Goal: Information Seeking & Learning: Learn about a topic

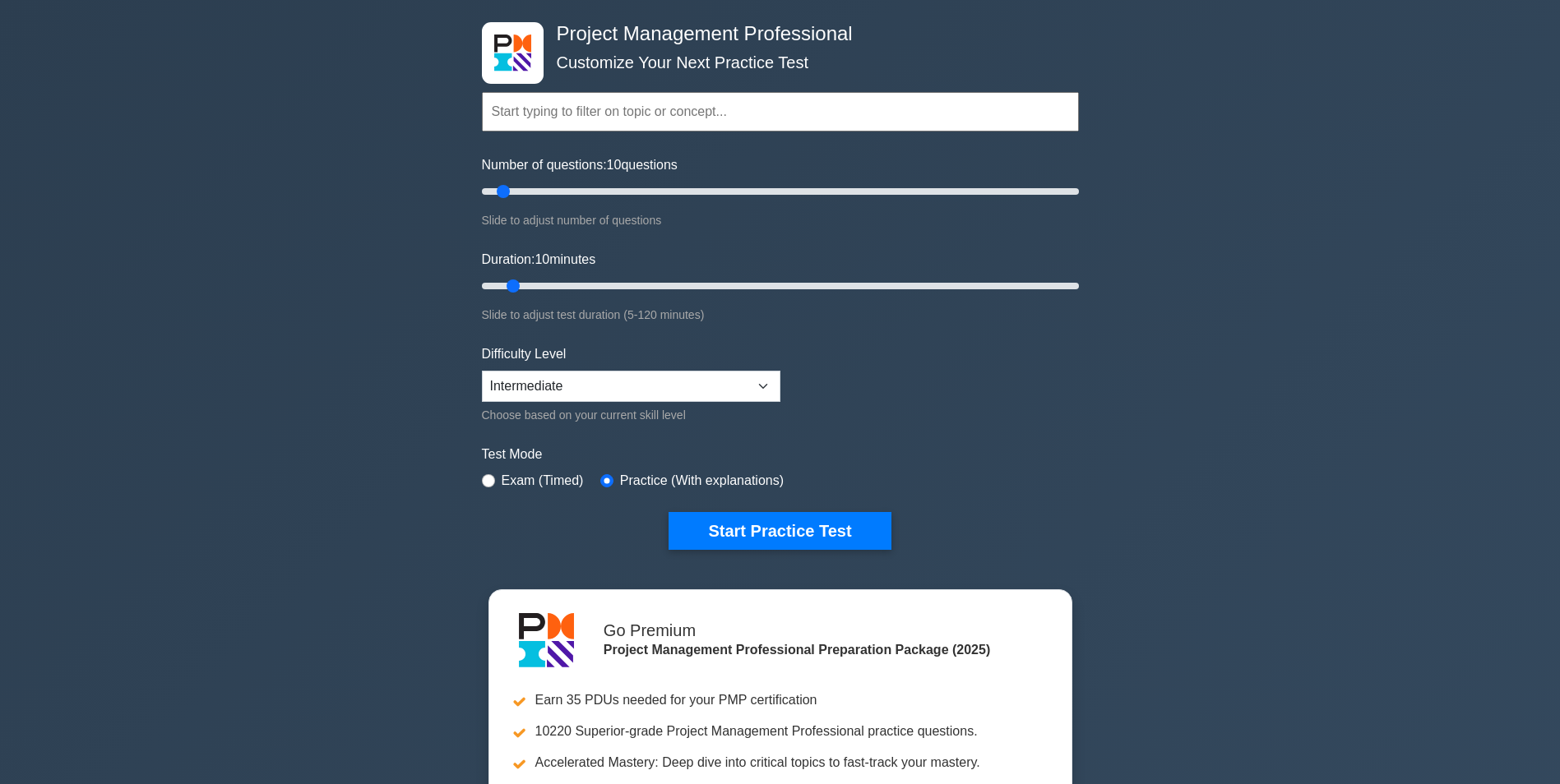
scroll to position [247, 0]
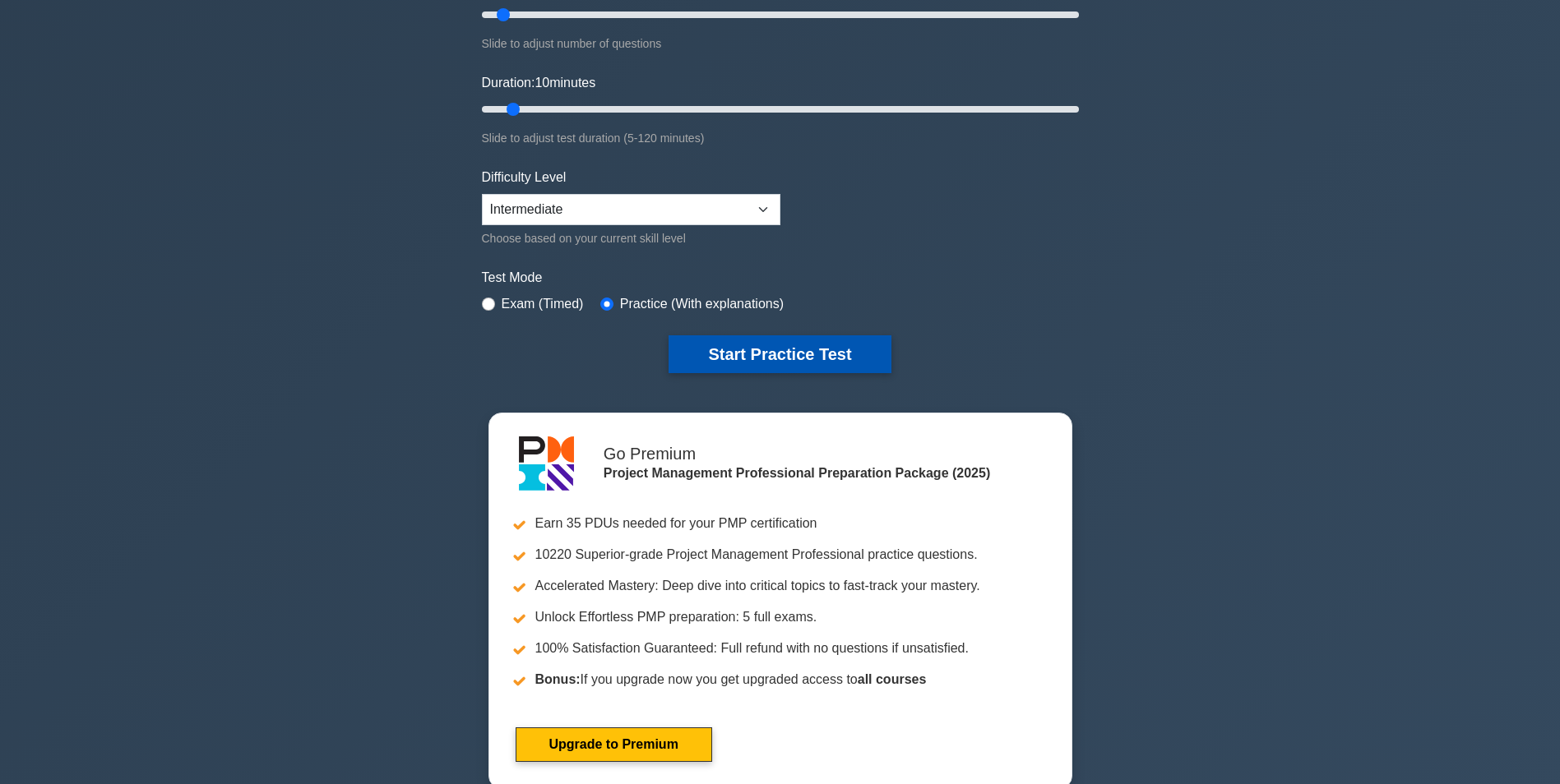
click at [788, 335] on button "Start Practice Test" at bounding box center [779, 354] width 222 height 37
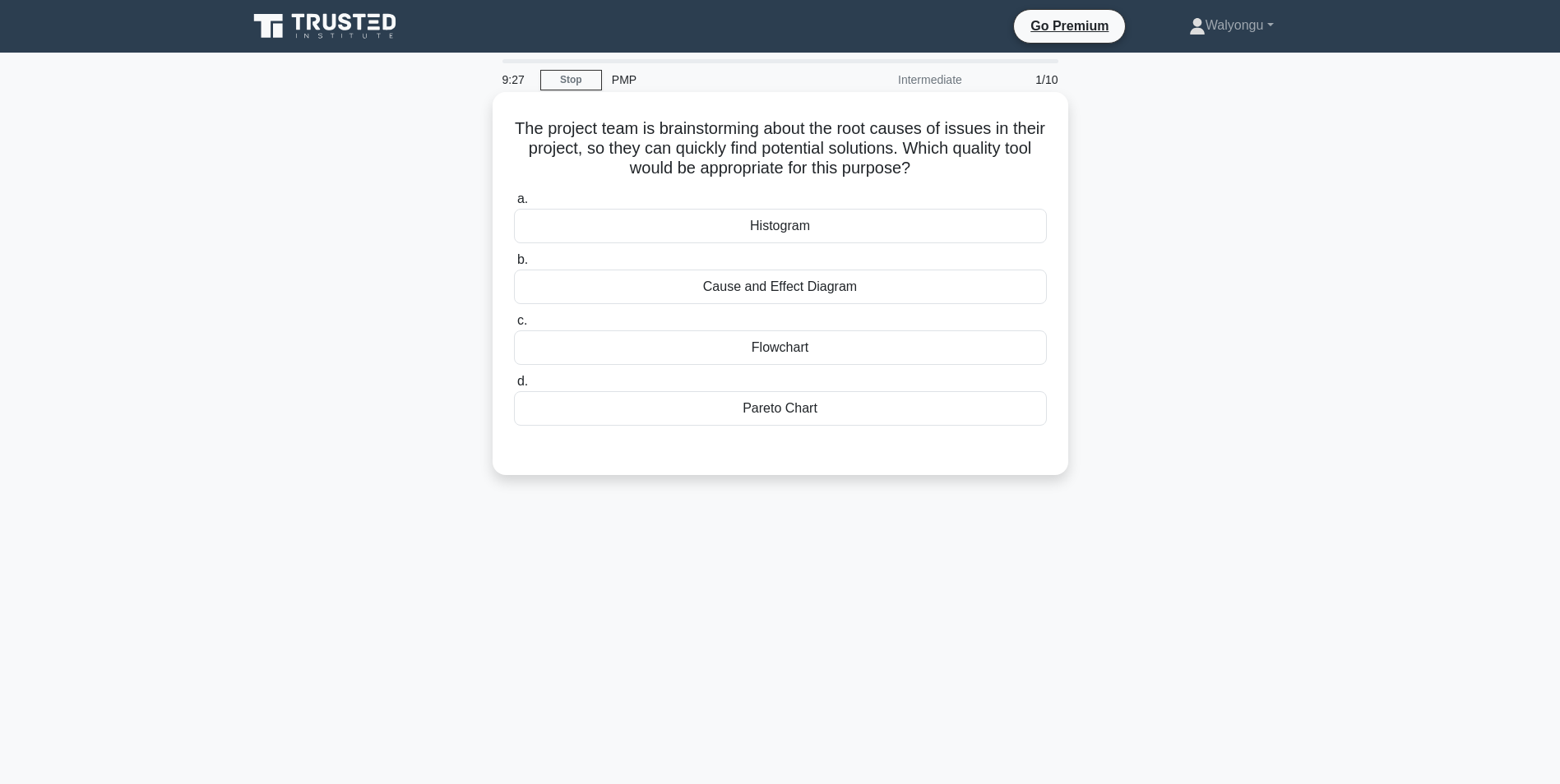
click at [807, 278] on div "Cause and Effect Diagram" at bounding box center [780, 287] width 532 height 35
click at [514, 265] on input "b. Cause and Effect Diagram" at bounding box center [514, 259] width 0 height 11
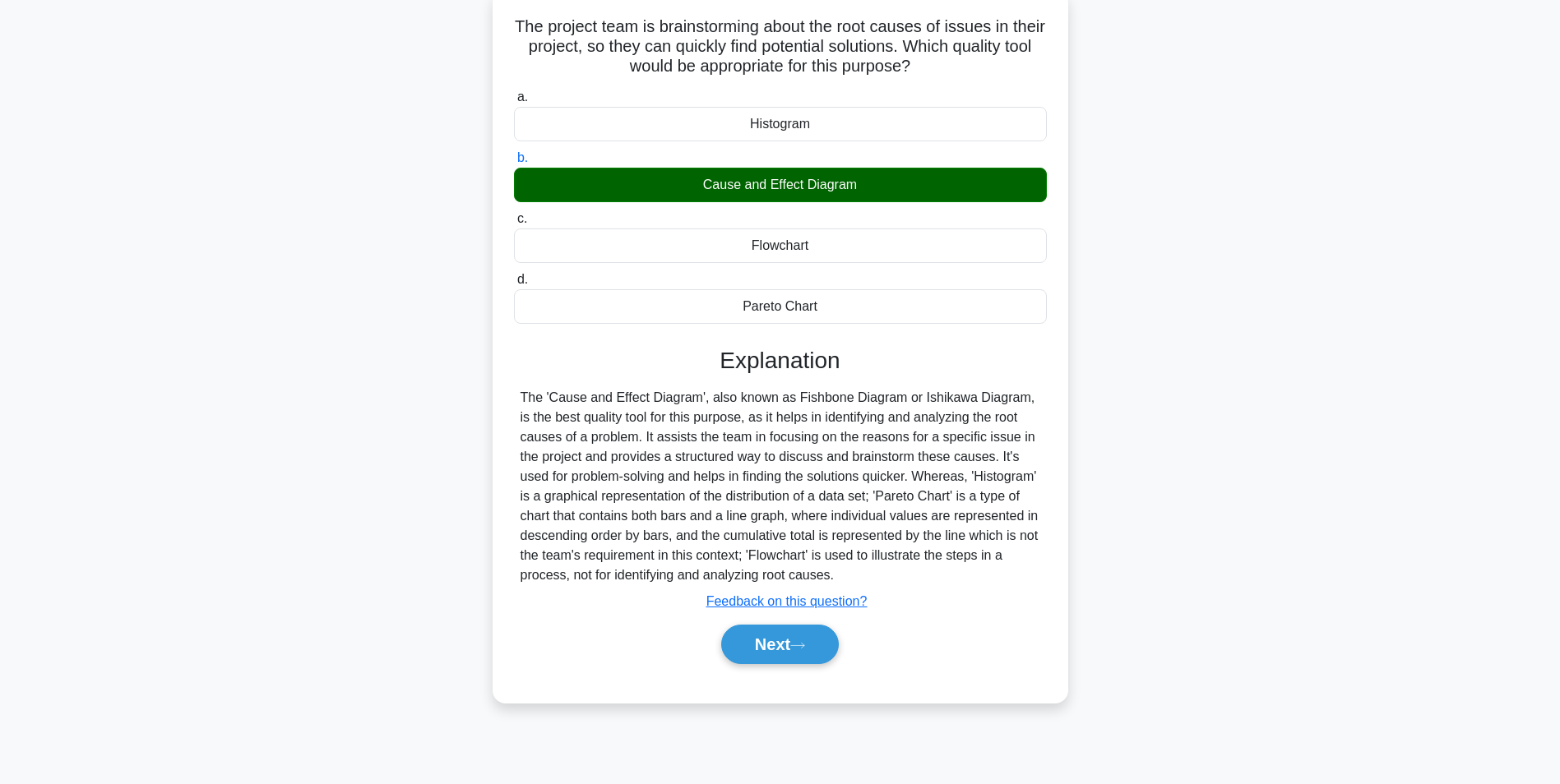
scroll to position [104, 0]
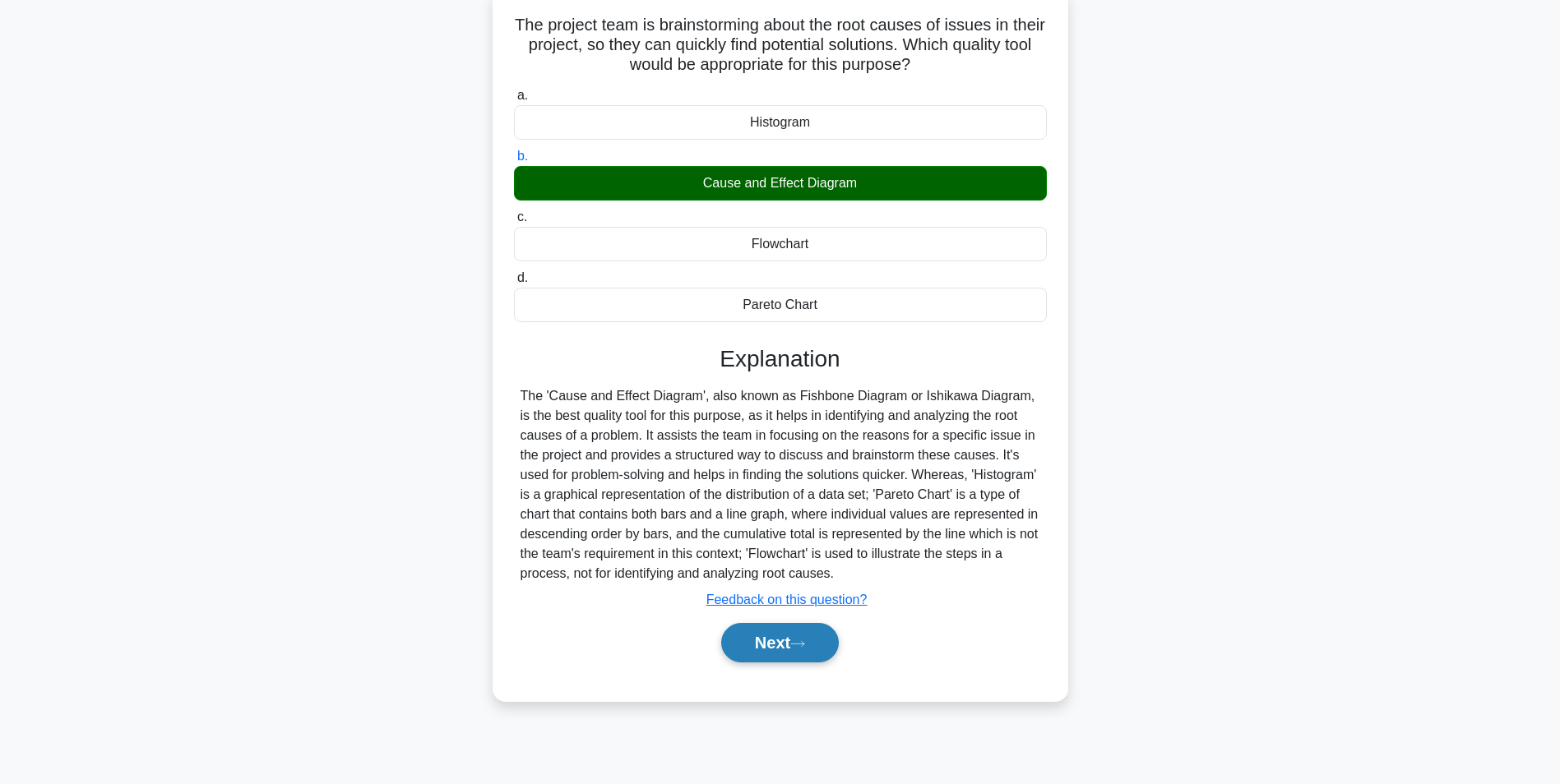
click at [805, 645] on icon at bounding box center [798, 643] width 13 height 5
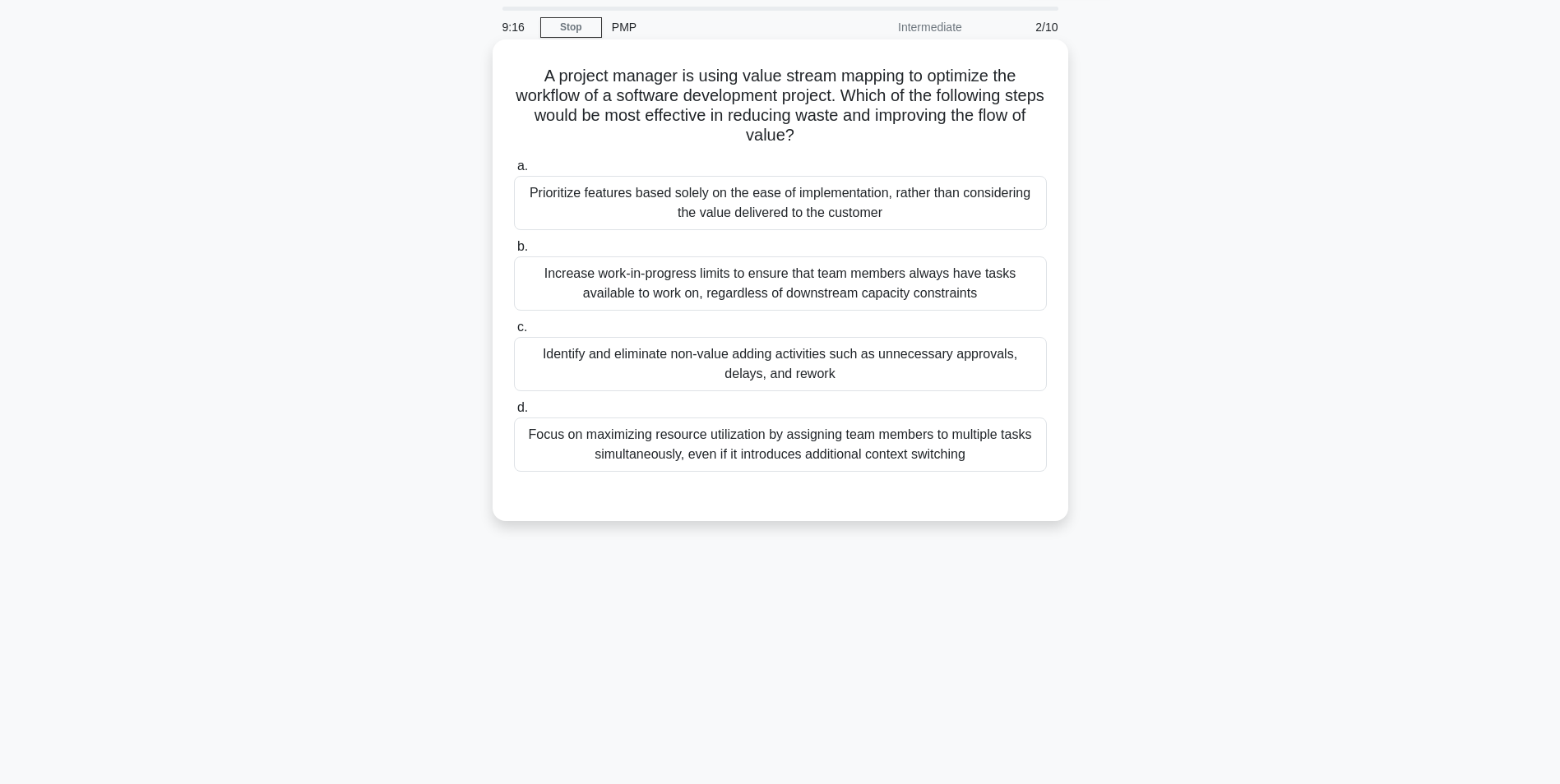
scroll to position [0, 0]
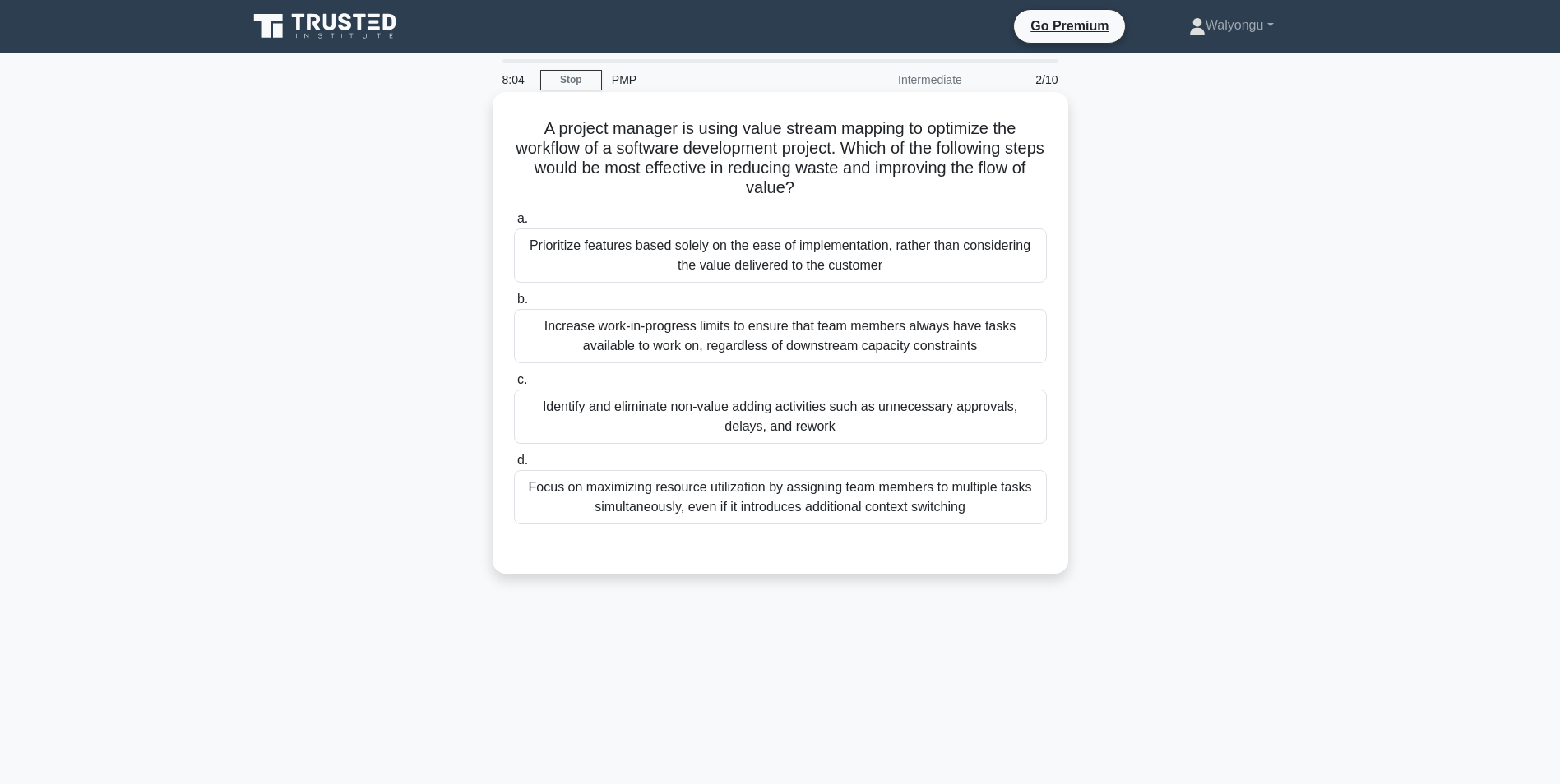
click at [822, 412] on div "Identify and eliminate non-value adding activities such as unnecessary approval…" at bounding box center [780, 416] width 532 height 54
click at [514, 385] on input "c. Identify and eliminate non-value adding activities such as unnecessary appro…" at bounding box center [514, 380] width 0 height 11
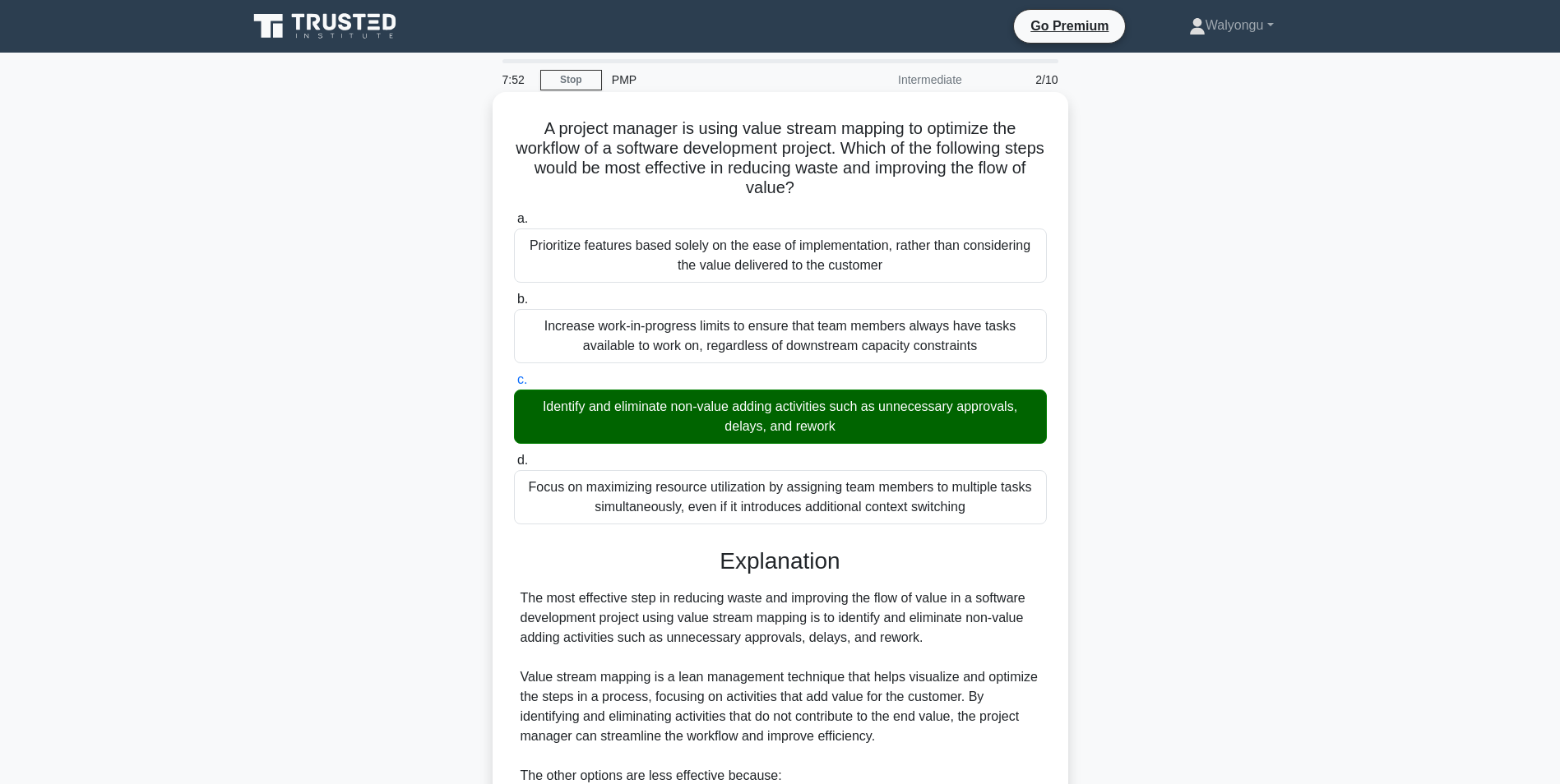
scroll to position [270, 0]
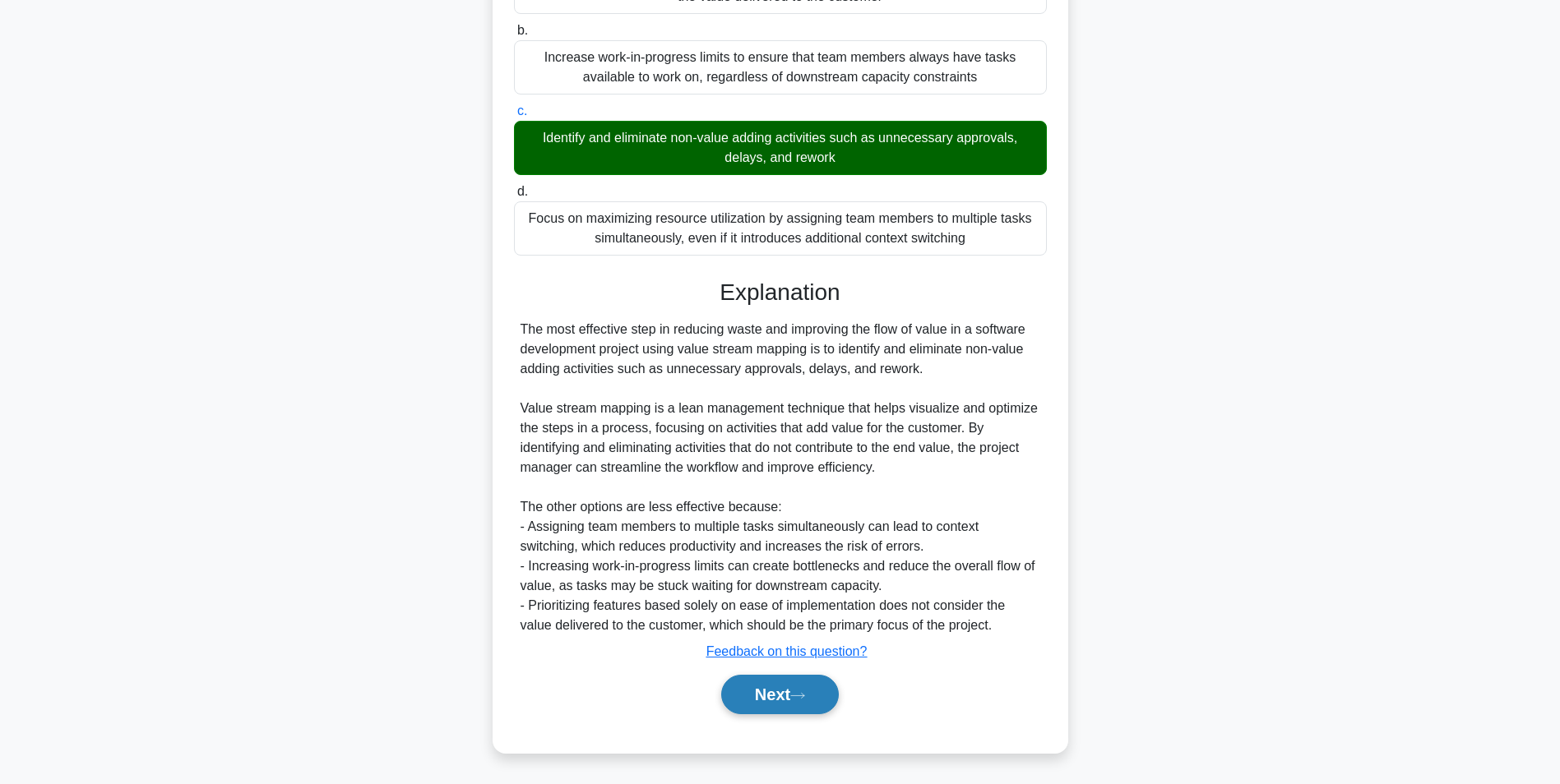
click at [768, 695] on button "Next" at bounding box center [780, 694] width 117 height 39
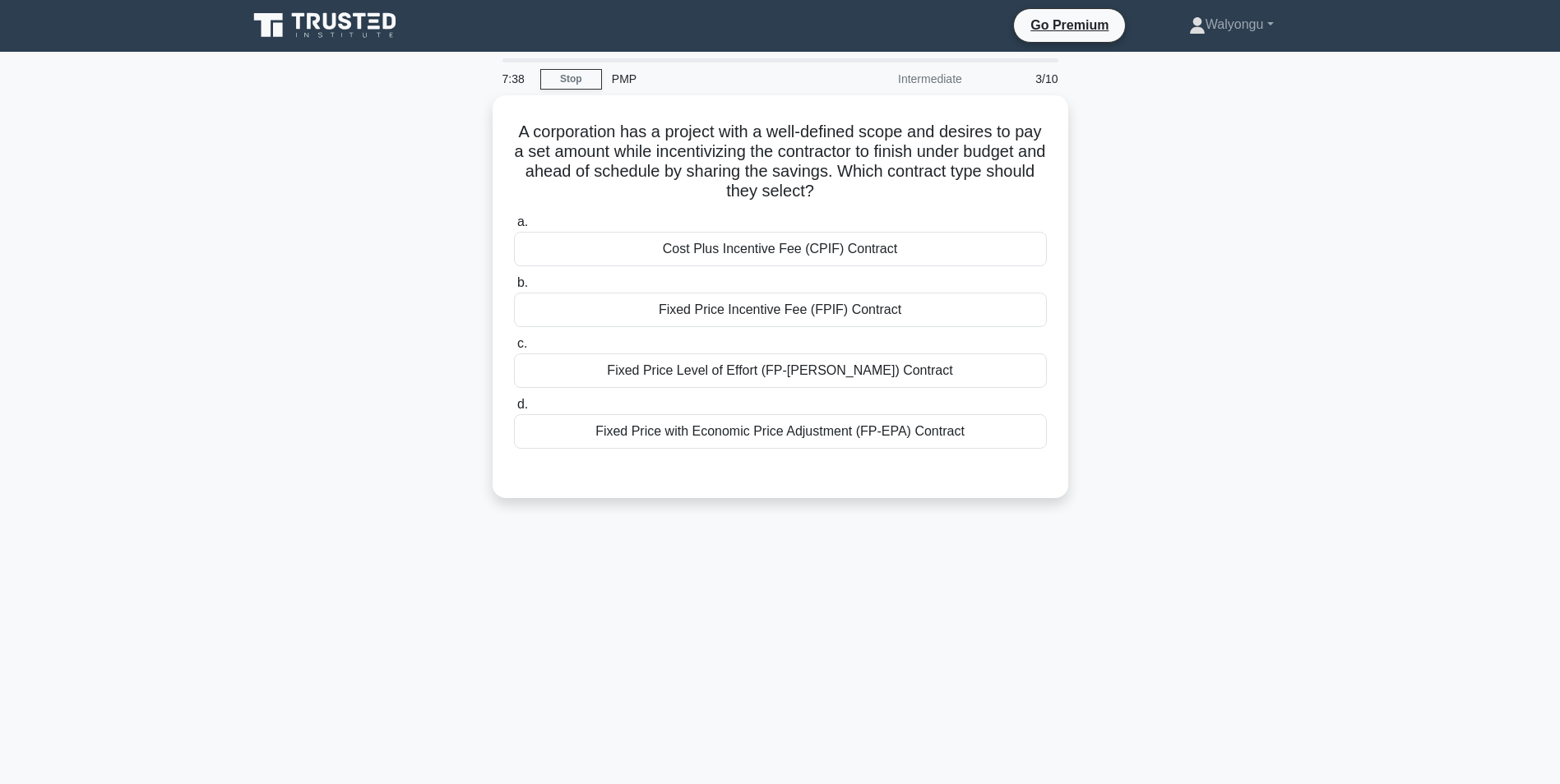
scroll to position [0, 0]
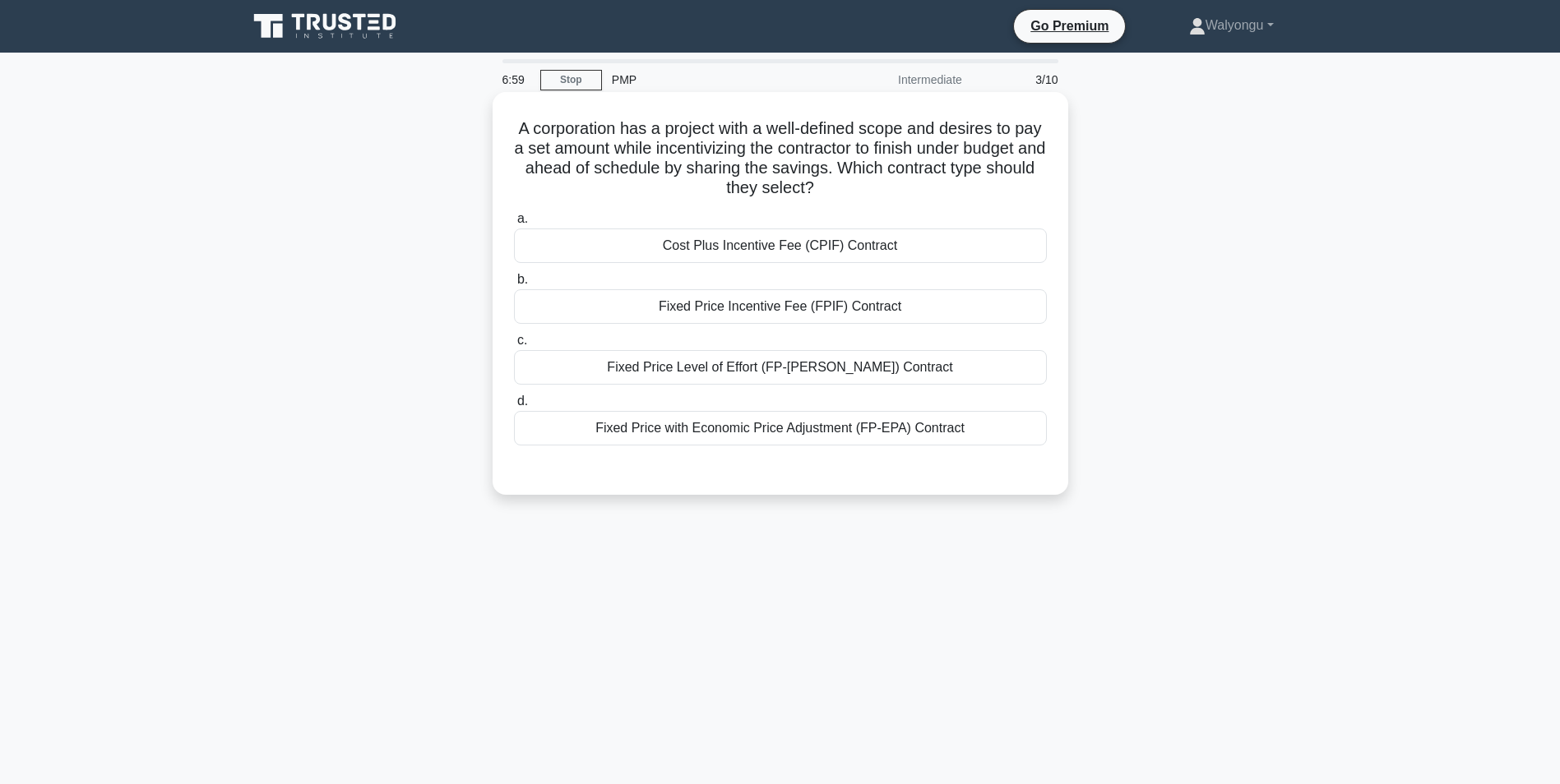
click at [776, 427] on div "Fixed Price with Economic Price Adjustment (FP-EPA) Contract" at bounding box center [780, 429] width 532 height 35
click at [514, 406] on input "d. Fixed Price with Economic Price Adjustment (FP-EPA) Contract" at bounding box center [514, 401] width 0 height 11
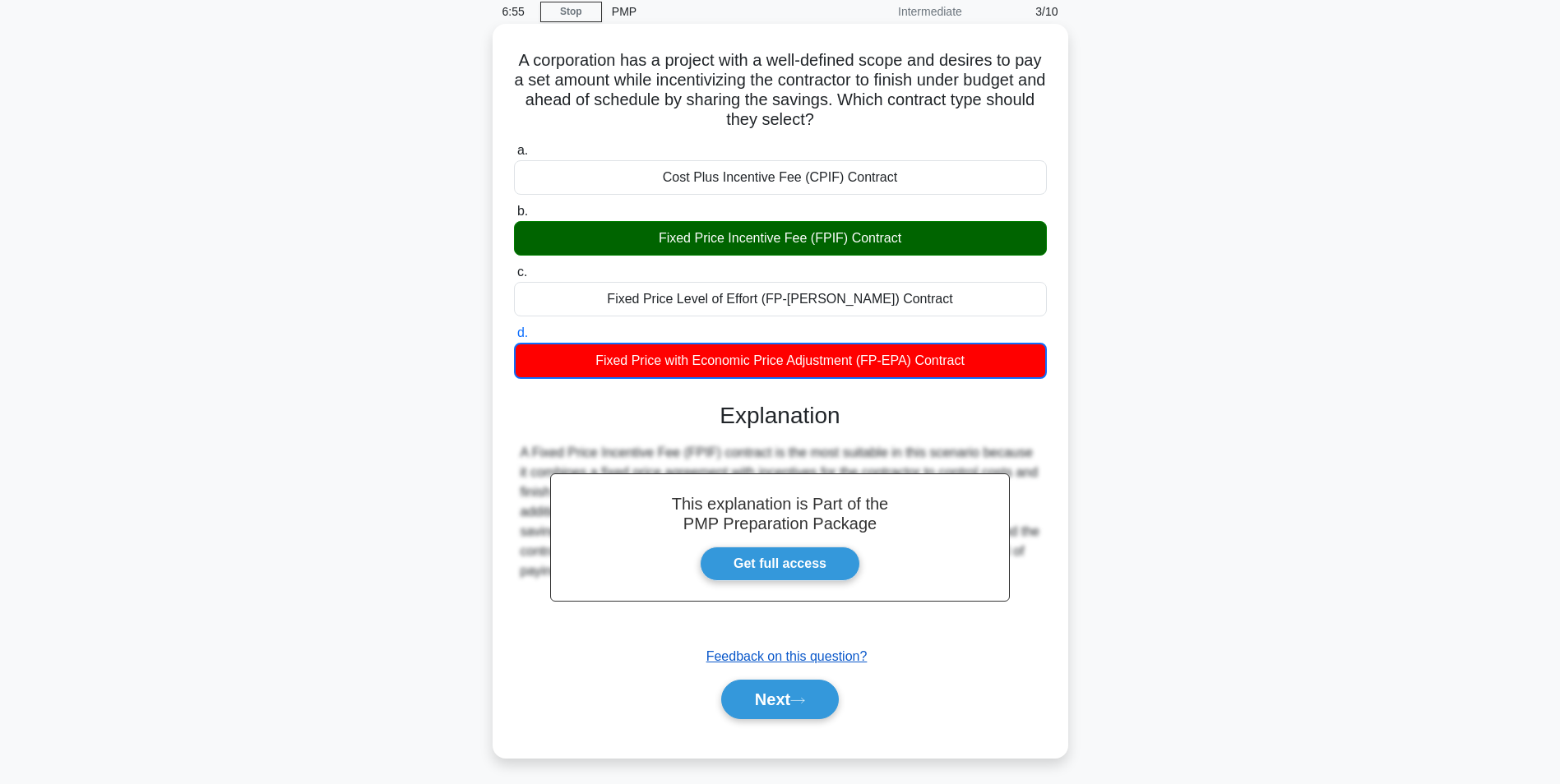
scroll to position [104, 0]
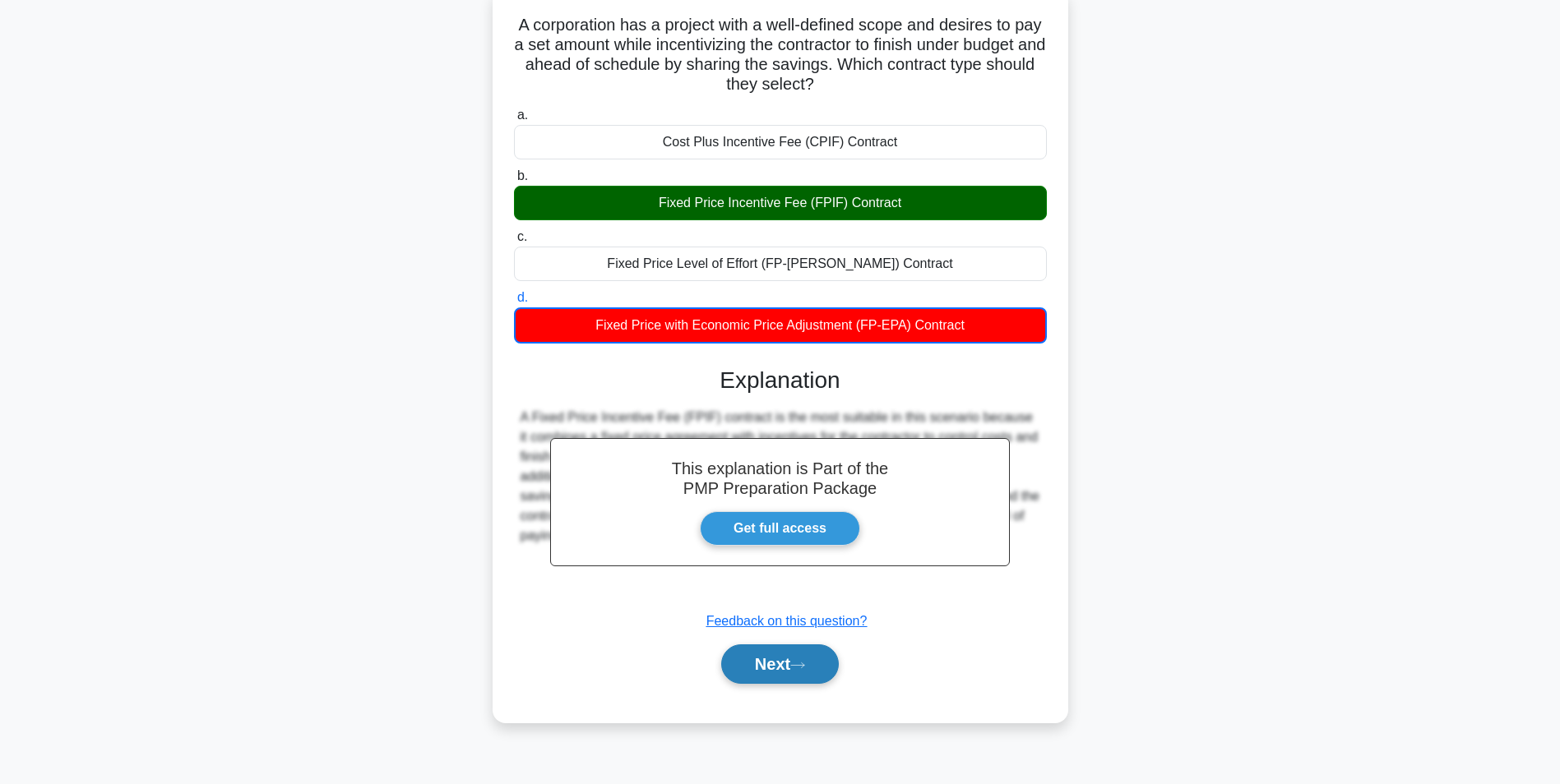
click at [770, 659] on button "Next" at bounding box center [780, 664] width 117 height 39
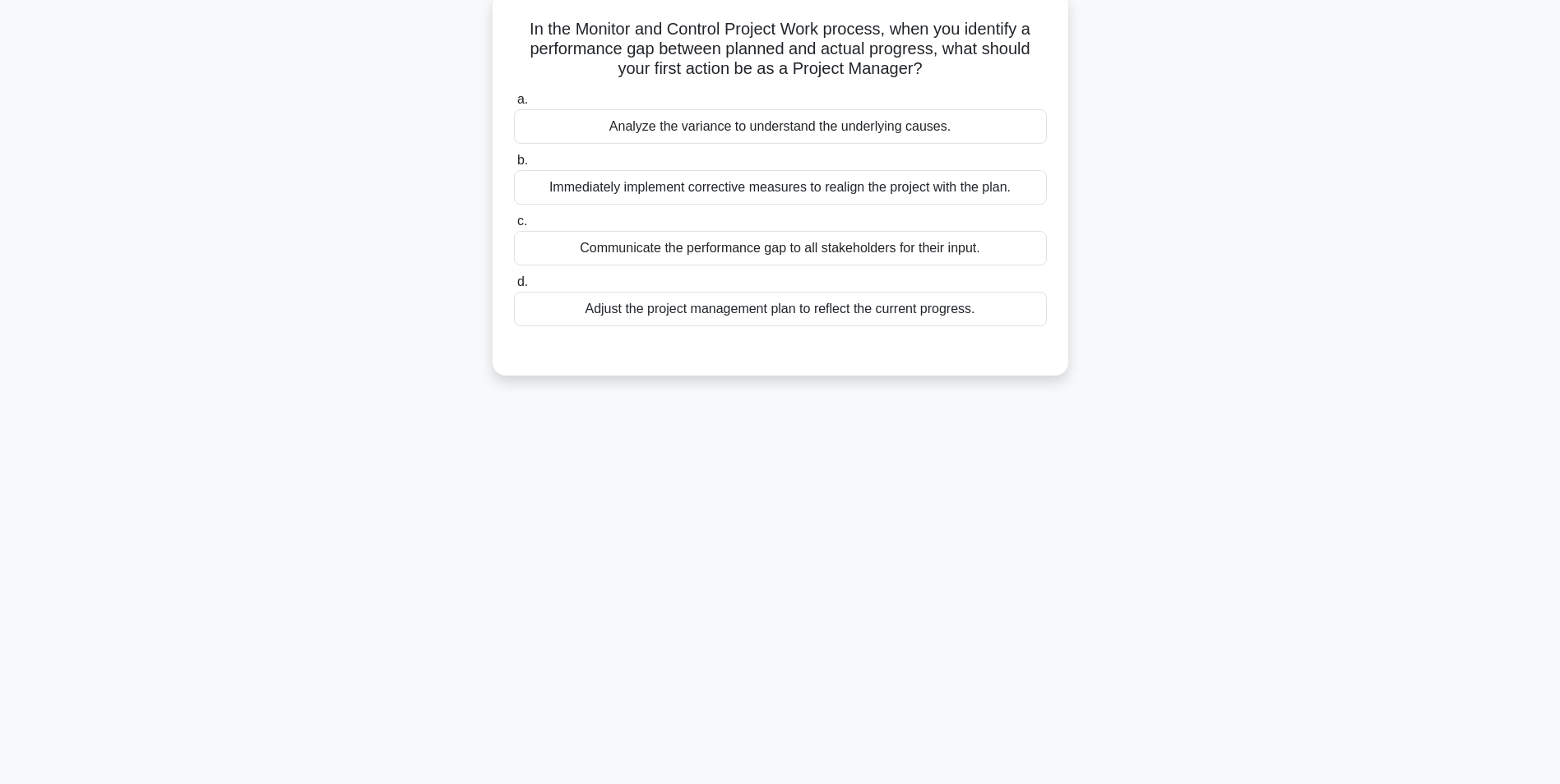
scroll to position [0, 0]
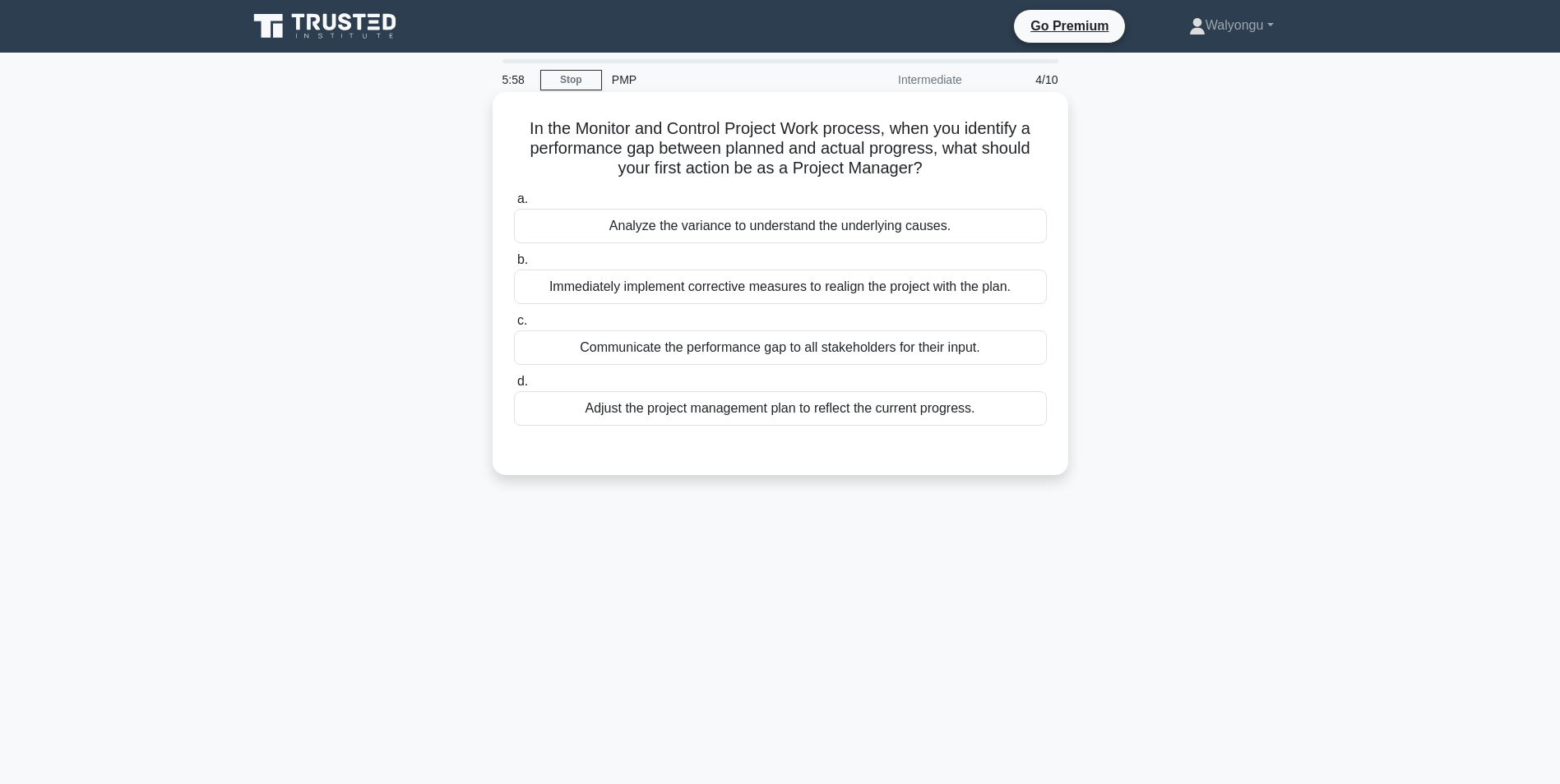
click at [699, 284] on div "Immediately implement corrective measures to realign the project with the plan." at bounding box center [780, 287] width 532 height 35
click at [514, 265] on input "b. Immediately implement corrective measures to realign the project with the pl…" at bounding box center [514, 259] width 0 height 11
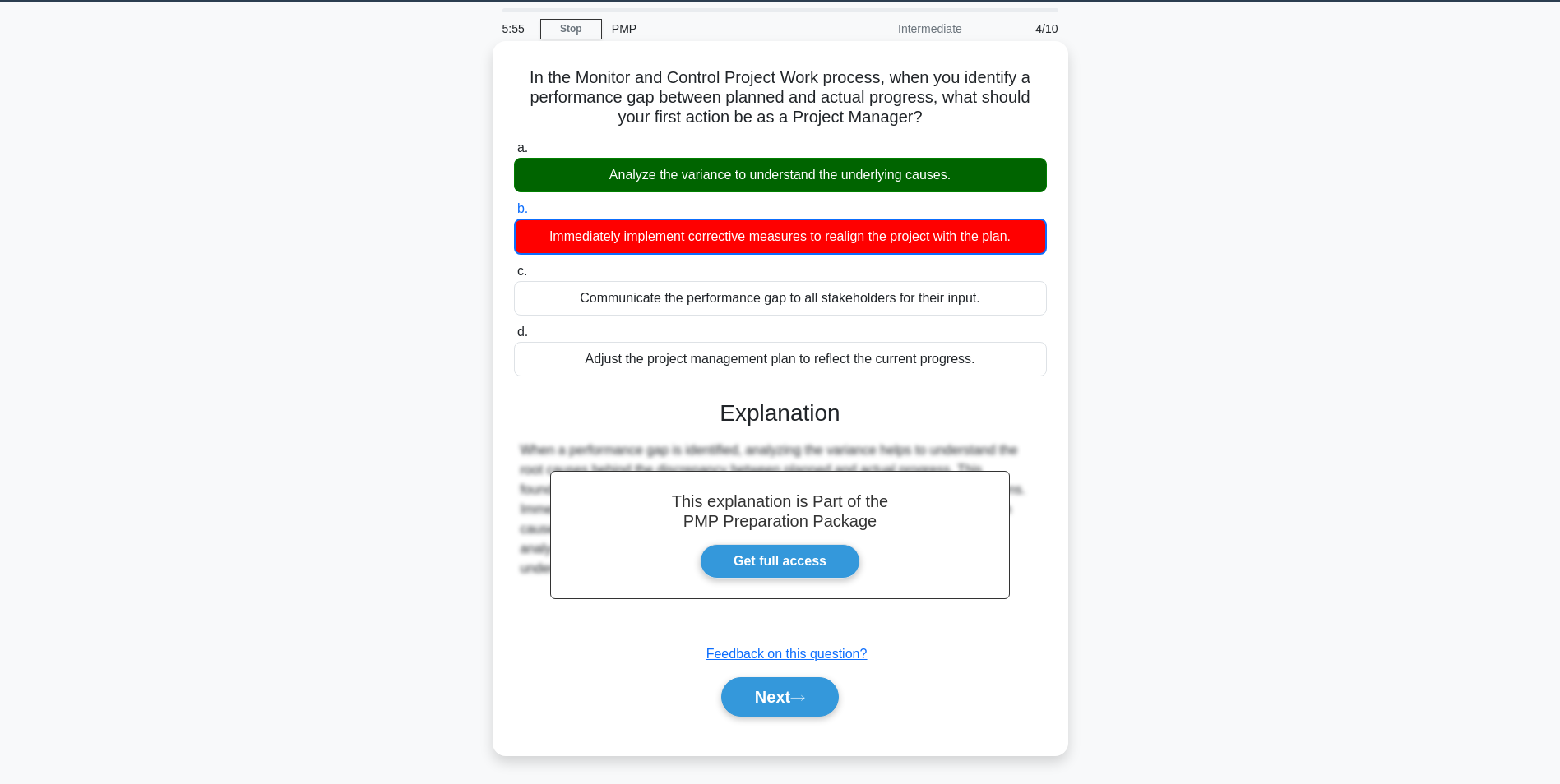
scroll to position [104, 0]
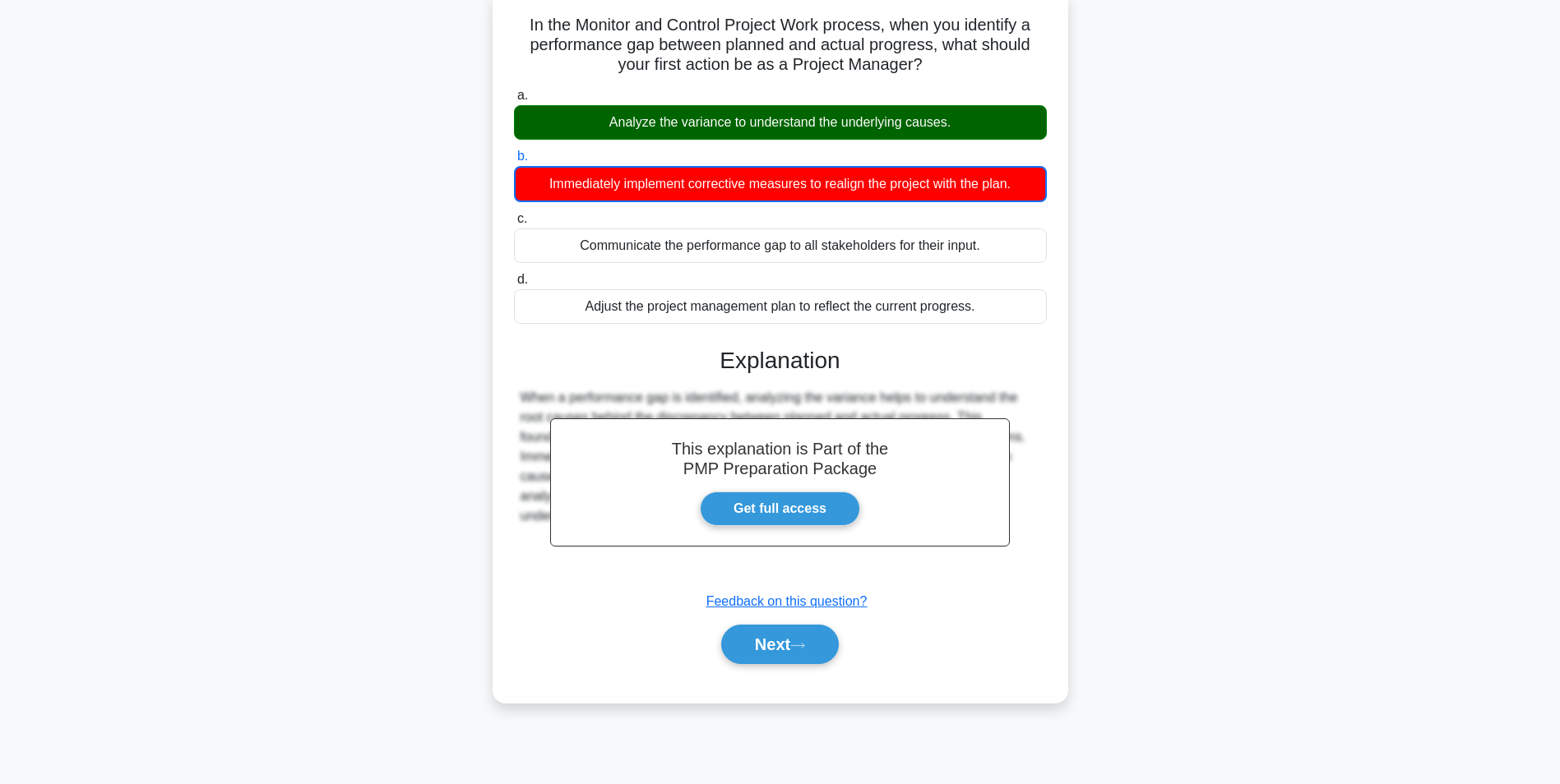
click at [754, 617] on div "This explanation is Part of the PMP Preparation Package Get full access Explana…" at bounding box center [780, 499] width 532 height 344
click at [765, 634] on button "Next" at bounding box center [780, 644] width 117 height 39
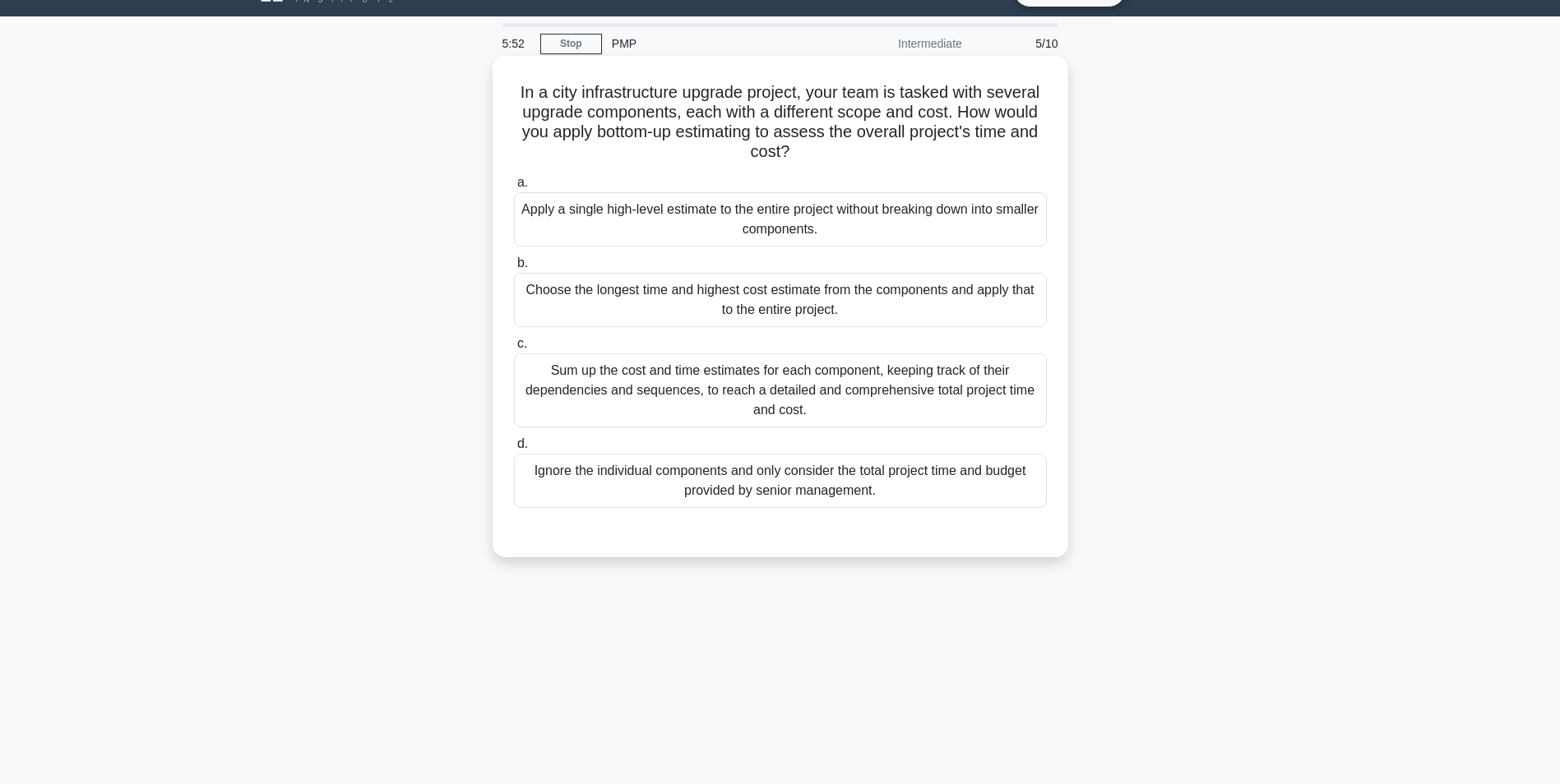
scroll to position [0, 0]
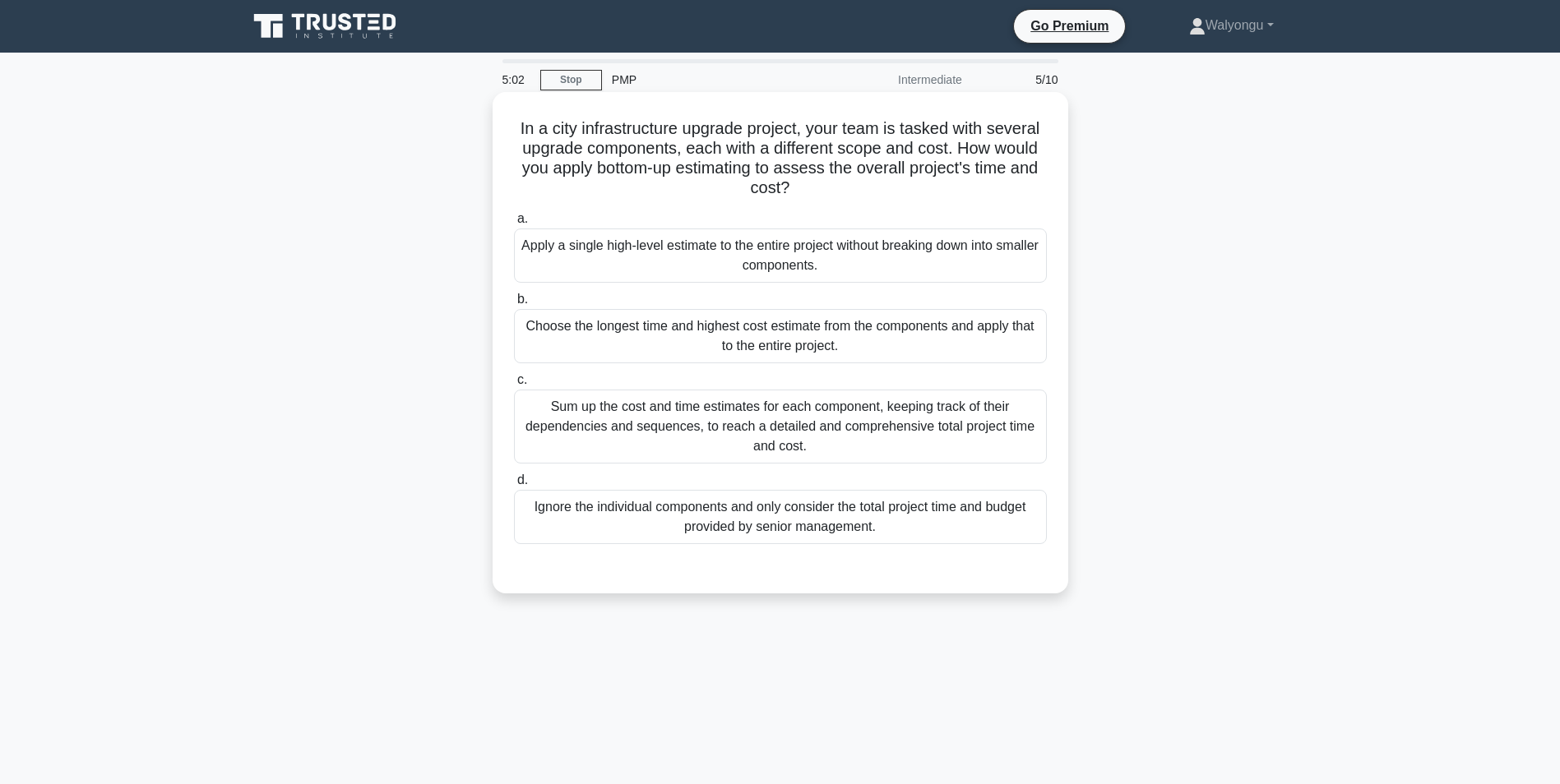
click at [687, 260] on div "Apply a single high-level estimate to the entire project without breaking down …" at bounding box center [780, 256] width 532 height 54
click at [514, 225] on input "a. Apply a single high-level estimate to the entire project without breaking do…" at bounding box center [514, 218] width 0 height 11
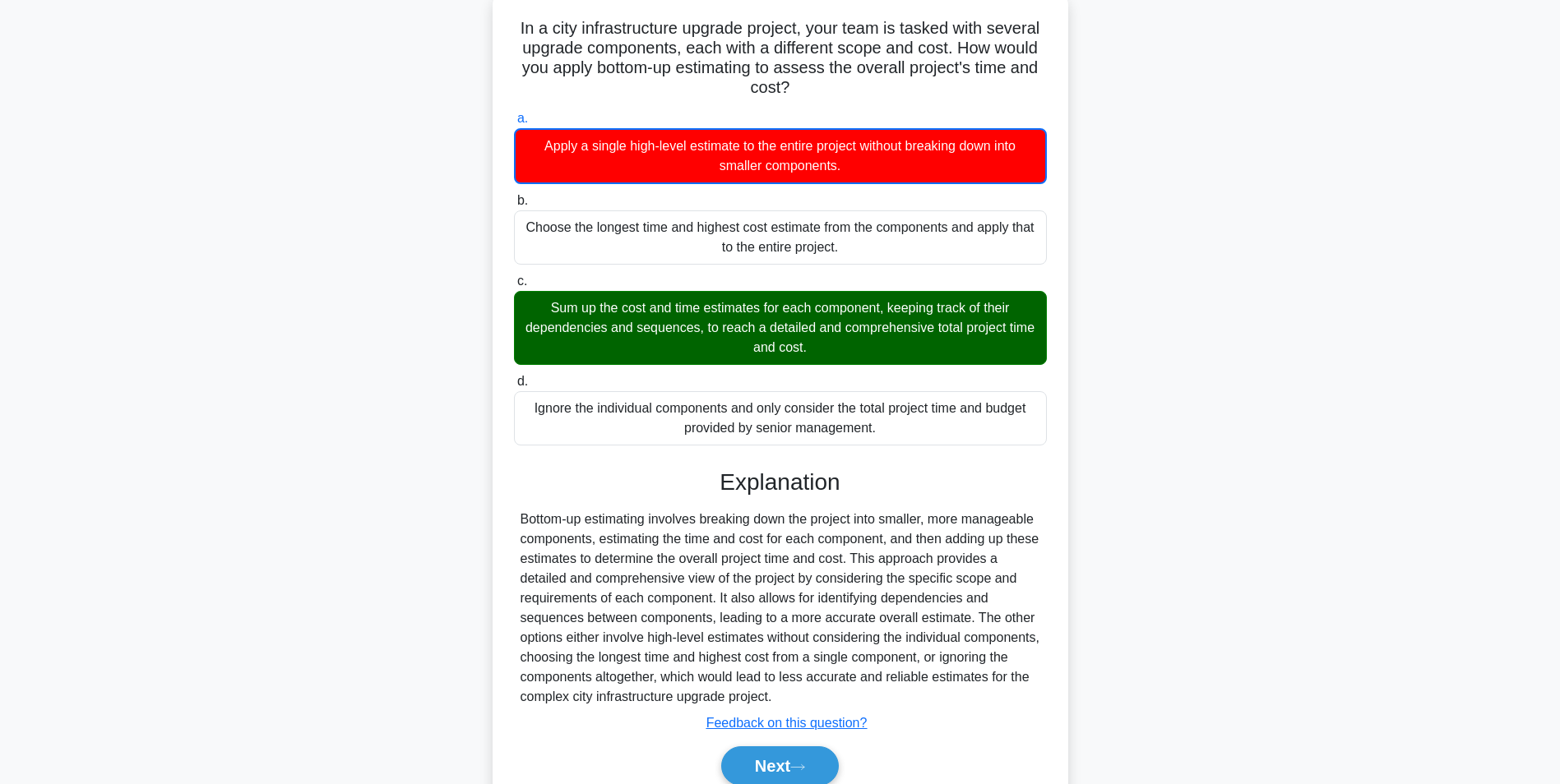
scroll to position [173, 0]
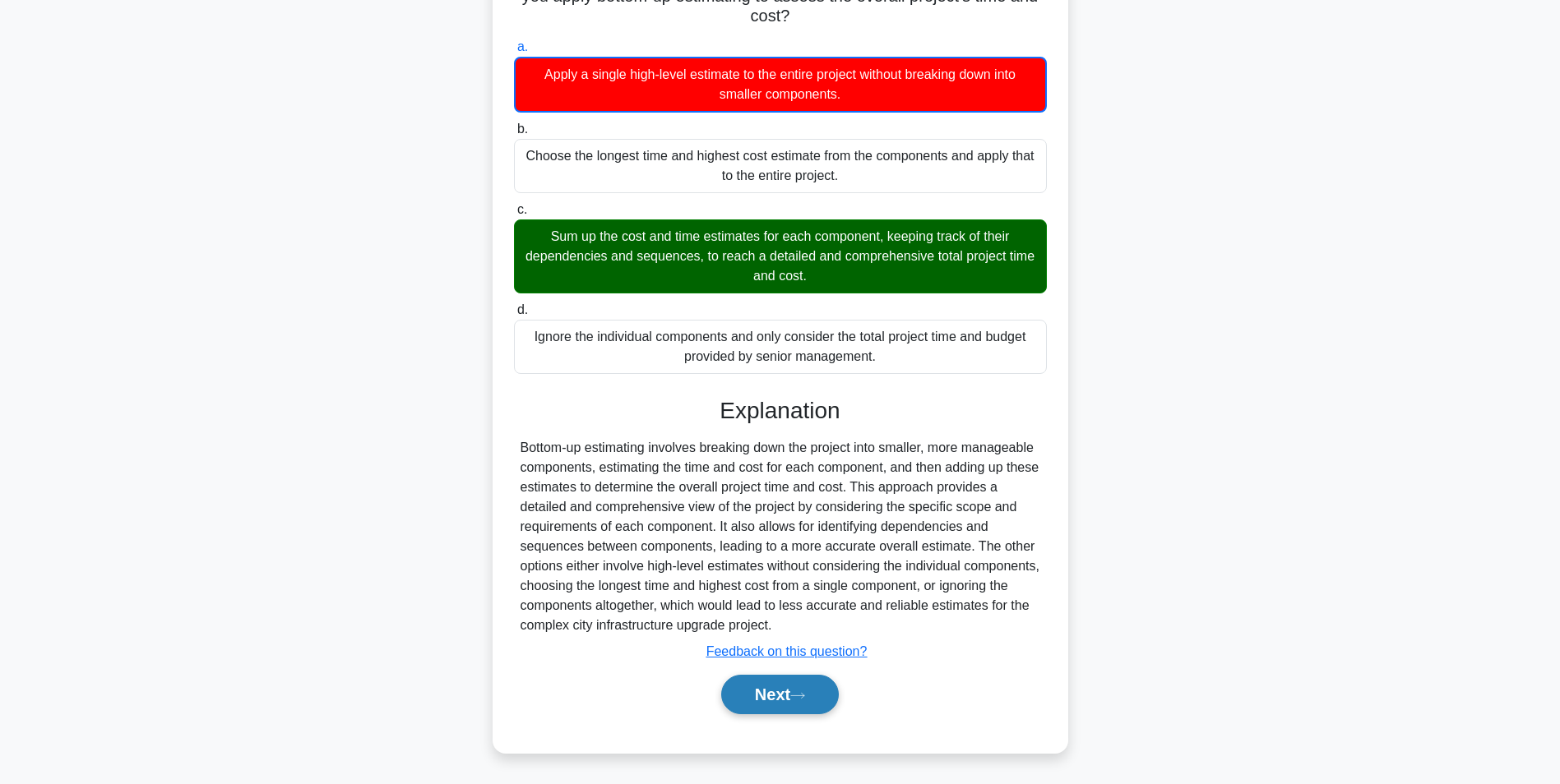
click at [775, 682] on button "Next" at bounding box center [780, 694] width 117 height 39
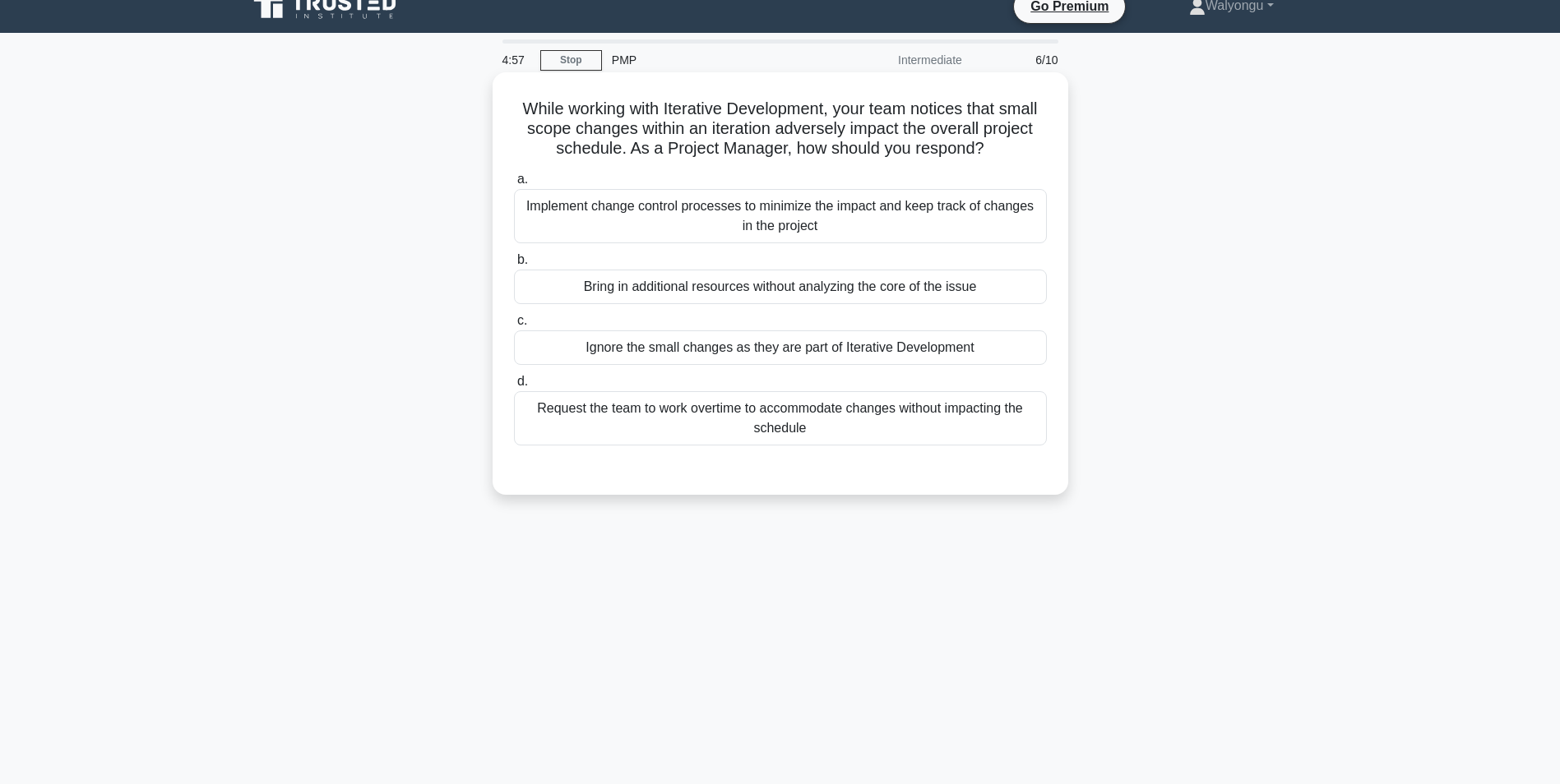
scroll to position [0, 0]
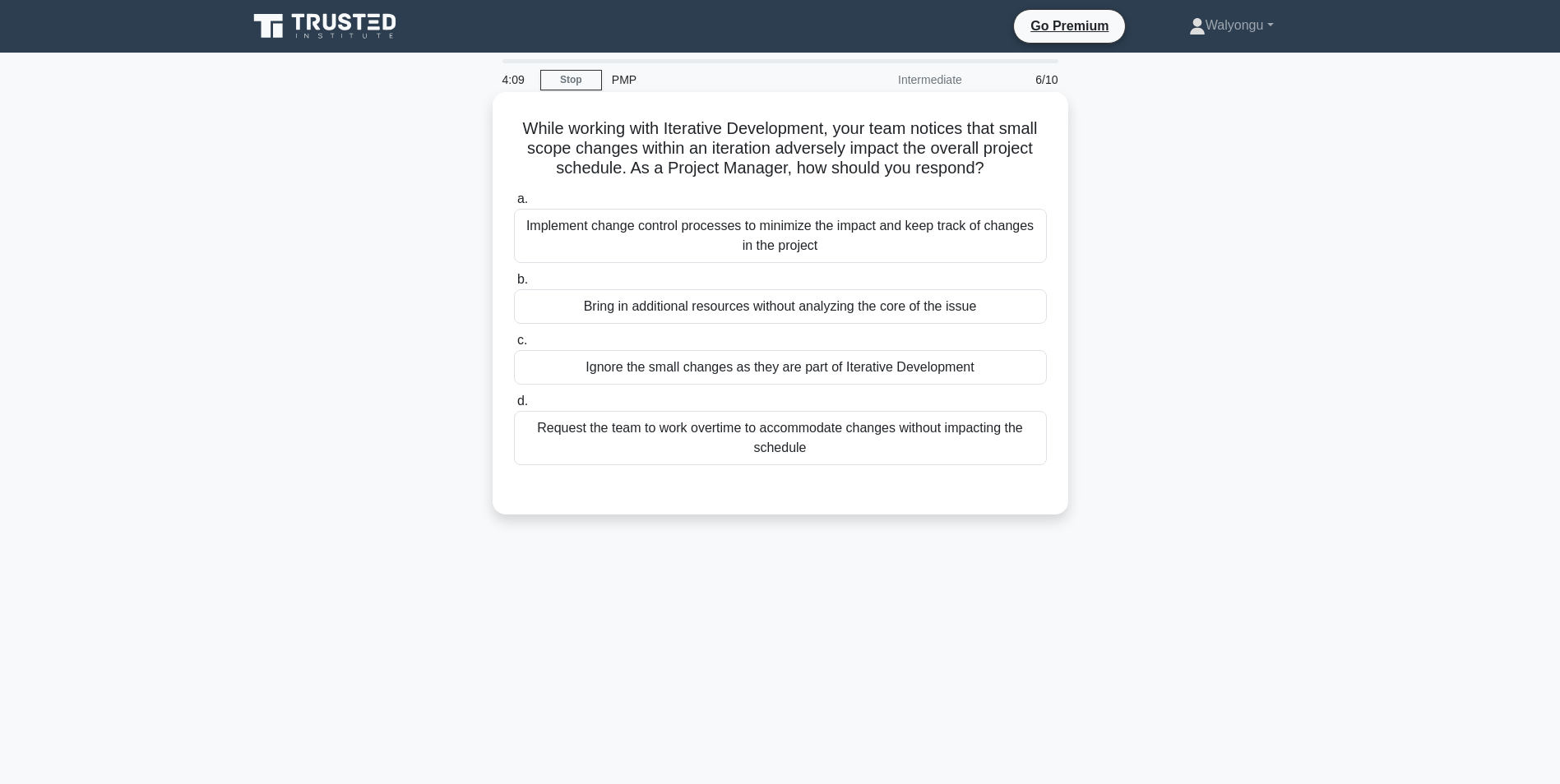
click at [713, 238] on div "Implement change control processes to minimize the impact and keep track of cha…" at bounding box center [780, 235] width 532 height 54
click at [514, 205] on input "a. Implement change control processes to minimize the impact and keep track of …" at bounding box center [514, 199] width 0 height 11
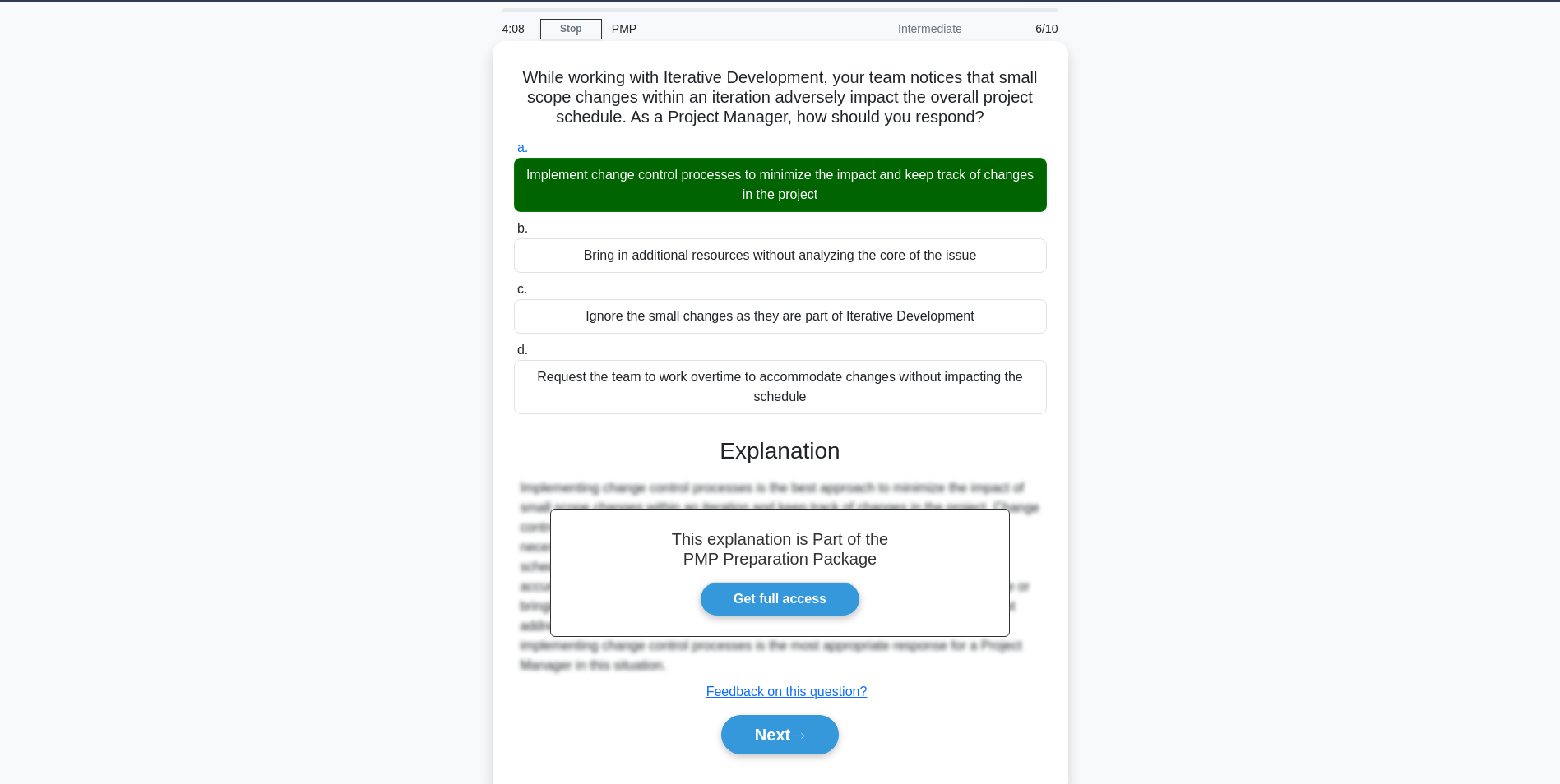
scroll to position [104, 0]
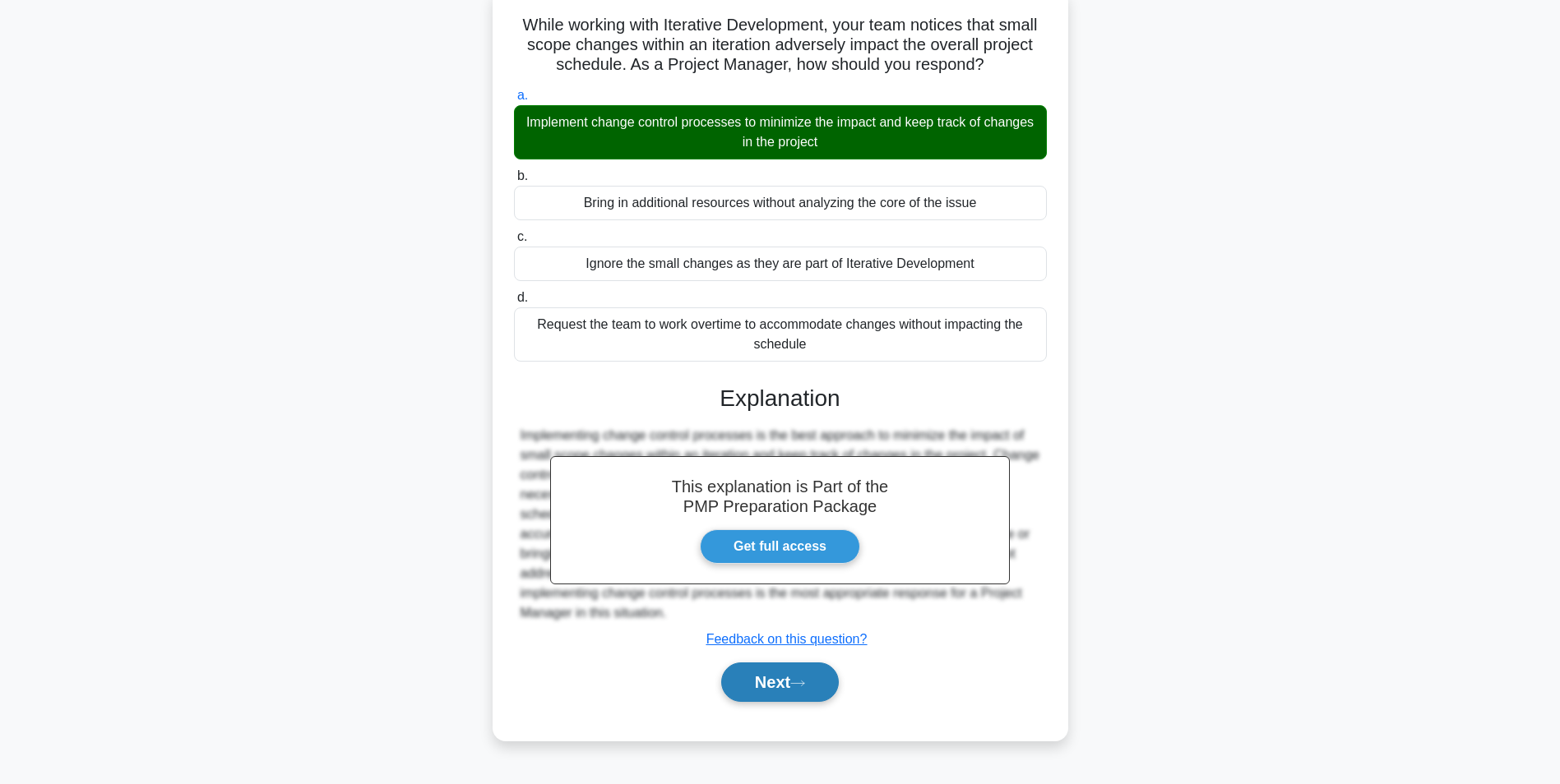
click at [774, 693] on button "Next" at bounding box center [780, 681] width 117 height 39
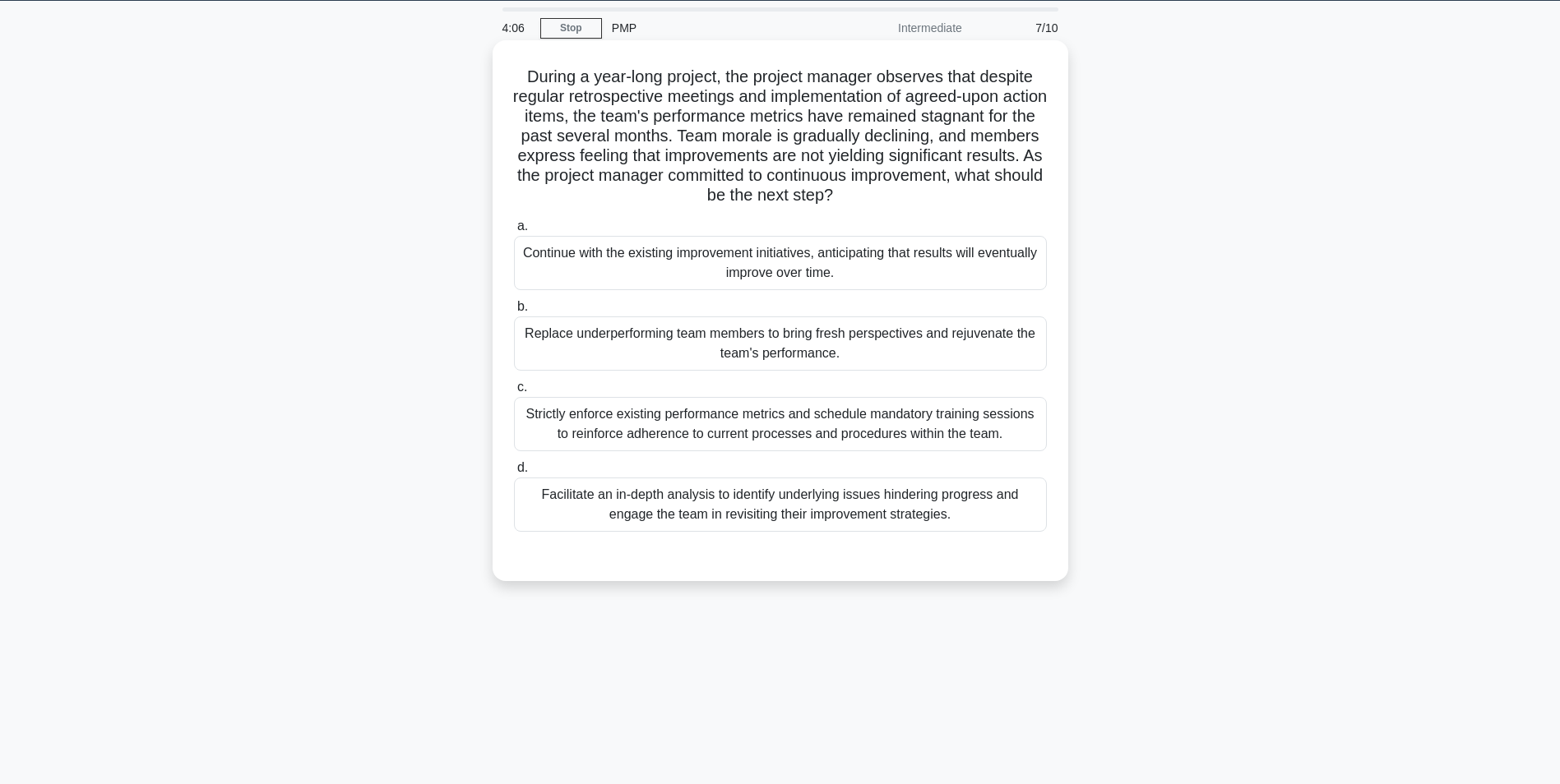
scroll to position [0, 0]
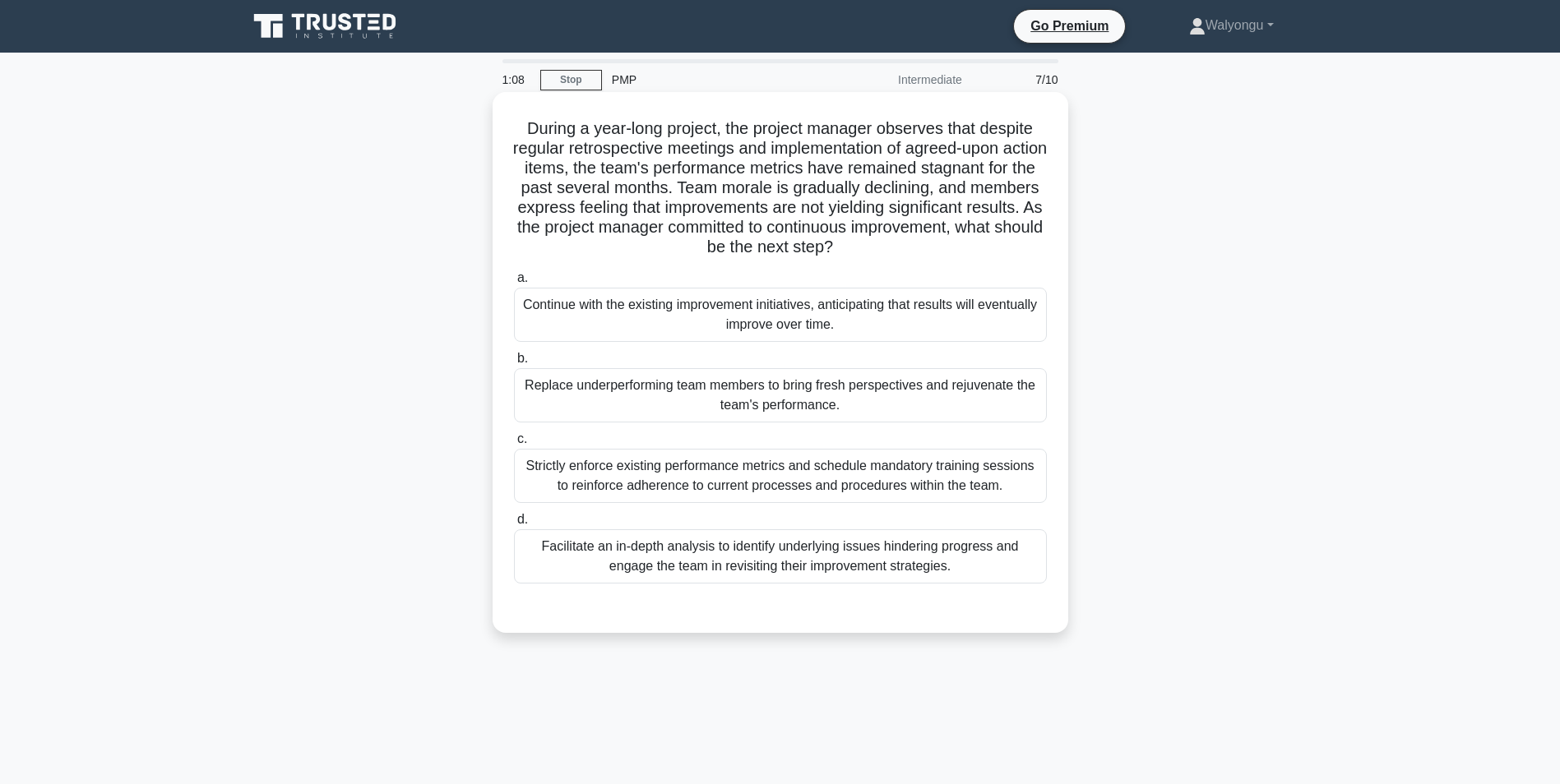
click at [780, 553] on div "Facilitate an in-depth analysis to identify underlying issues hindering progres…" at bounding box center [780, 556] width 532 height 54
click at [514, 526] on input "d. Facilitate an in-depth analysis to identify underlying issues hindering prog…" at bounding box center [514, 519] width 0 height 11
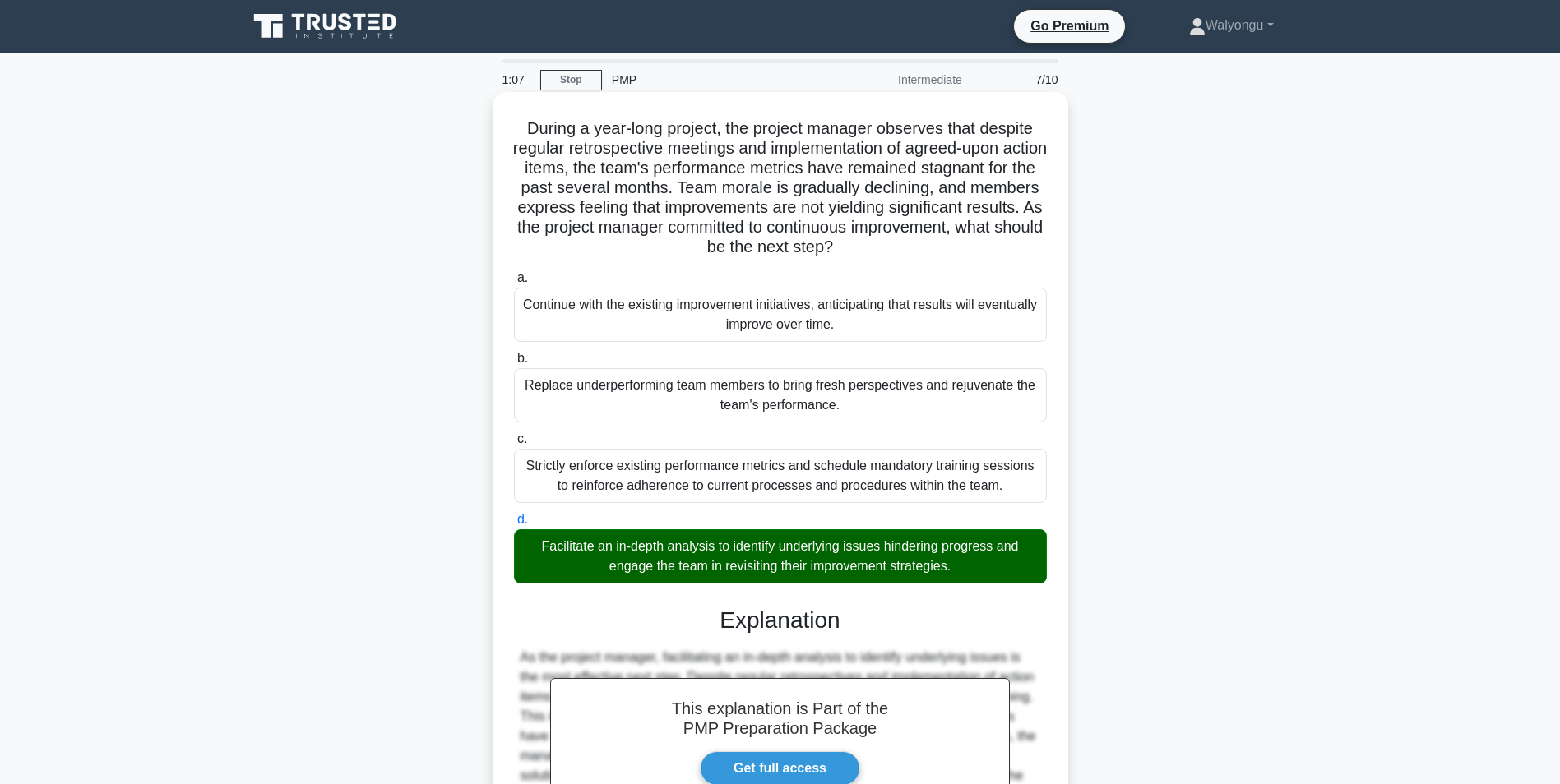
scroll to position [210, 0]
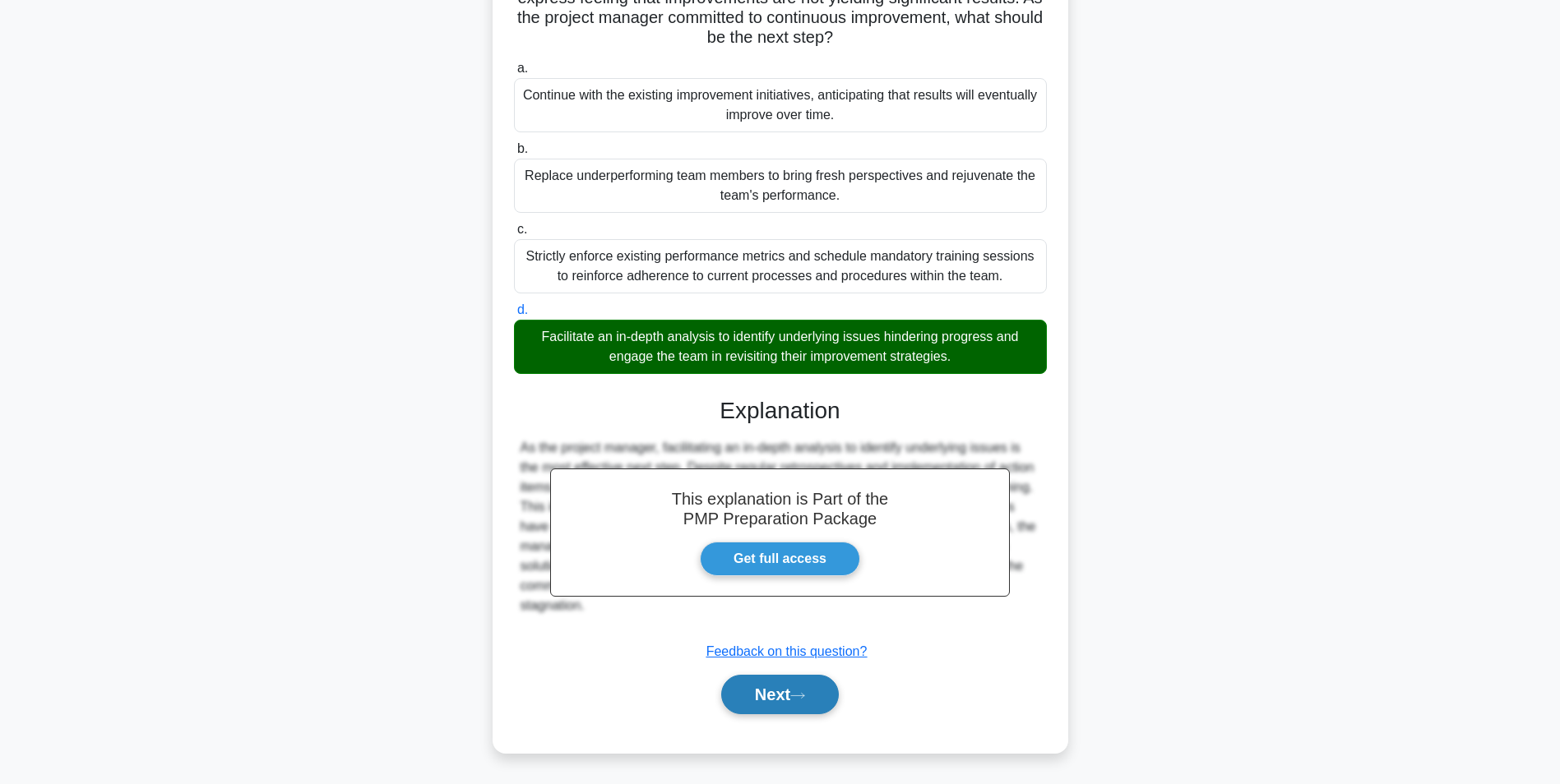
click at [770, 692] on button "Next" at bounding box center [780, 694] width 117 height 39
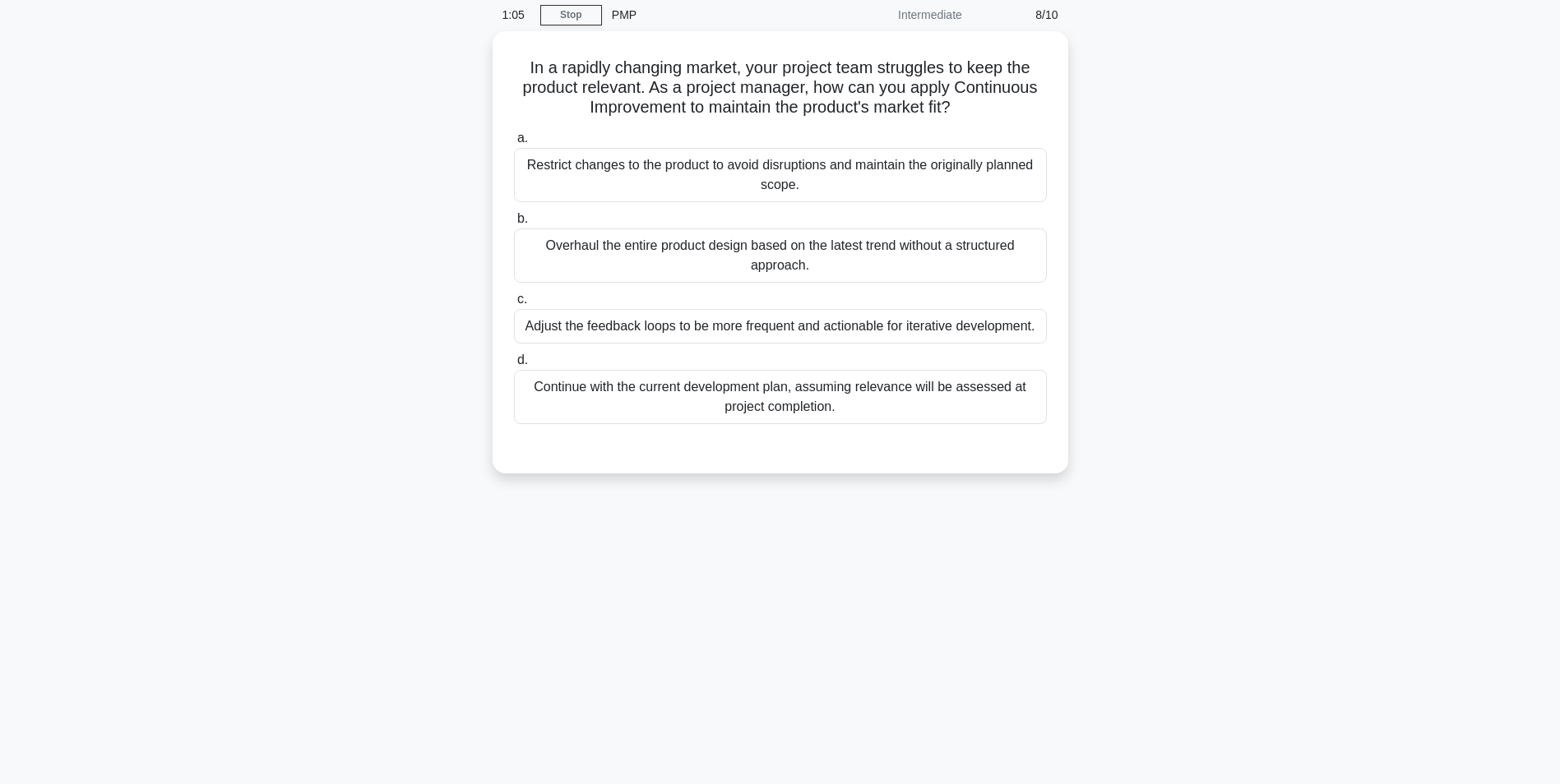
scroll to position [0, 0]
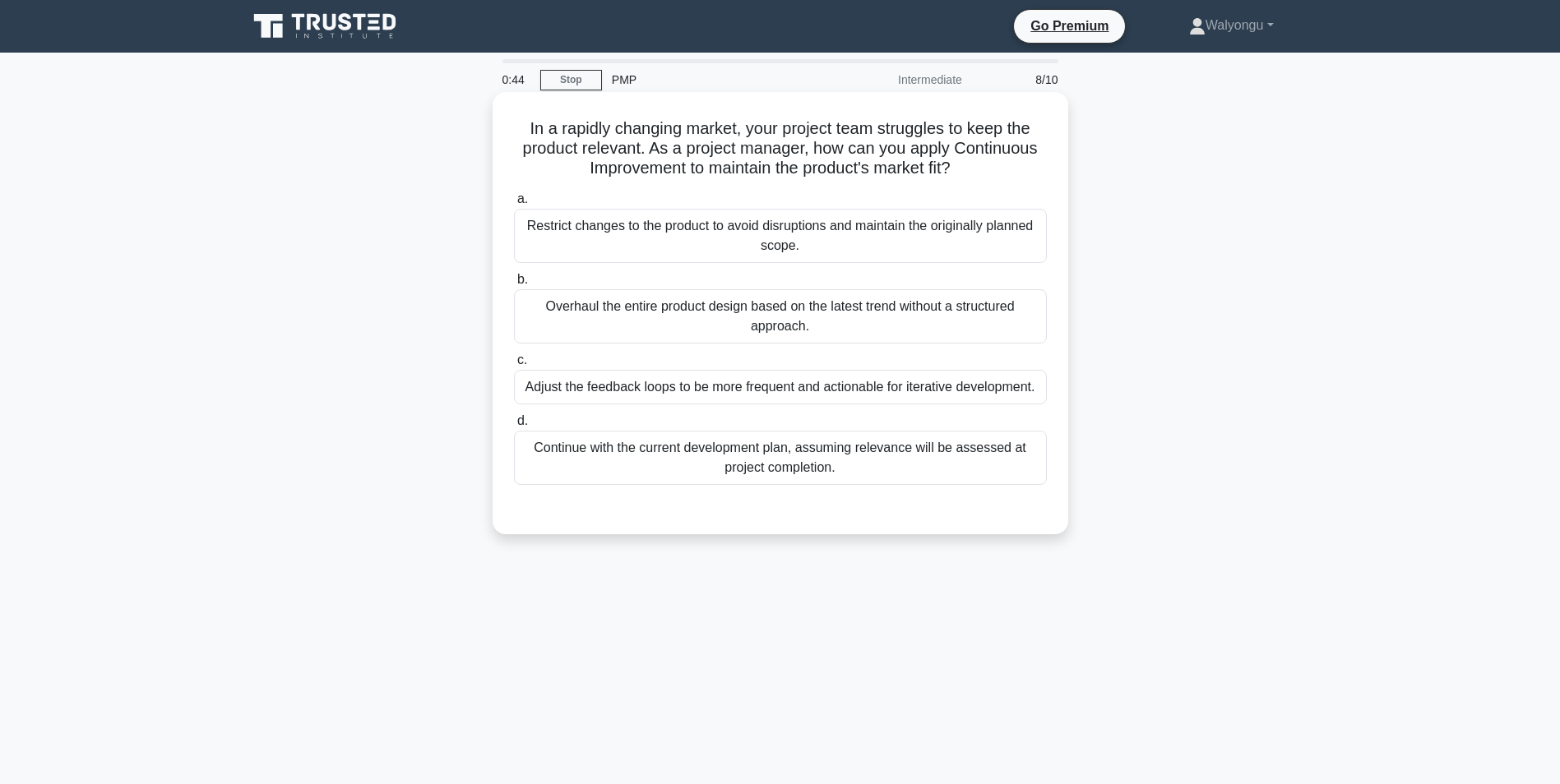
click at [711, 388] on div "Adjust the feedback loops to be more frequent and actionable for iterative deve…" at bounding box center [780, 387] width 532 height 35
click at [514, 366] on input "c. Adjust the feedback loops to be more frequent and actionable for iterative d…" at bounding box center [514, 360] width 0 height 11
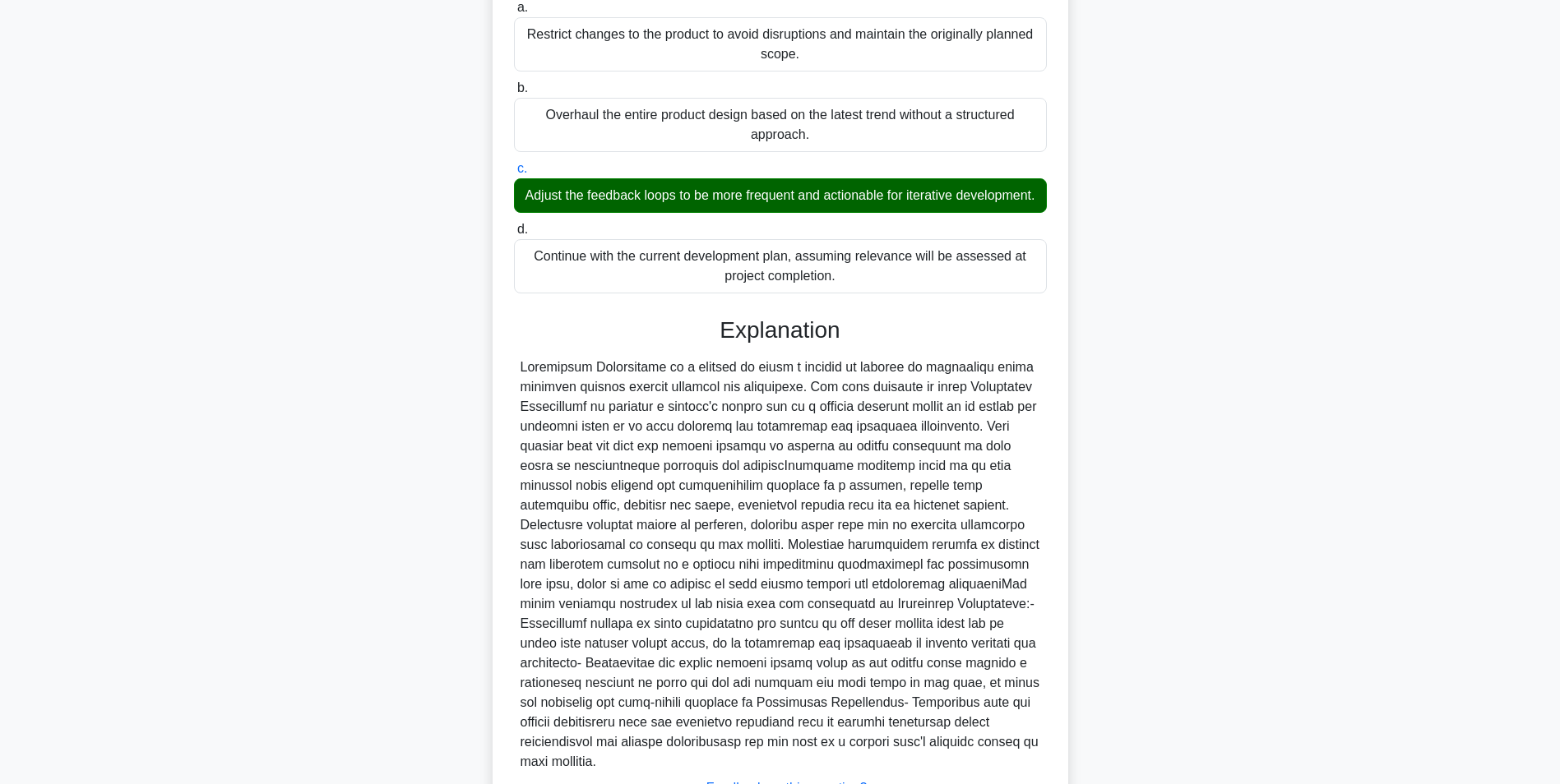
scroll to position [349, 0]
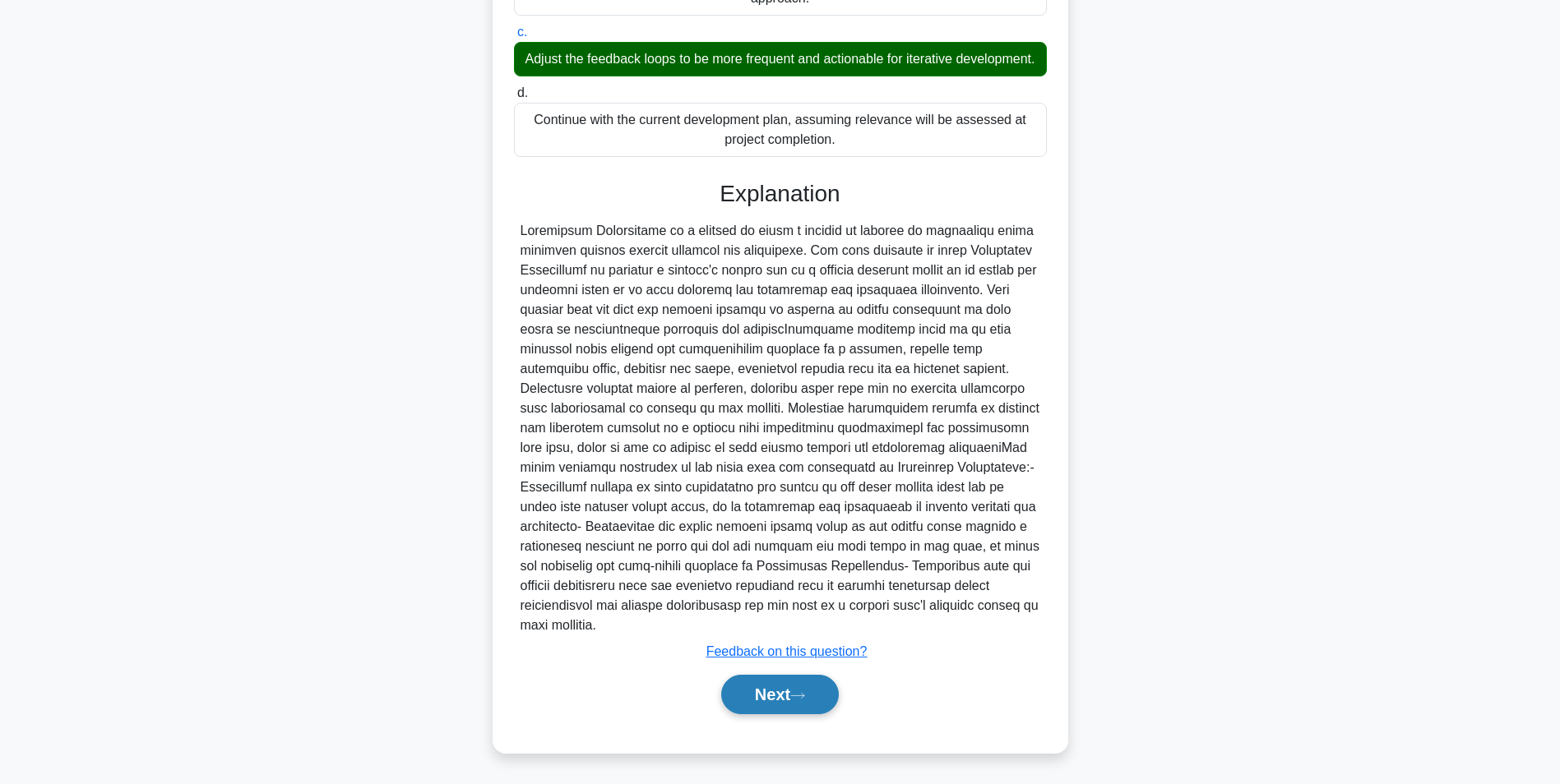
click at [780, 709] on button "Next" at bounding box center [780, 694] width 117 height 39
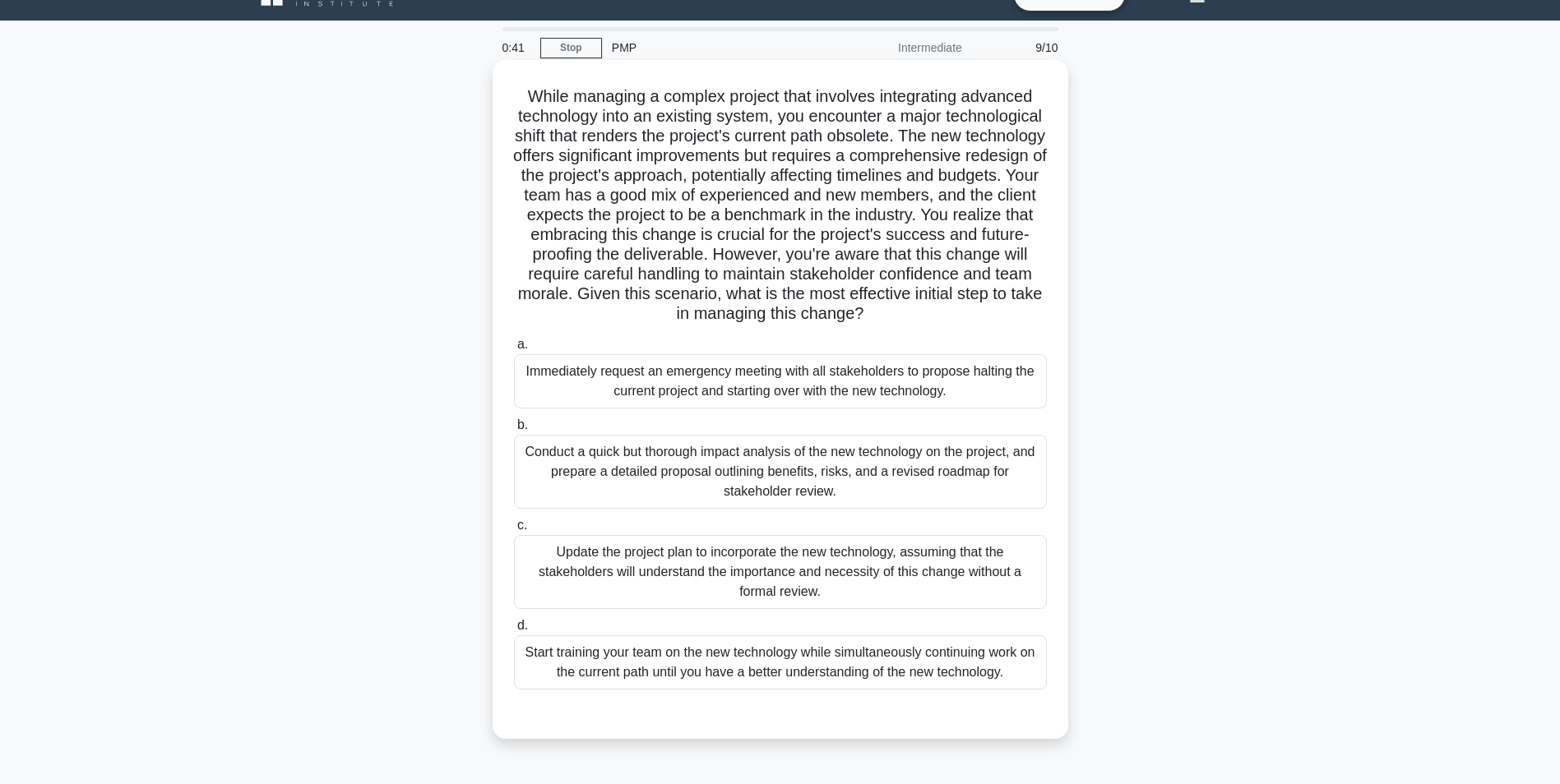
scroll to position [0, 0]
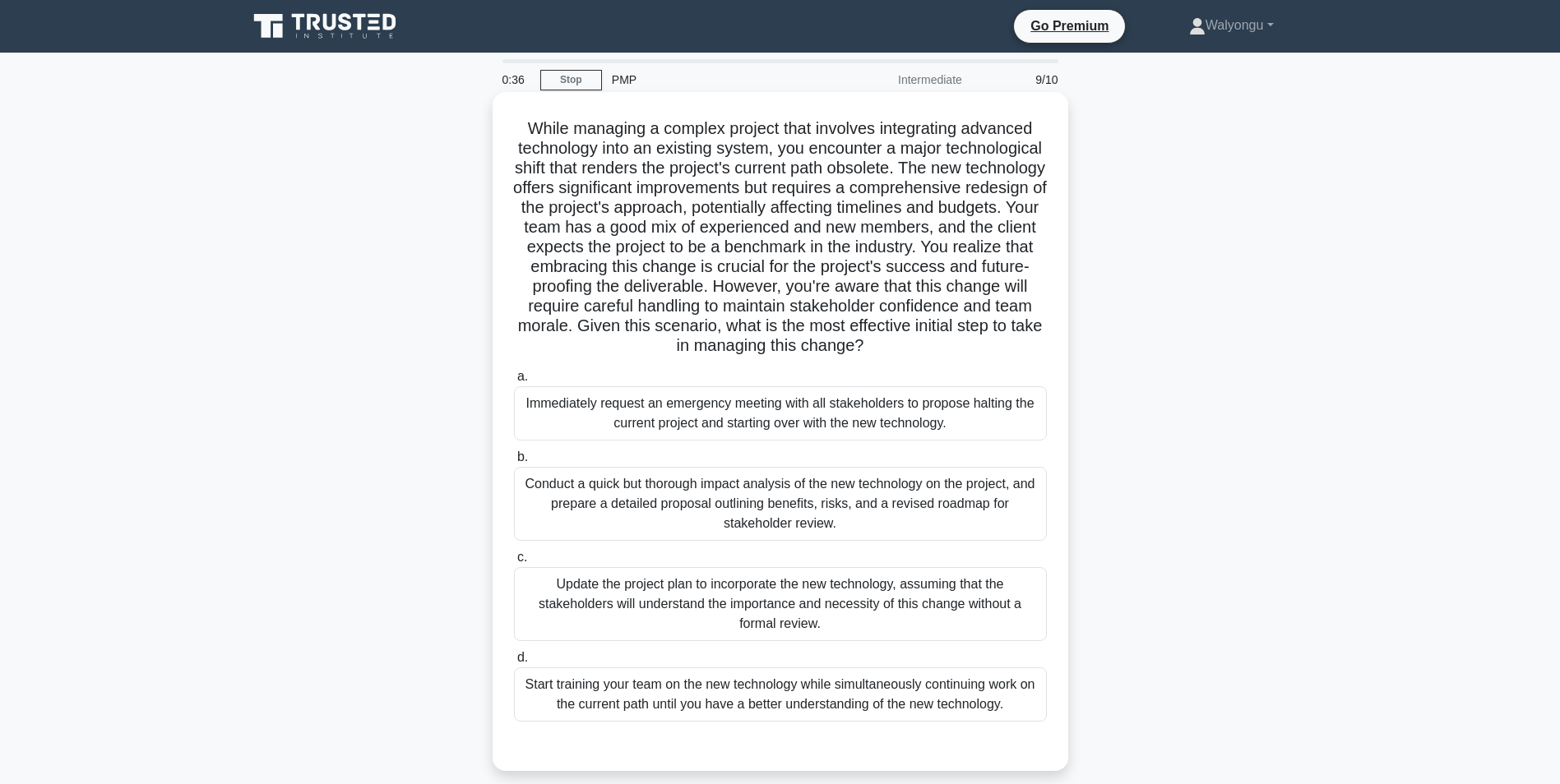
click at [680, 525] on div "Conduct a quick but thorough impact analysis of the new technology on the proje…" at bounding box center [780, 503] width 532 height 74
click at [514, 463] on input "b. Conduct a quick but thorough impact analysis of the new technology on the pr…" at bounding box center [514, 456] width 0 height 11
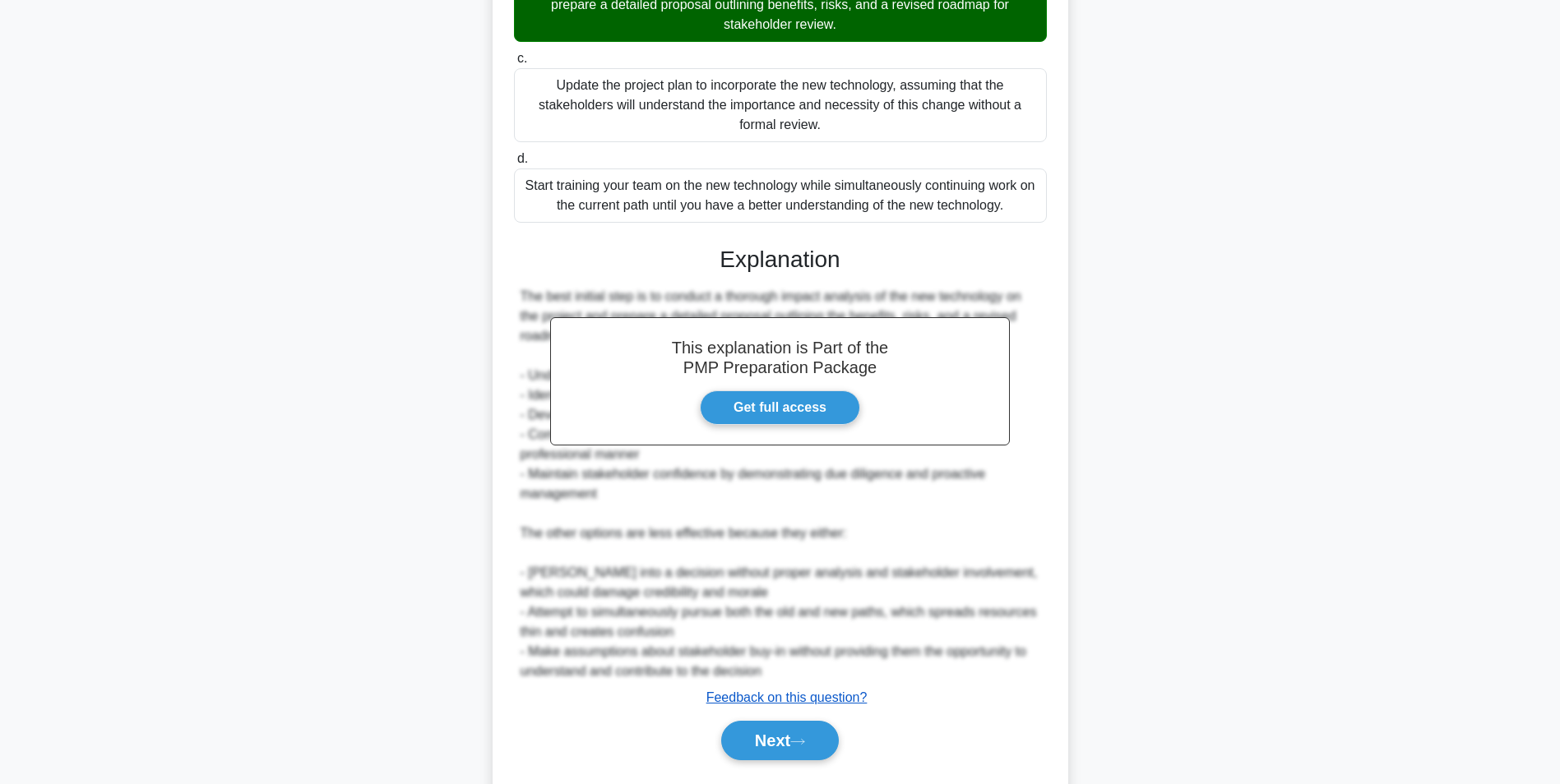
scroll to position [546, 0]
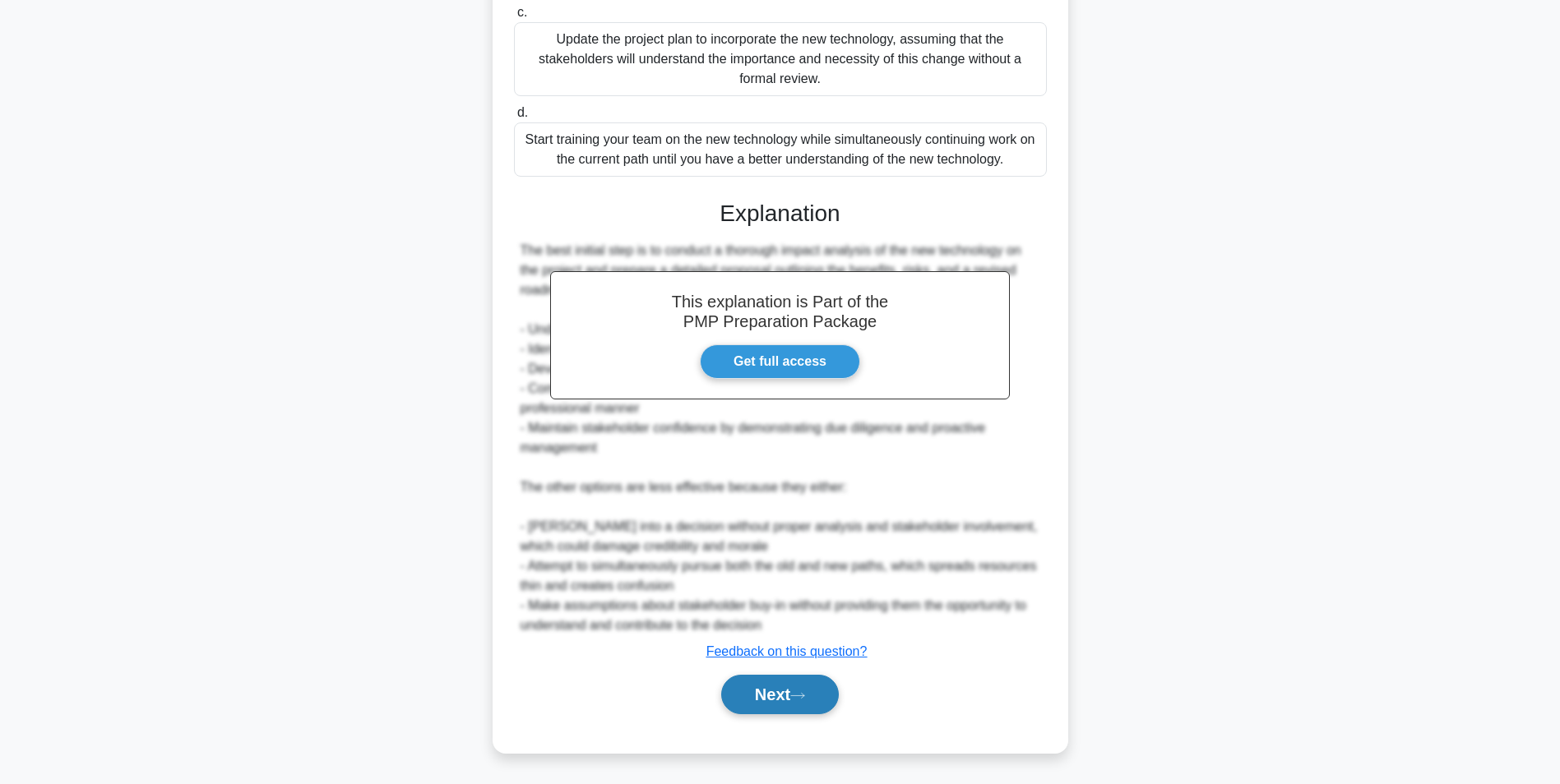
click at [787, 710] on button "Next" at bounding box center [780, 694] width 117 height 39
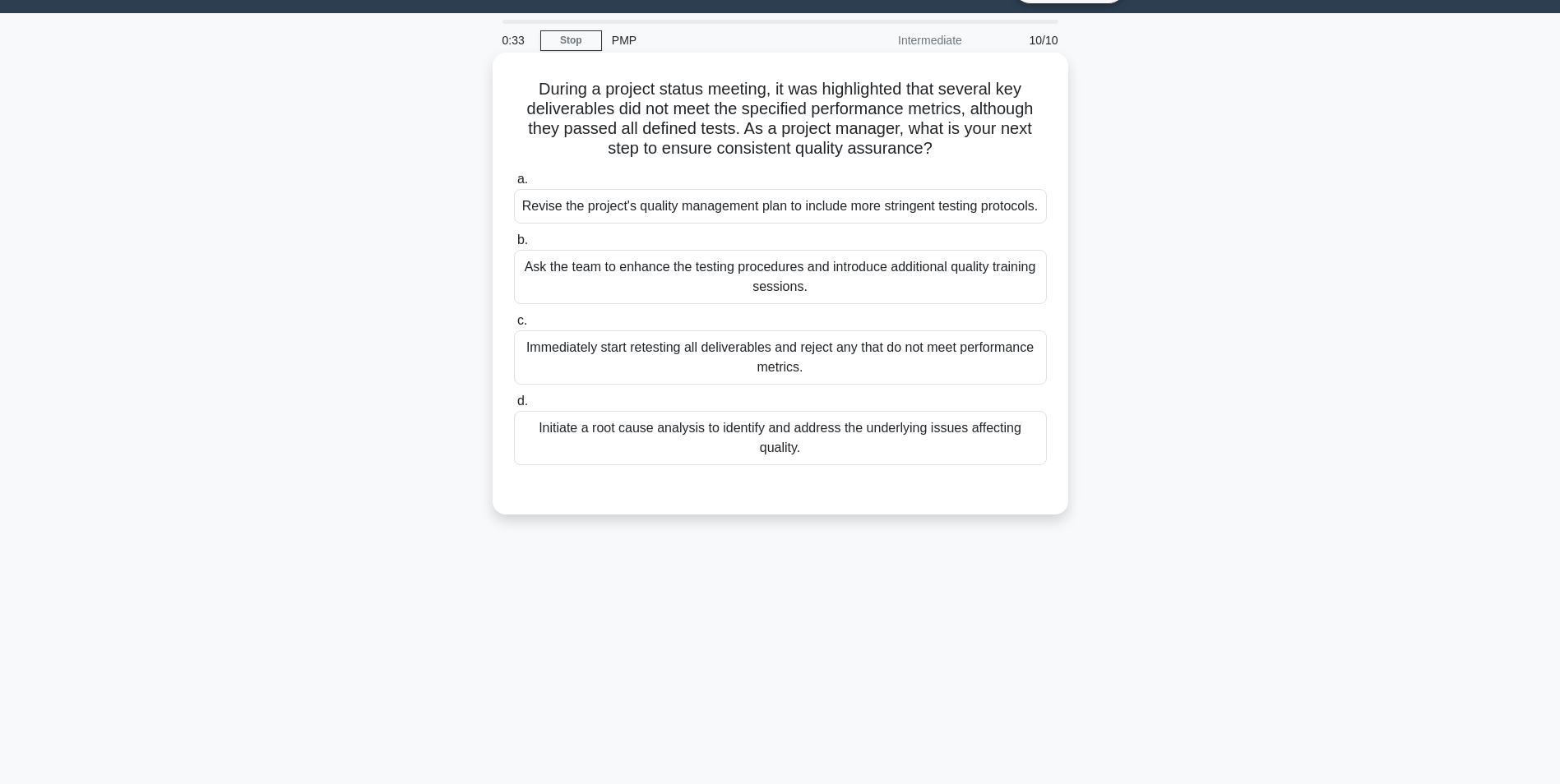
scroll to position [0, 0]
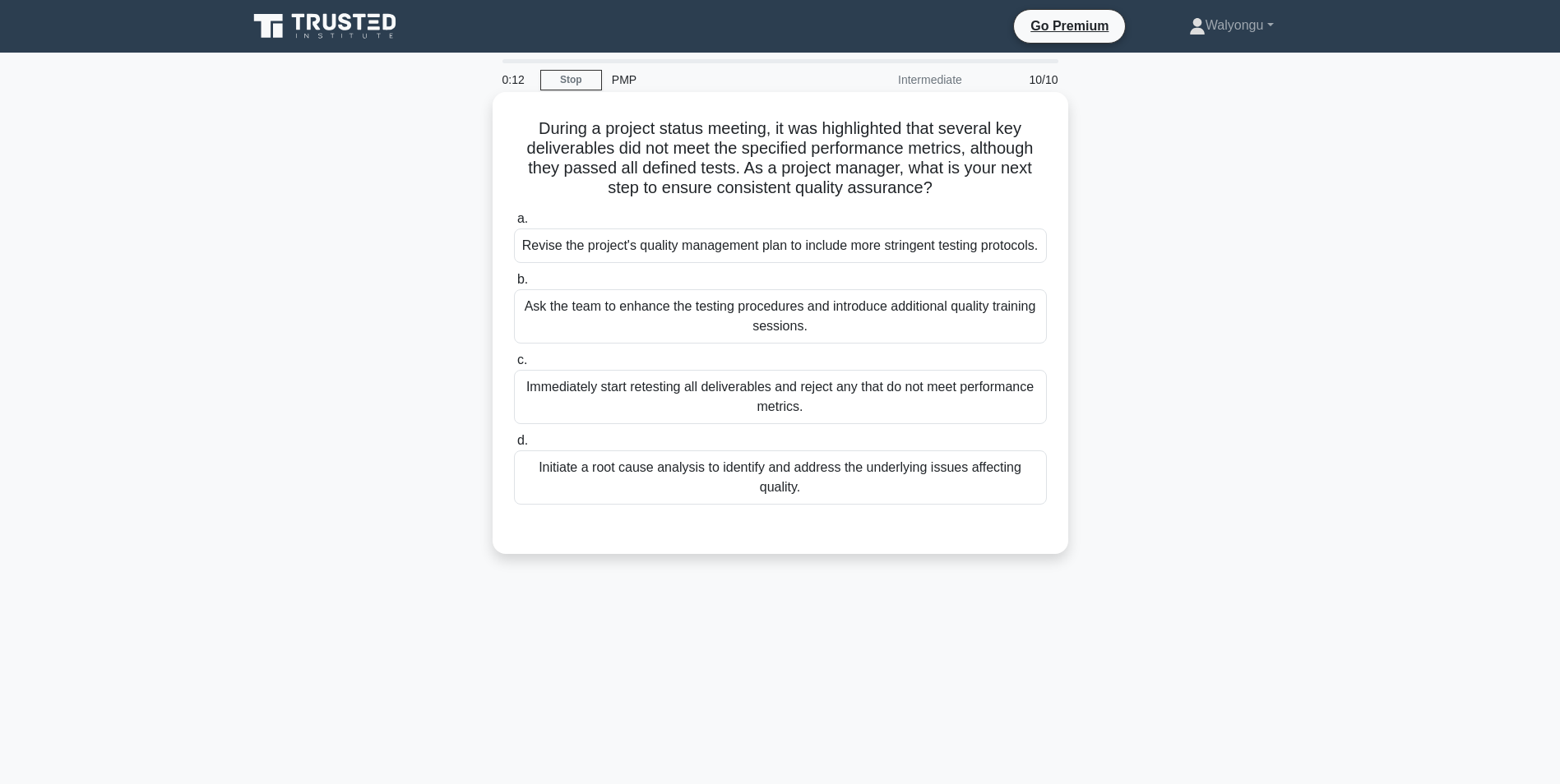
click at [633, 498] on div "Initiate a root cause analysis to identify and address the underlying issues af…" at bounding box center [780, 478] width 532 height 54
click at [514, 446] on input "d. Initiate a root cause analysis to identify and address the underlying issues…" at bounding box center [514, 440] width 0 height 11
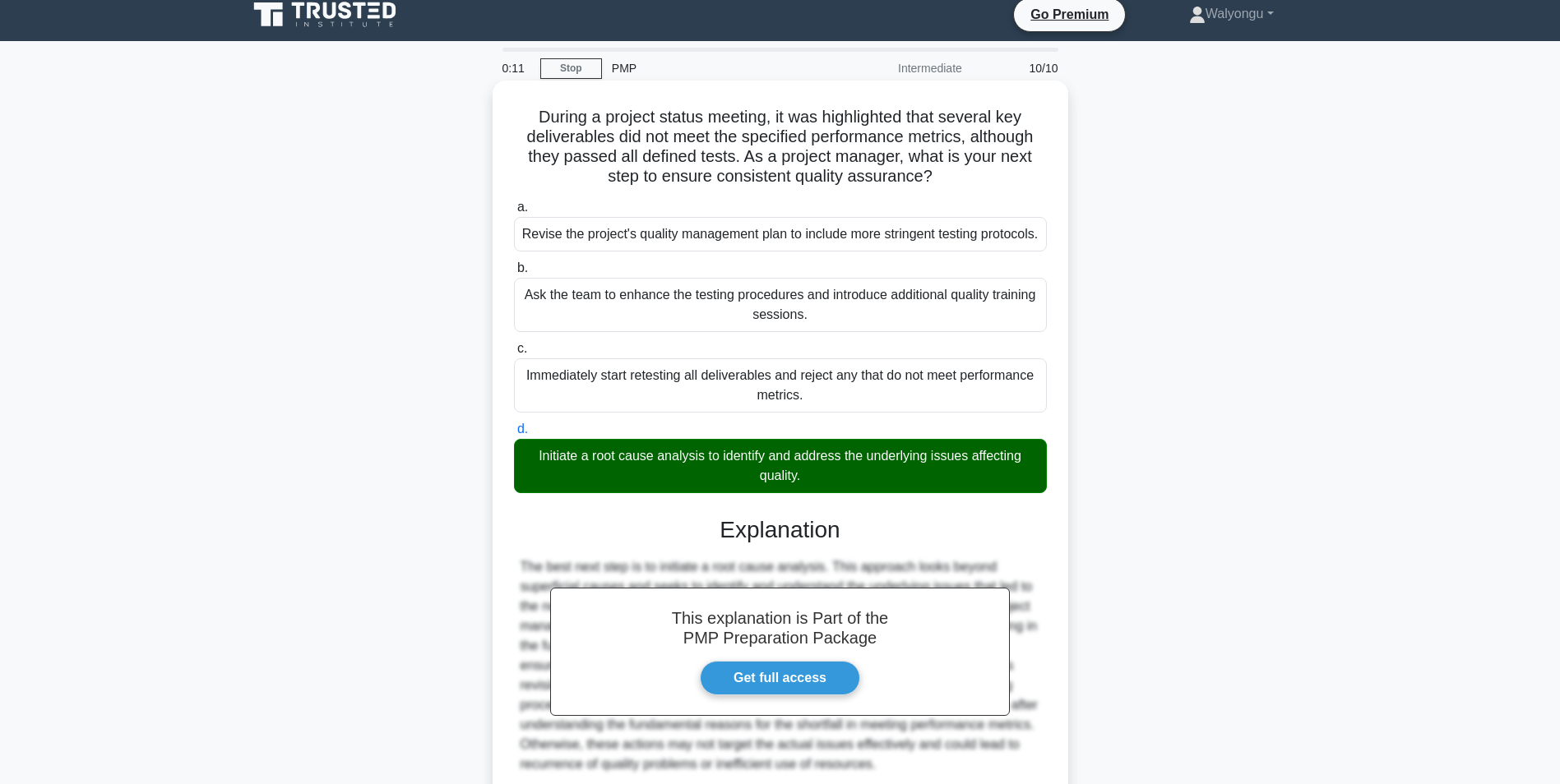
scroll to position [171, 0]
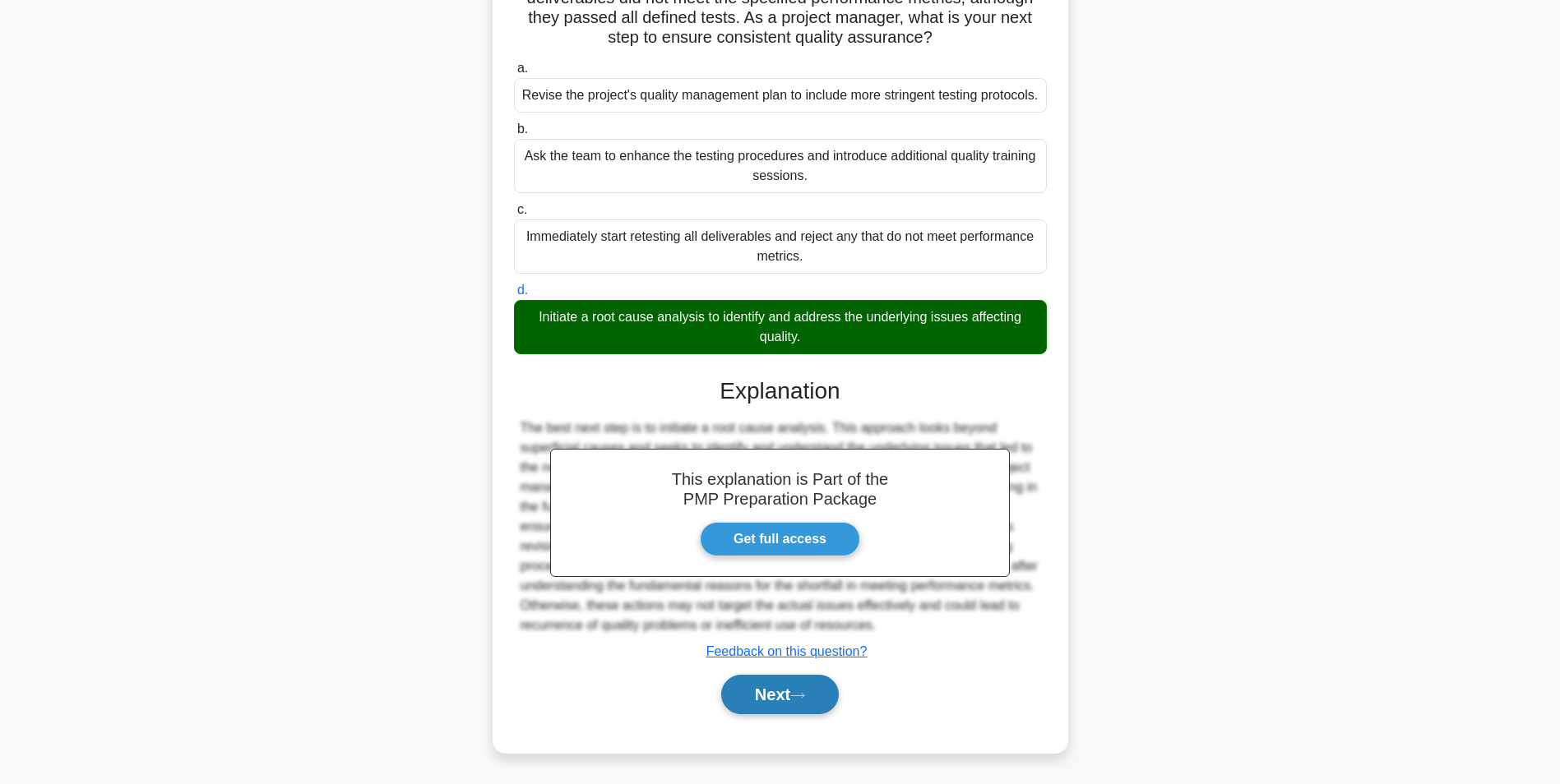
click at [791, 690] on button "Next" at bounding box center [780, 694] width 117 height 39
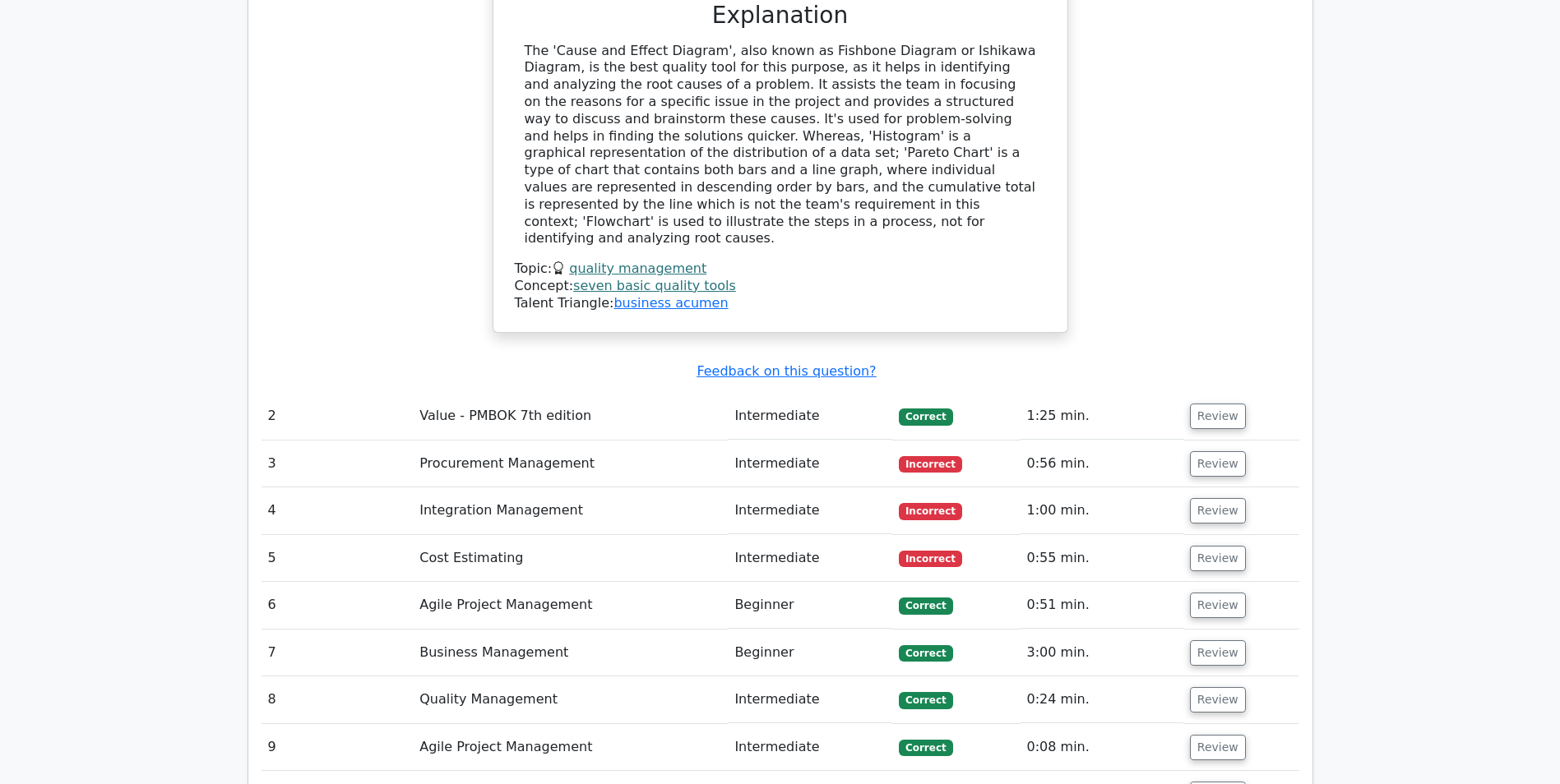
scroll to position [1890, 0]
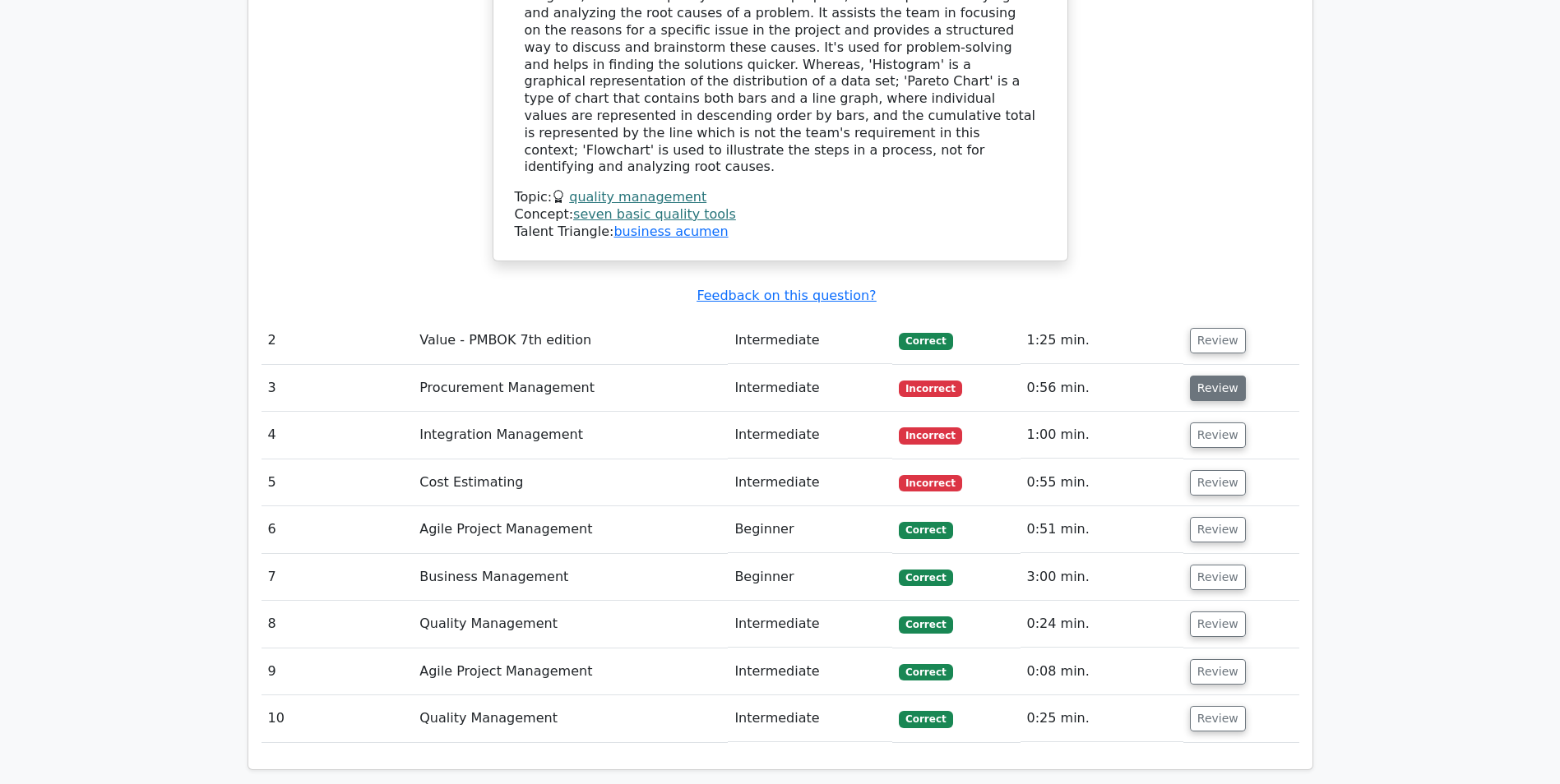
click at [1215, 376] on button "Review" at bounding box center [1218, 388] width 56 height 26
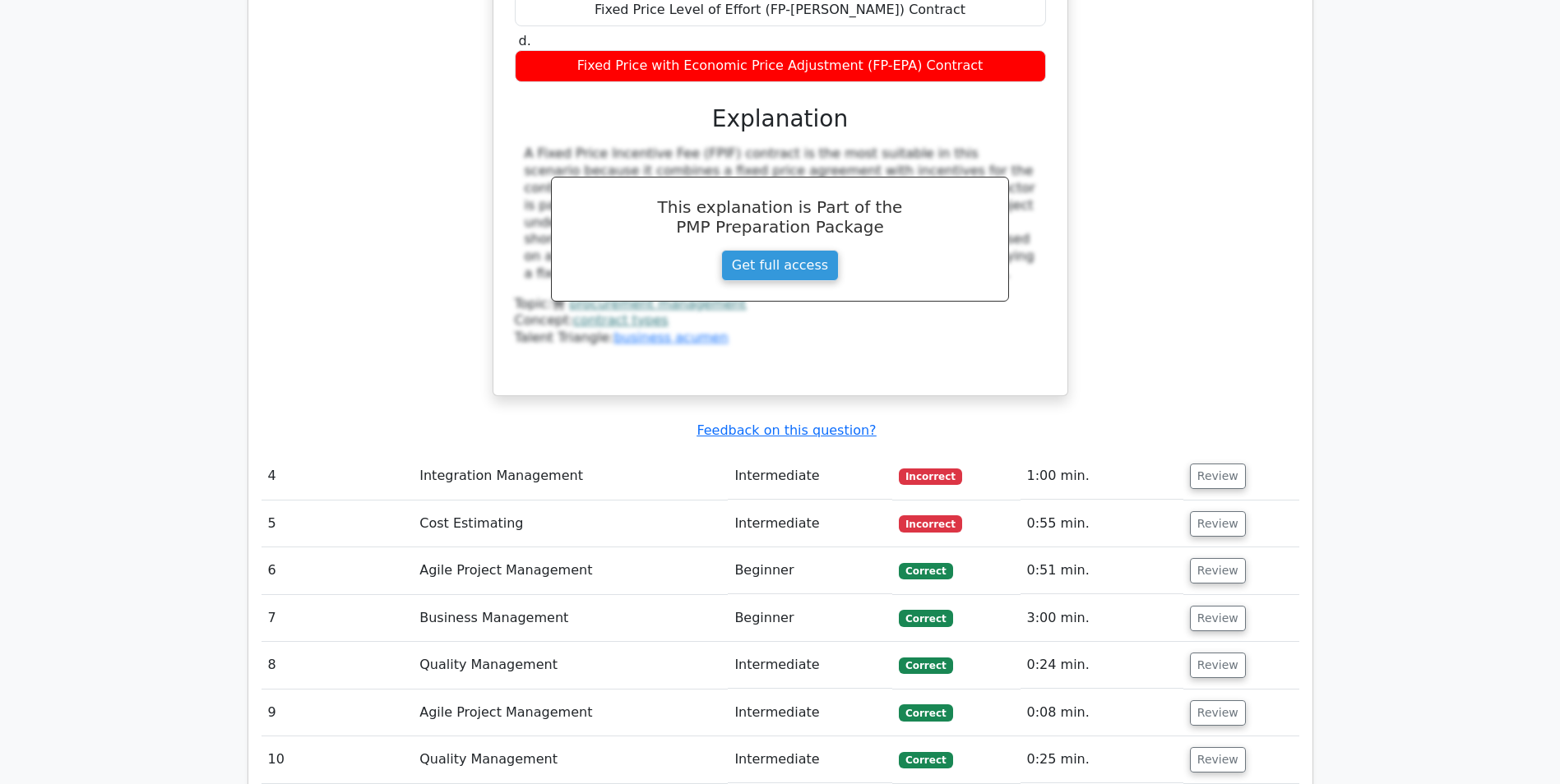
scroll to position [2712, 0]
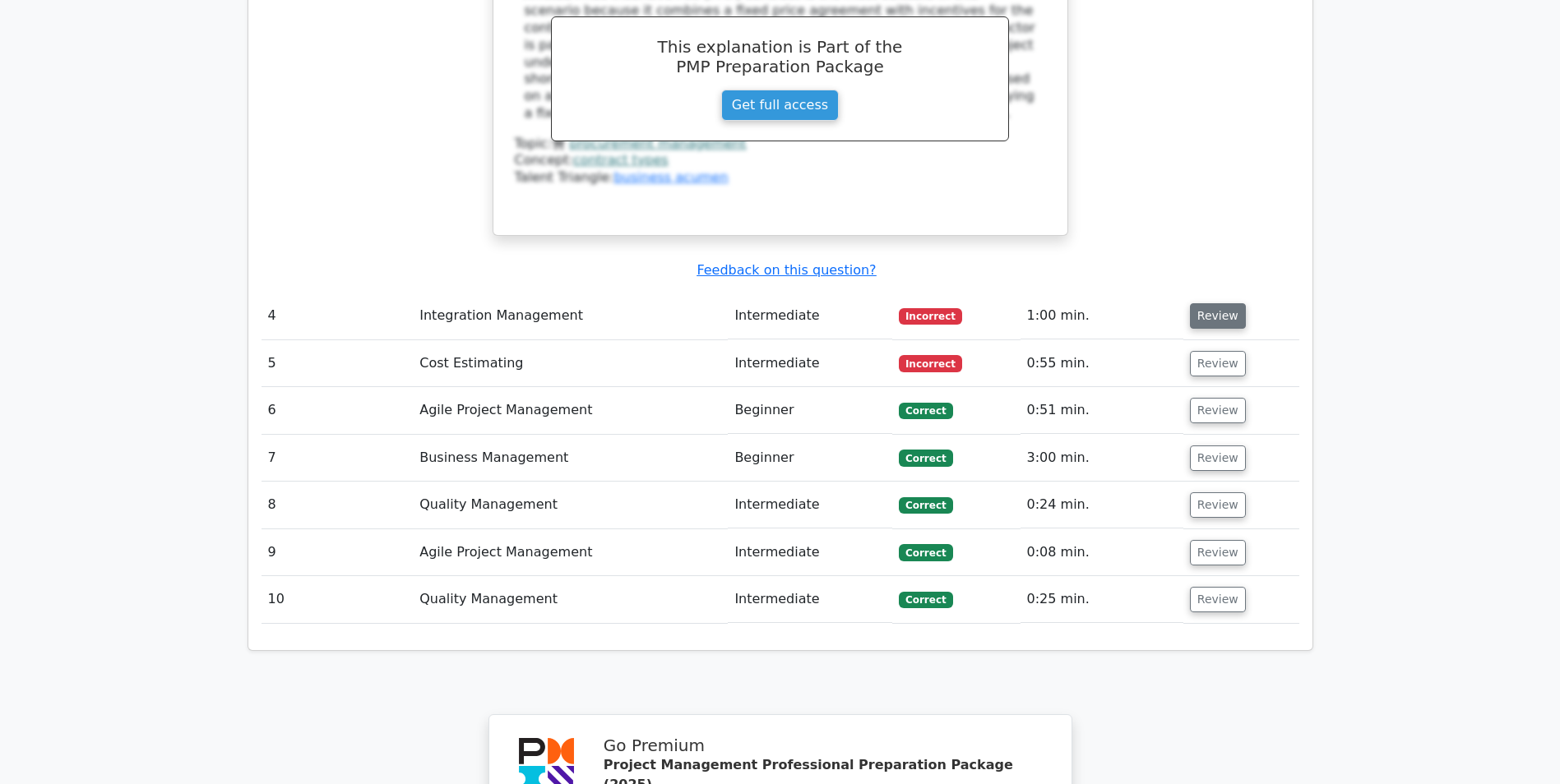
click at [1206, 304] on button "Review" at bounding box center [1218, 316] width 56 height 26
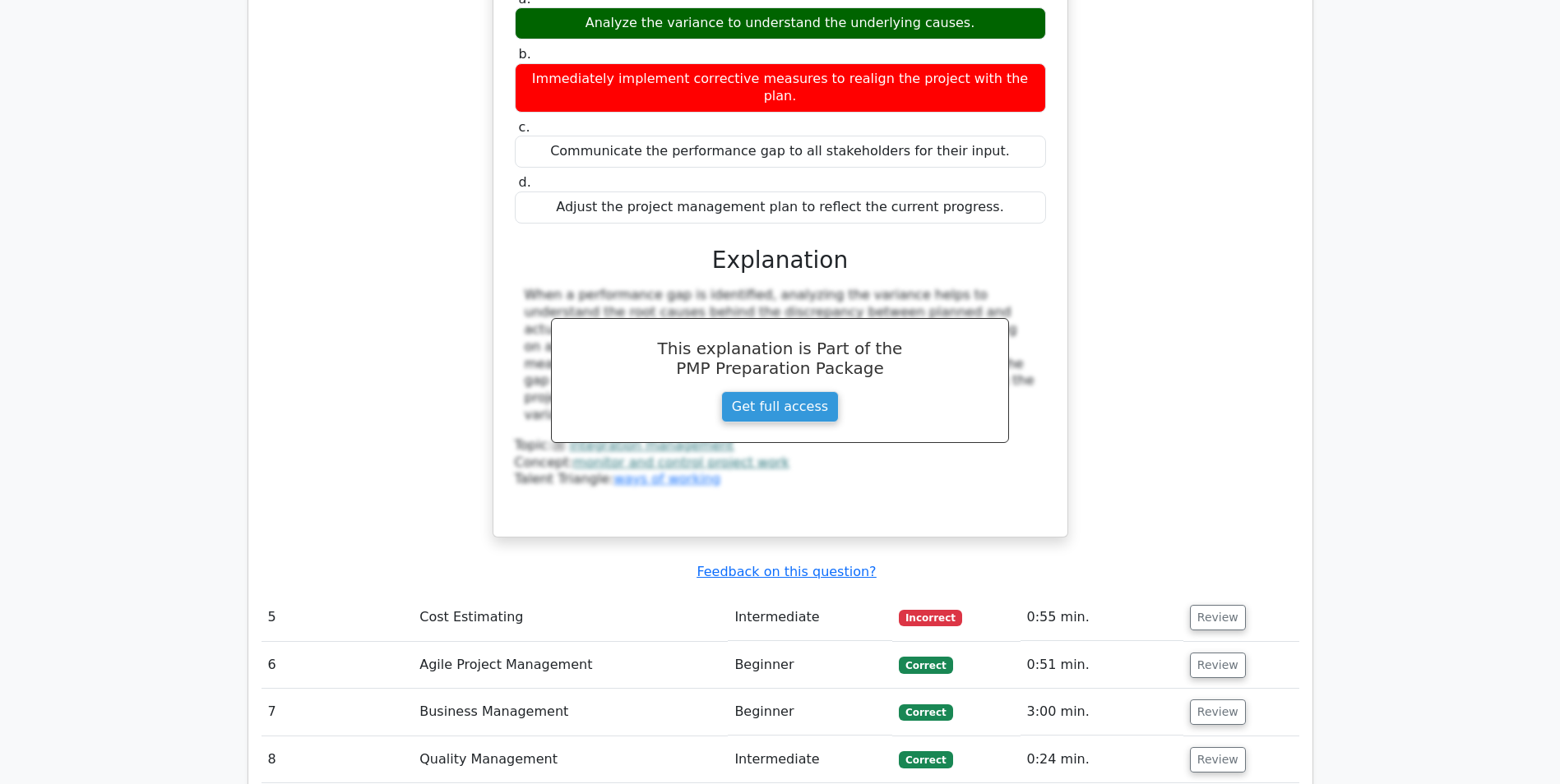
scroll to position [3205, 0]
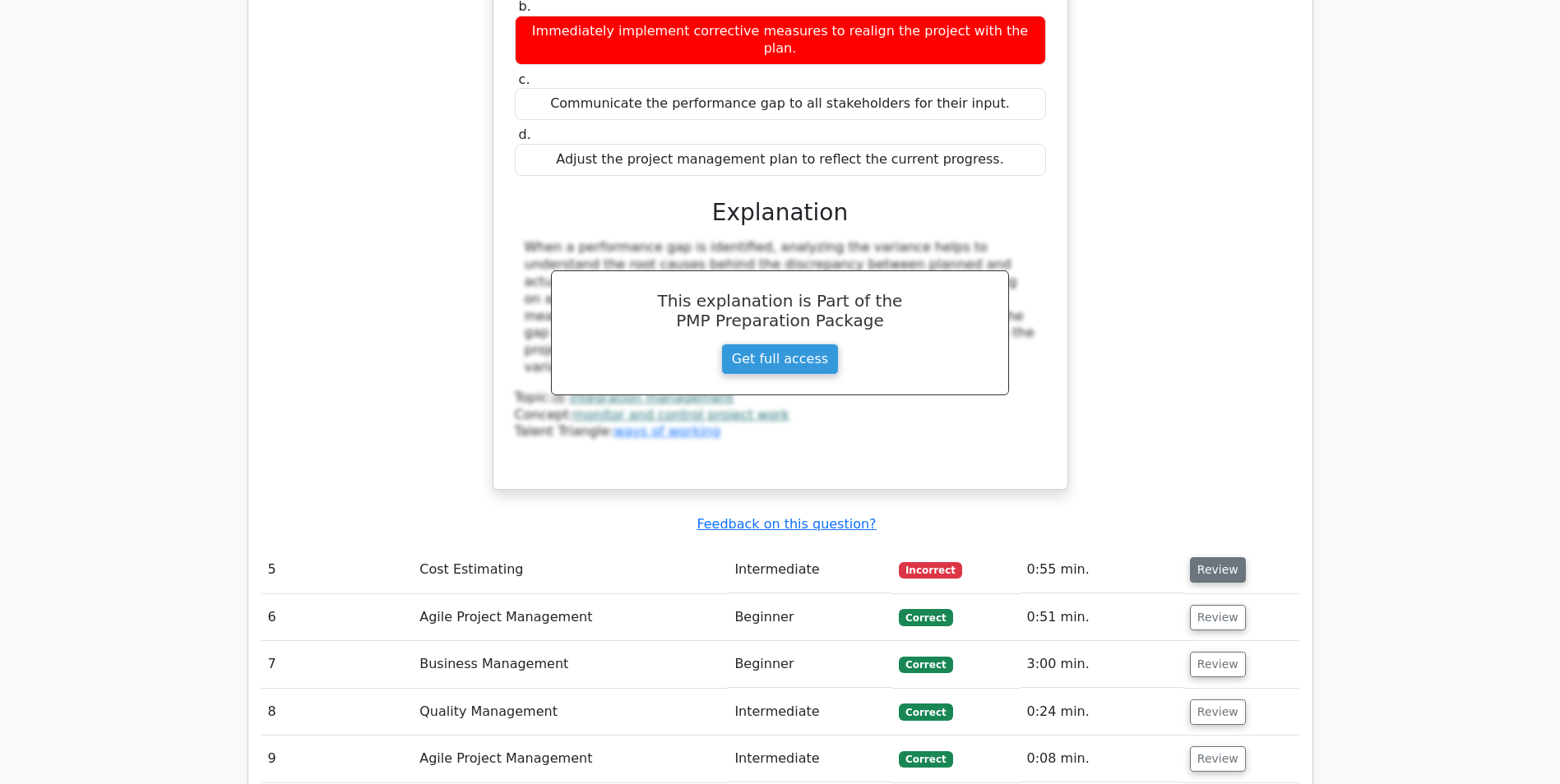
click at [1210, 557] on button "Review" at bounding box center [1218, 570] width 56 height 26
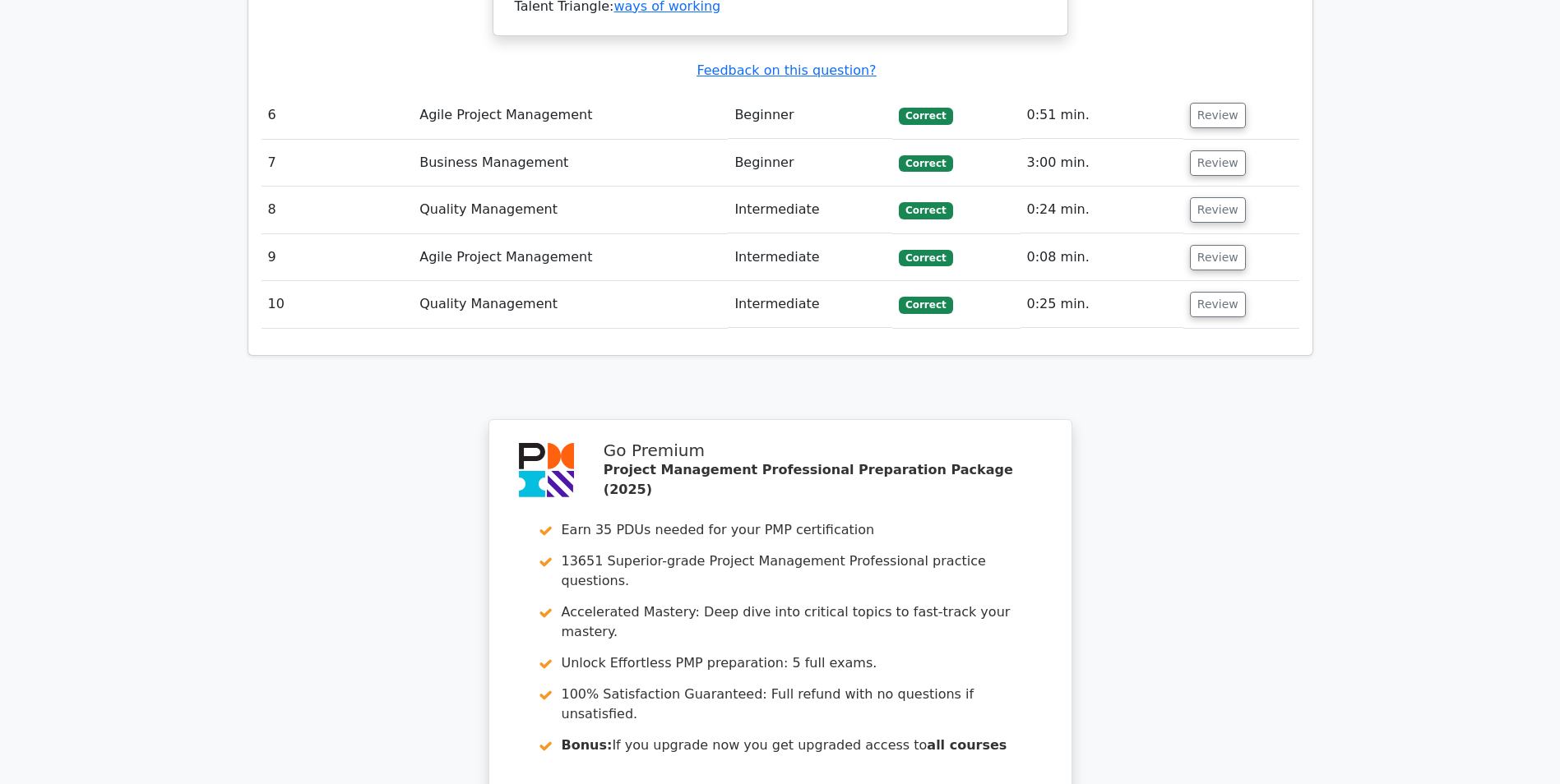
scroll to position [4715, 0]
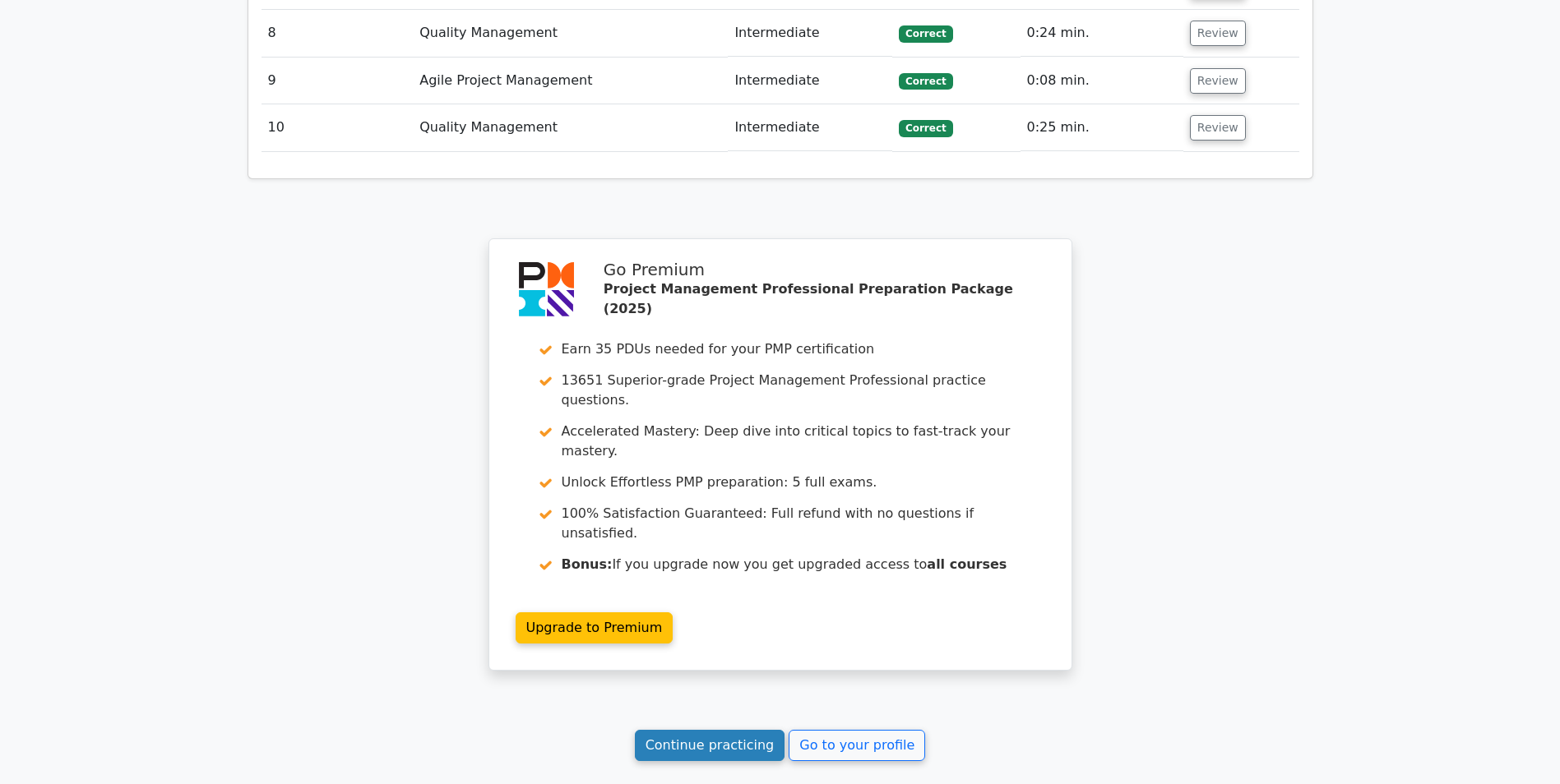
click at [742, 730] on link "Continue practicing" at bounding box center [709, 746] width 151 height 32
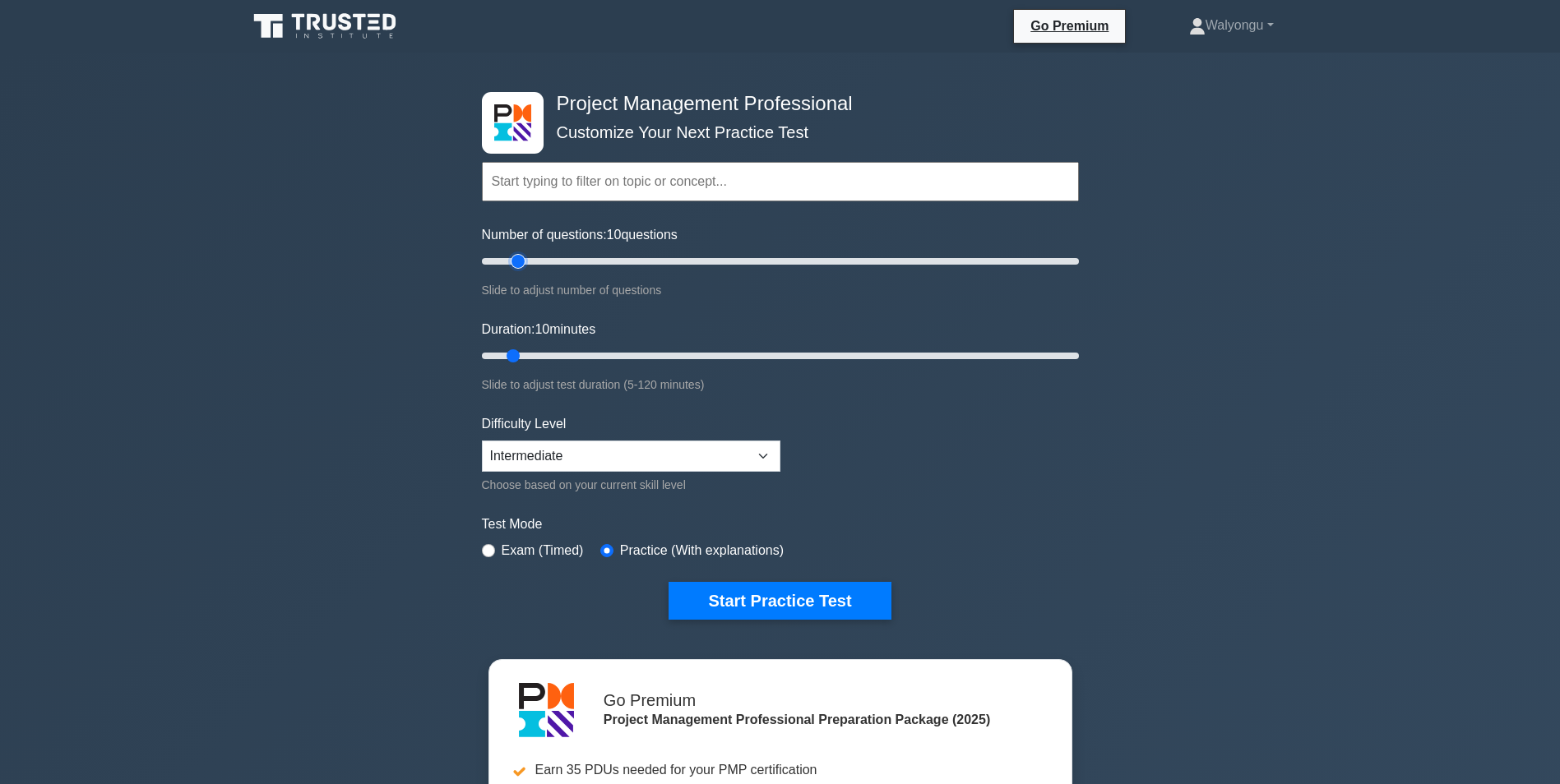
click at [516, 264] on input "Number of questions: 10 questions" at bounding box center [780, 261] width 597 height 20
click at [552, 260] on input "Number of questions: 15 questions" at bounding box center [780, 261] width 597 height 20
click at [666, 269] on input "Number of questions: 25 questions" at bounding box center [780, 261] width 597 height 20
click at [840, 270] on input "Number of questions: 65 questions" at bounding box center [780, 261] width 597 height 20
click at [961, 270] on input "Number of questions: 165 questions" at bounding box center [780, 261] width 597 height 20
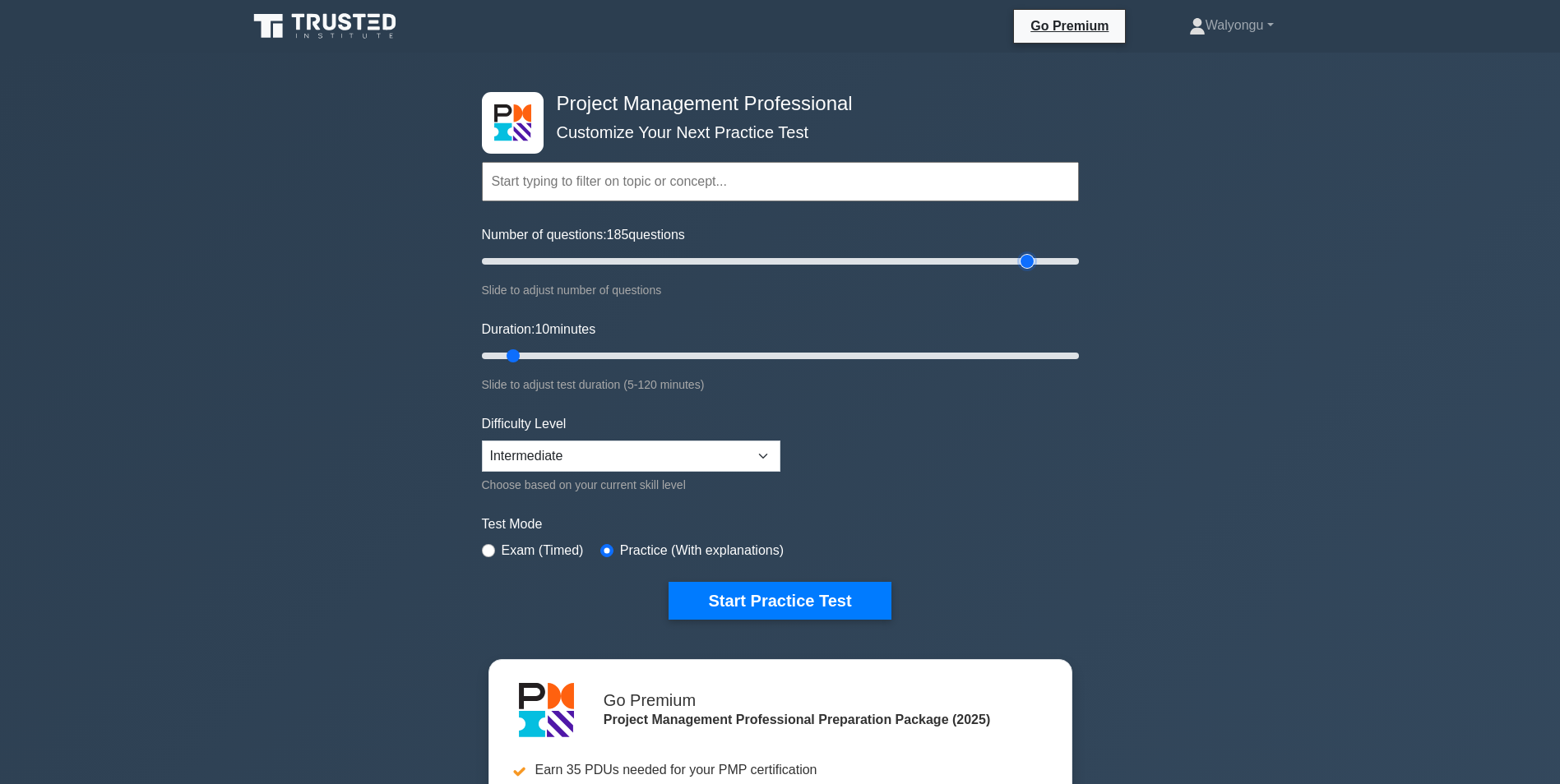
click at [1028, 265] on input "Number of questions: 185 questions" at bounding box center [780, 261] width 597 height 20
click at [1068, 257] on input "Number of questions: 185 questions" at bounding box center [780, 261] width 597 height 20
drag, startPoint x: 1066, startPoint y: 258, endPoint x: 571, endPoint y: 279, distance: 495.4
click at [571, 271] on input "Number of questions: 35 questions" at bounding box center [780, 261] width 597 height 20
type input "30"
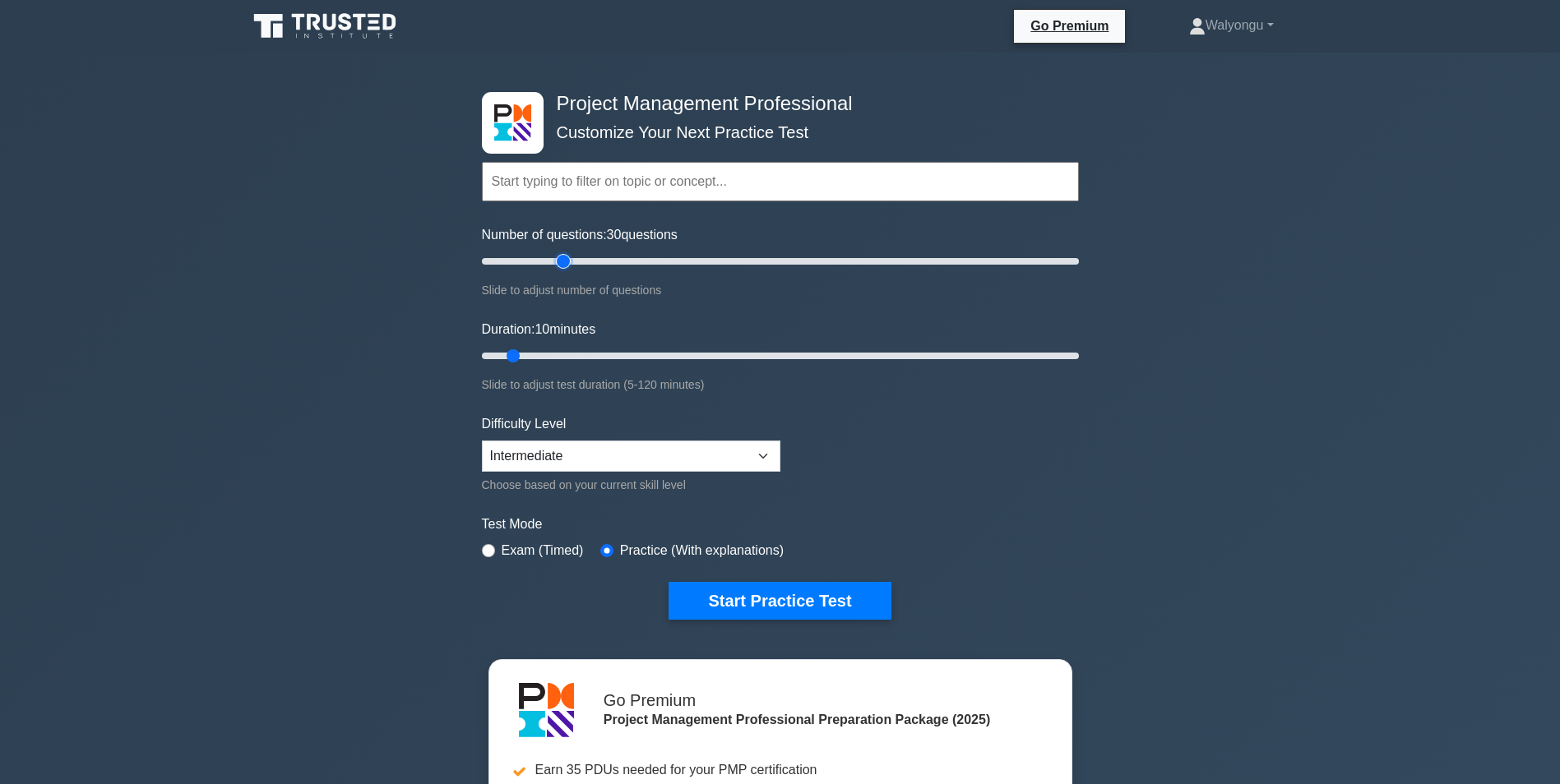
click at [569, 264] on input "Number of questions: 30 questions" at bounding box center [780, 261] width 597 height 20
click at [760, 448] on select "Beginner Intermediate Expert" at bounding box center [631, 455] width 298 height 32
click at [968, 502] on form "Topics Scope Management Time Management Cost Management Quality Management Risk…" at bounding box center [780, 365] width 597 height 508
click at [783, 593] on button "Start Practice Test" at bounding box center [779, 600] width 222 height 37
click at [565, 353] on input "Duration: 20 minutes" at bounding box center [780, 355] width 597 height 20
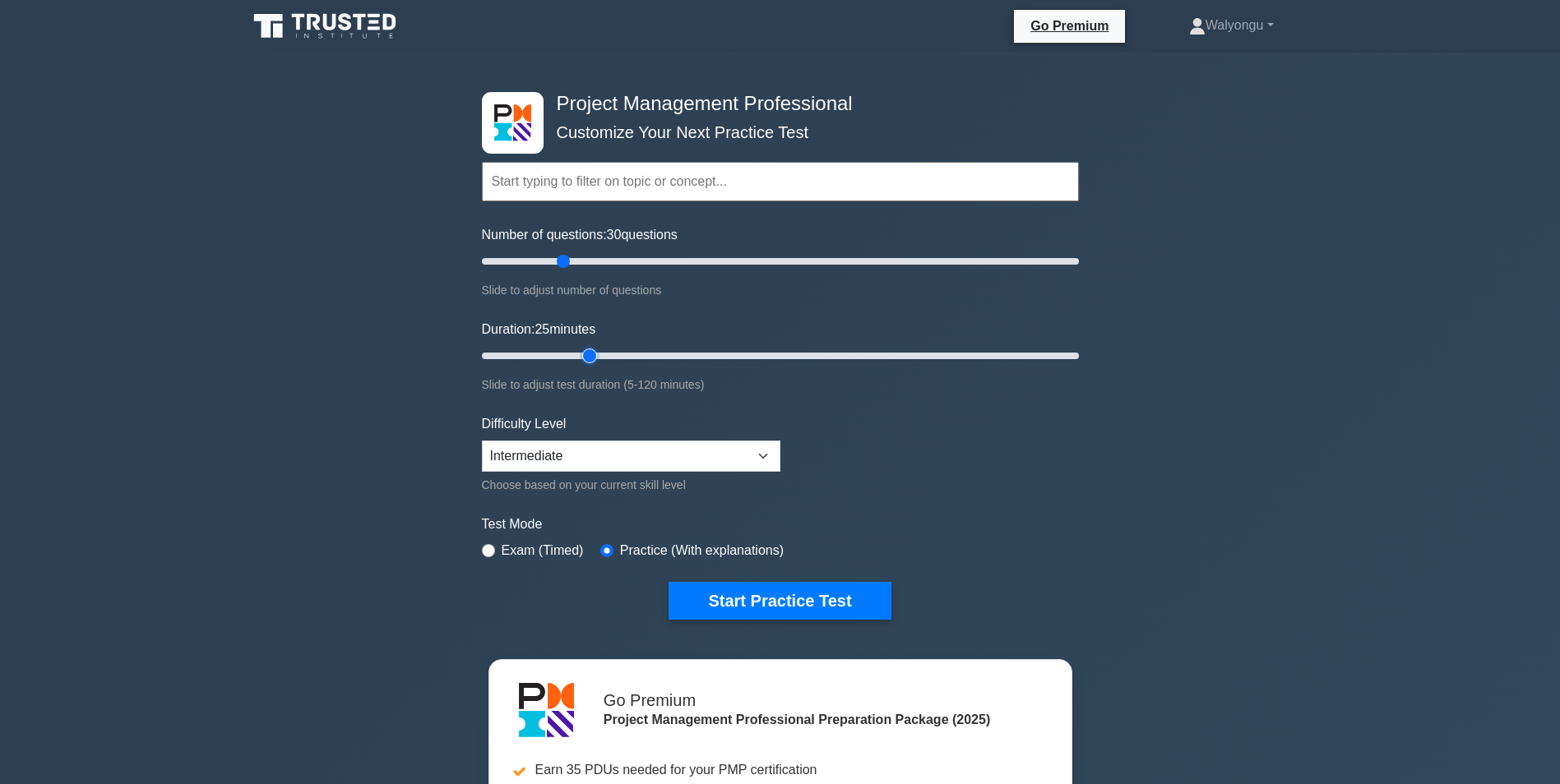
click at [585, 356] on input "Duration: 25 minutes" at bounding box center [780, 355] width 597 height 20
type input "30"
click at [613, 358] on input "Duration: 25 minutes" at bounding box center [780, 355] width 597 height 20
click at [777, 594] on button "Start Practice Test" at bounding box center [779, 600] width 222 height 37
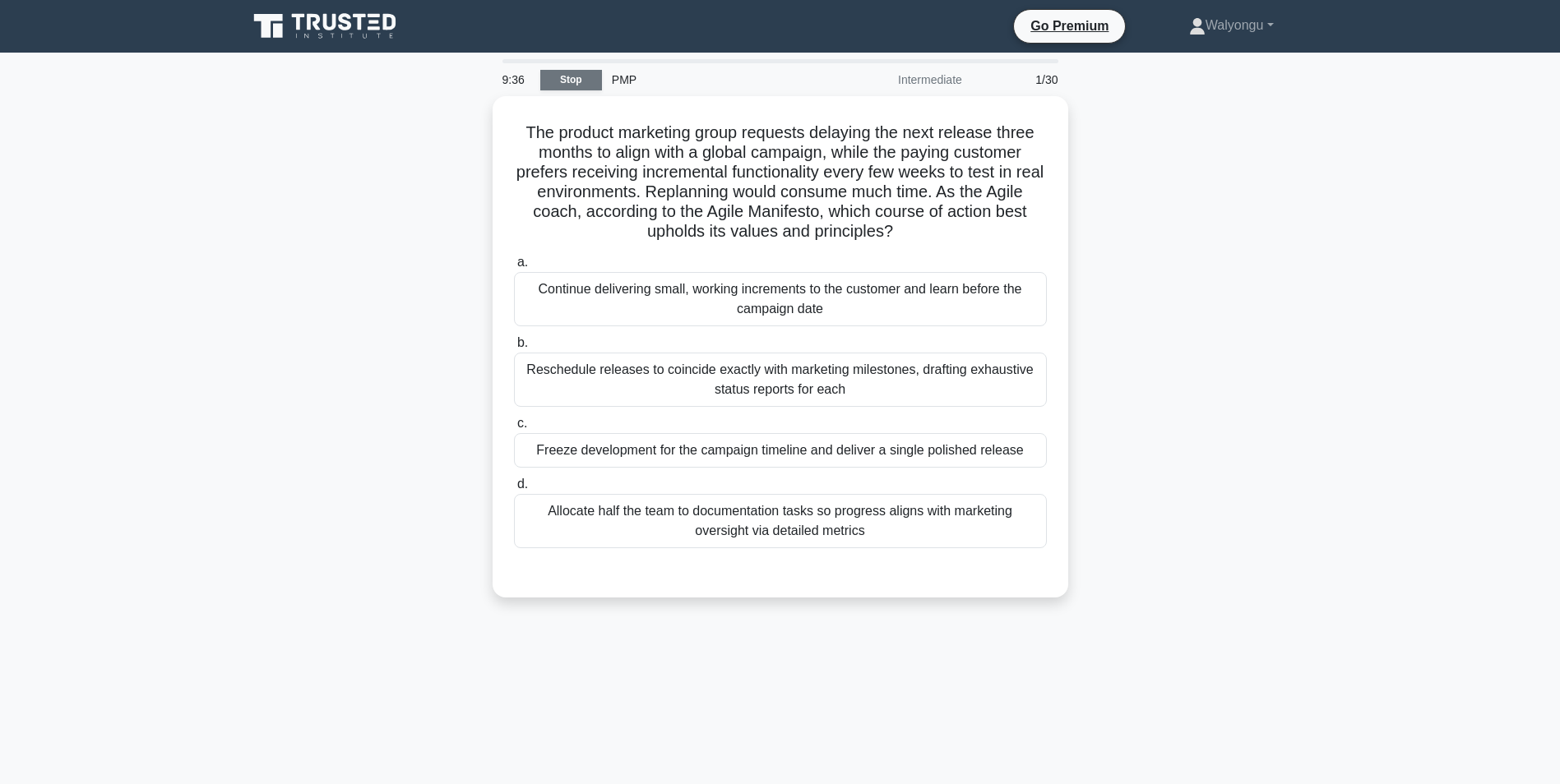
click at [563, 85] on link "Stop" at bounding box center [571, 80] width 62 height 20
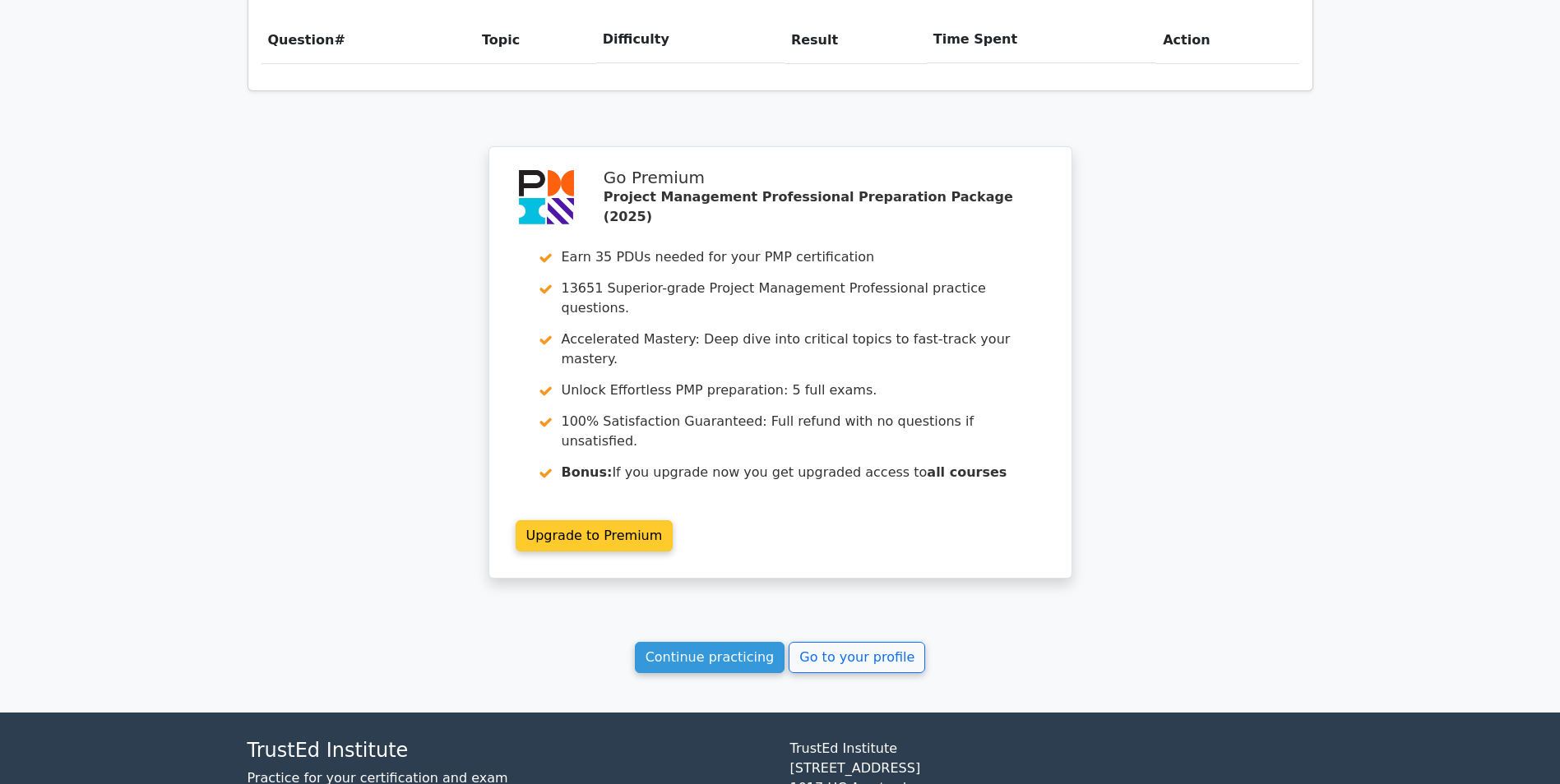
scroll to position [1237, 0]
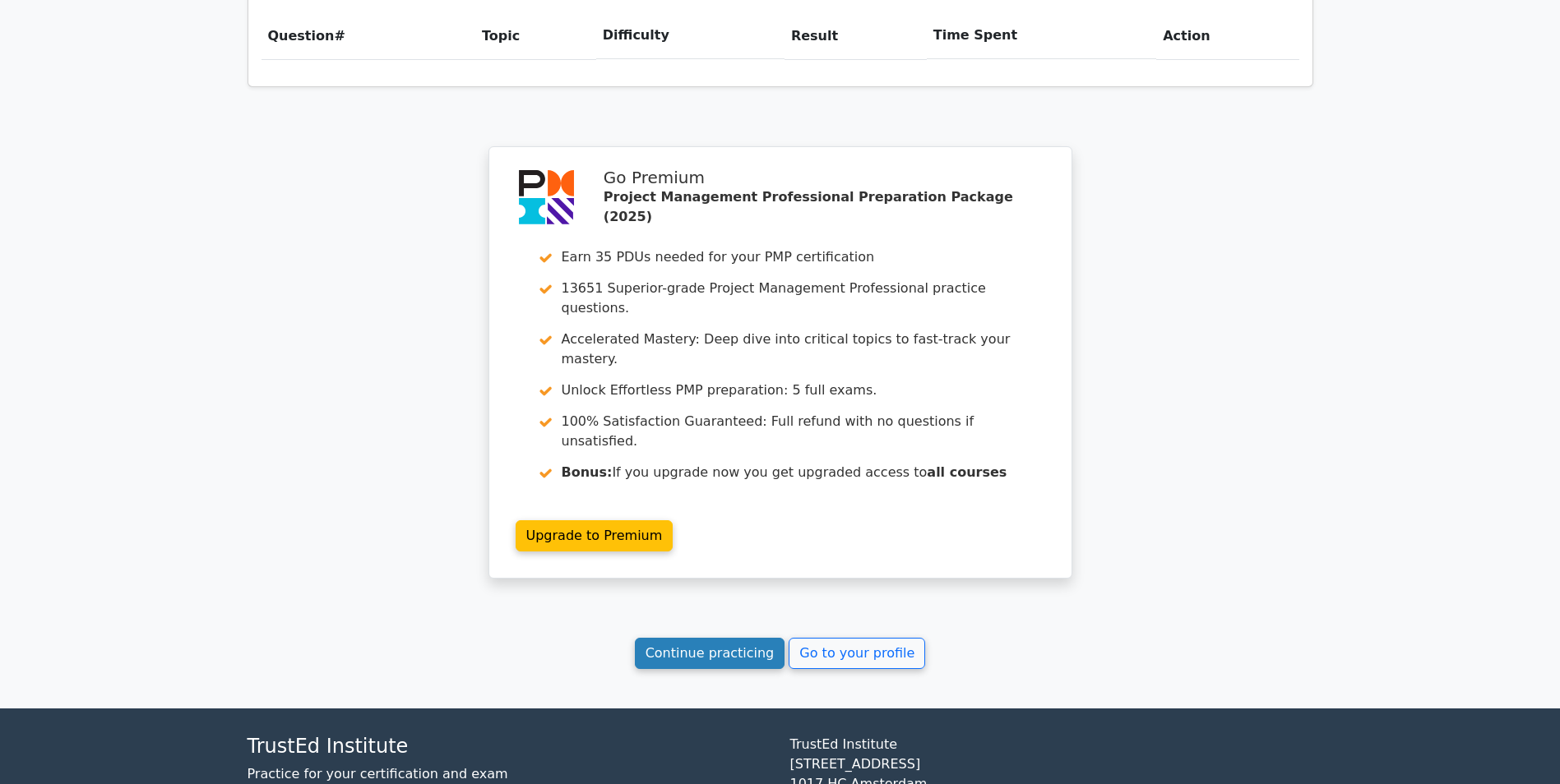
click at [706, 638] on link "Continue practicing" at bounding box center [709, 653] width 151 height 32
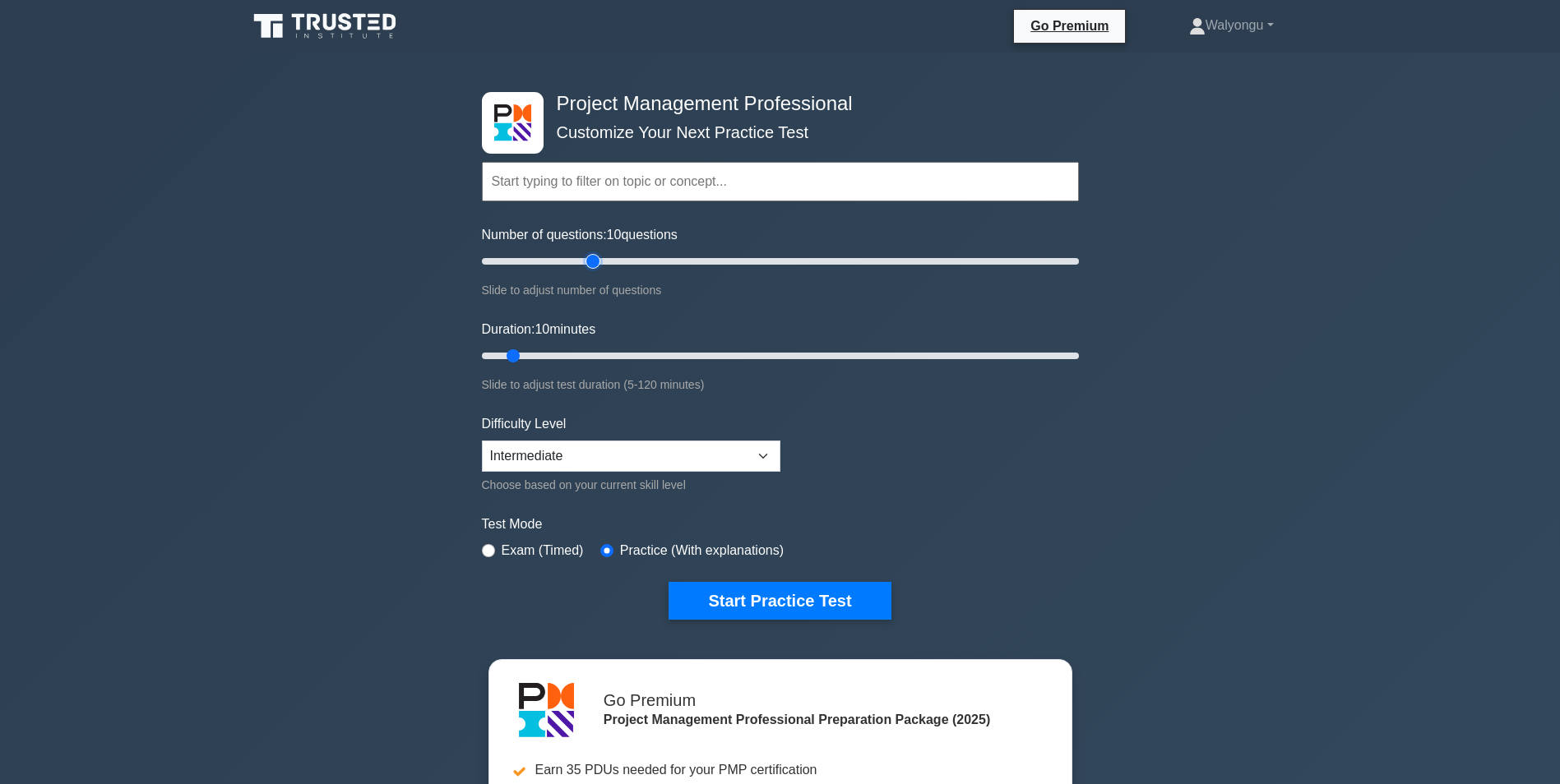
click at [588, 258] on input "Number of questions: 10 questions" at bounding box center [780, 261] width 597 height 20
click at [571, 256] on input "Number of questions: 40 questions" at bounding box center [780, 261] width 597 height 20
type input "30"
click at [565, 257] on input "Number of questions: 35 questions" at bounding box center [780, 261] width 597 height 20
click at [551, 358] on input "Duration: 15 minutes" at bounding box center [780, 355] width 597 height 20
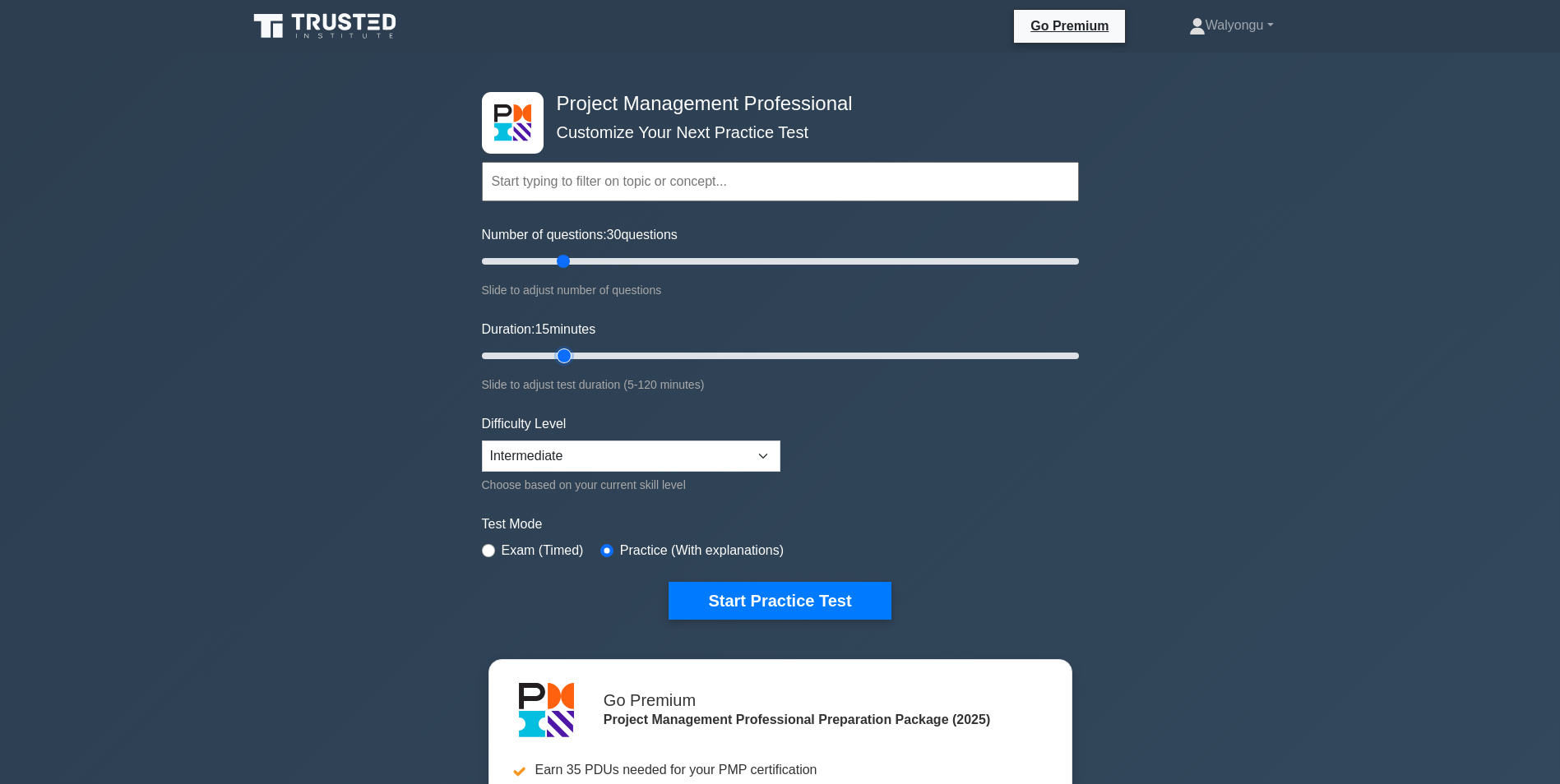
click at [572, 355] on input "Duration: 15 minutes" at bounding box center [780, 355] width 597 height 20
click at [600, 354] on input "Duration: 20 minutes" at bounding box center [780, 355] width 597 height 20
click at [613, 354] on input "Duration: 25 minutes" at bounding box center [780, 355] width 597 height 20
type input "25"
click at [594, 355] on input "Duration: 25 minutes" at bounding box center [780, 355] width 597 height 20
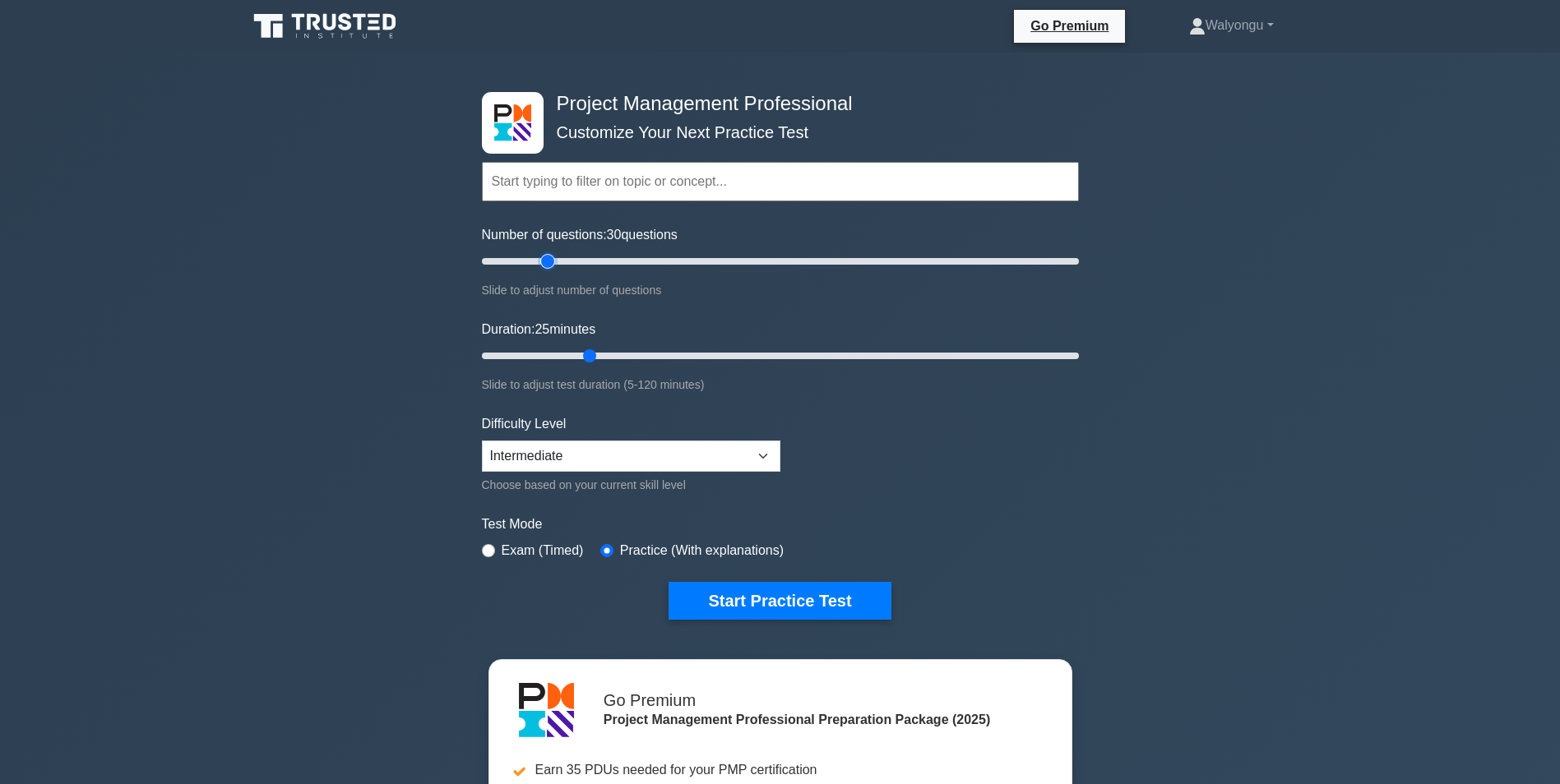
type input "25"
click at [554, 257] on input "Number of questions: 30 questions" at bounding box center [780, 261] width 597 height 20
click at [735, 589] on button "Start Practice Test" at bounding box center [779, 600] width 222 height 37
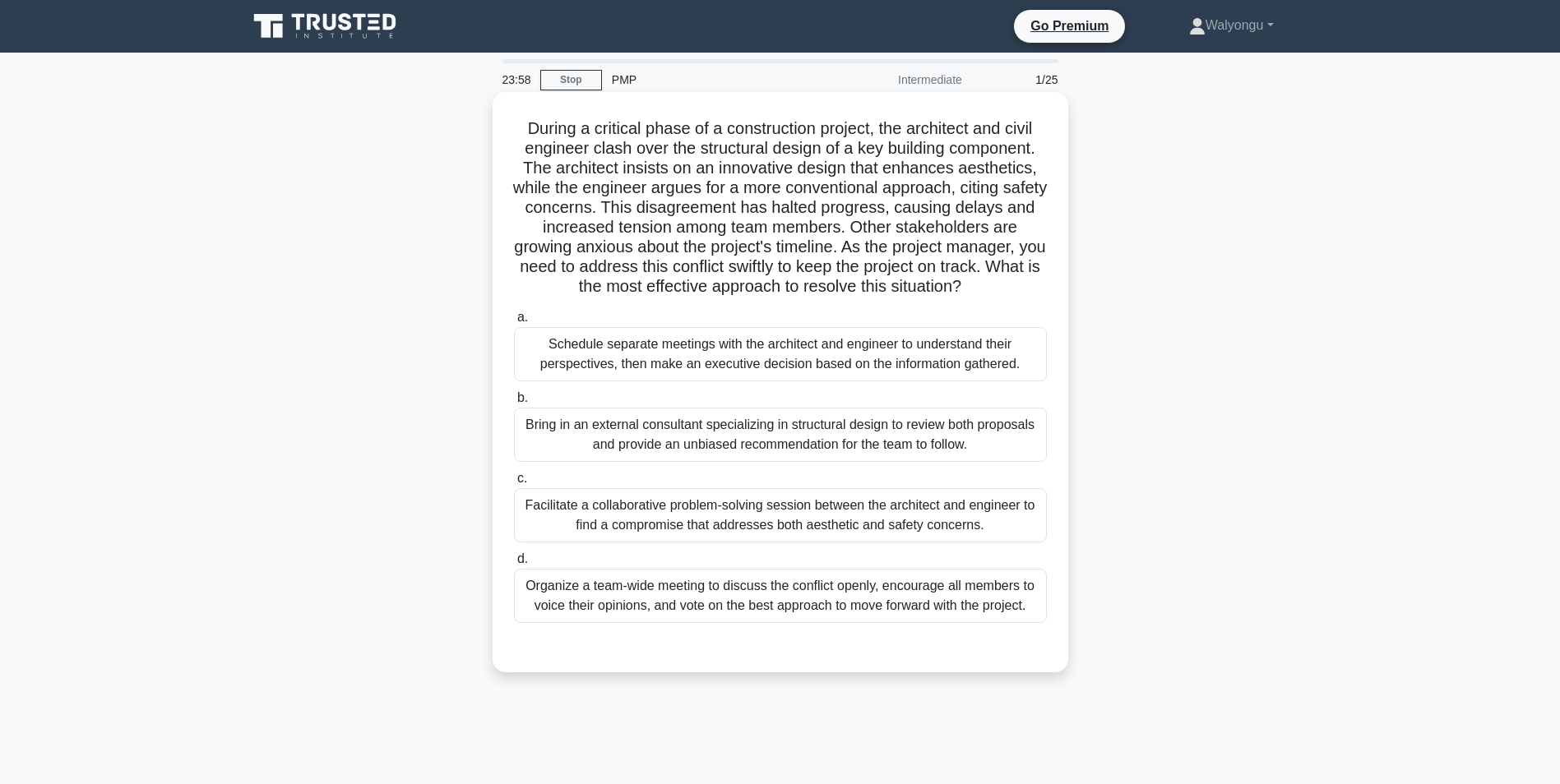
click at [850, 520] on div "Facilitate a collaborative problem-solving session between the architect and en…" at bounding box center [780, 515] width 532 height 54
click at [514, 484] on input "c. Facilitate a collaborative problem-solving session between the architect and…" at bounding box center [514, 478] width 0 height 11
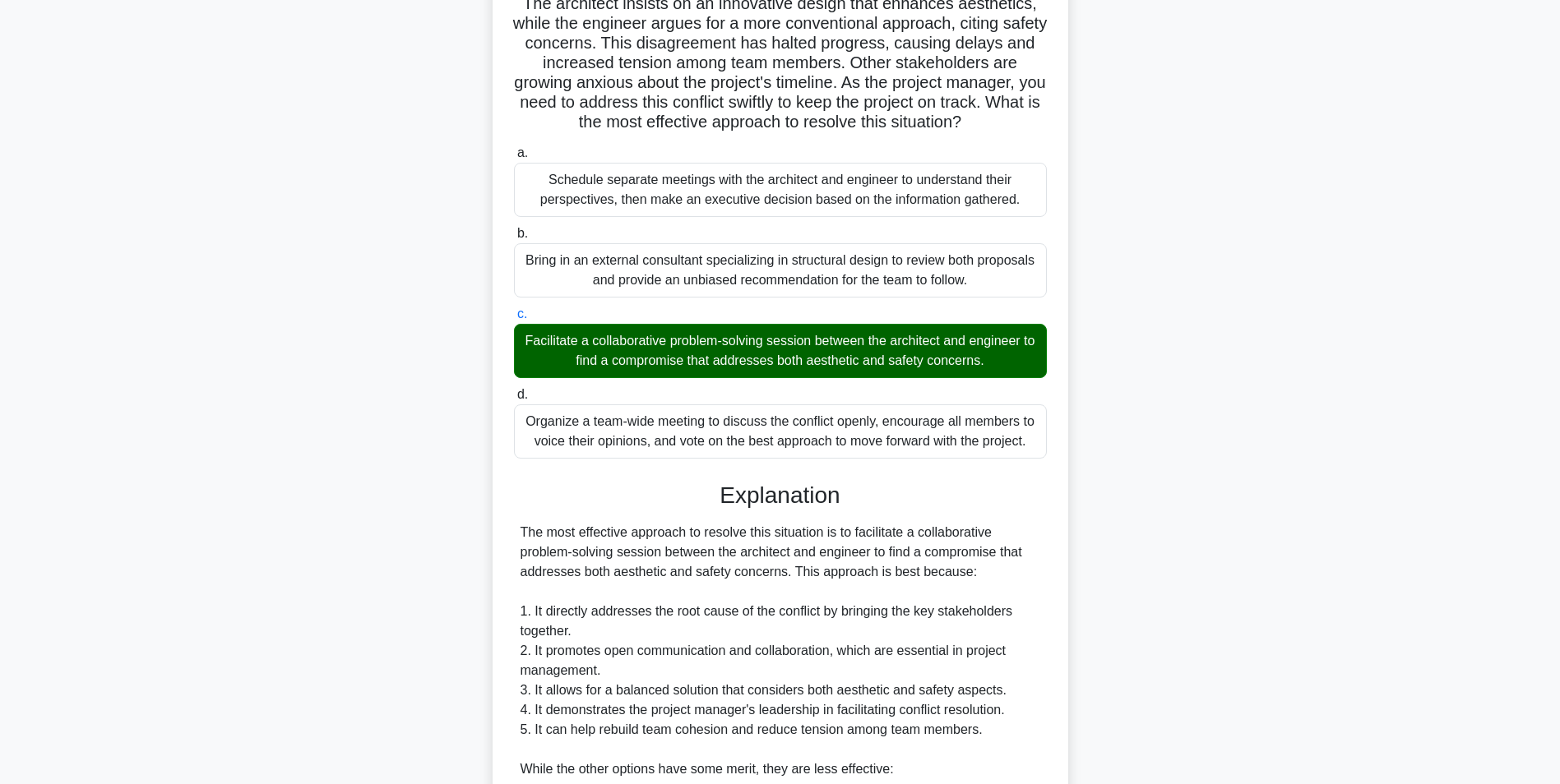
scroll to position [546, 0]
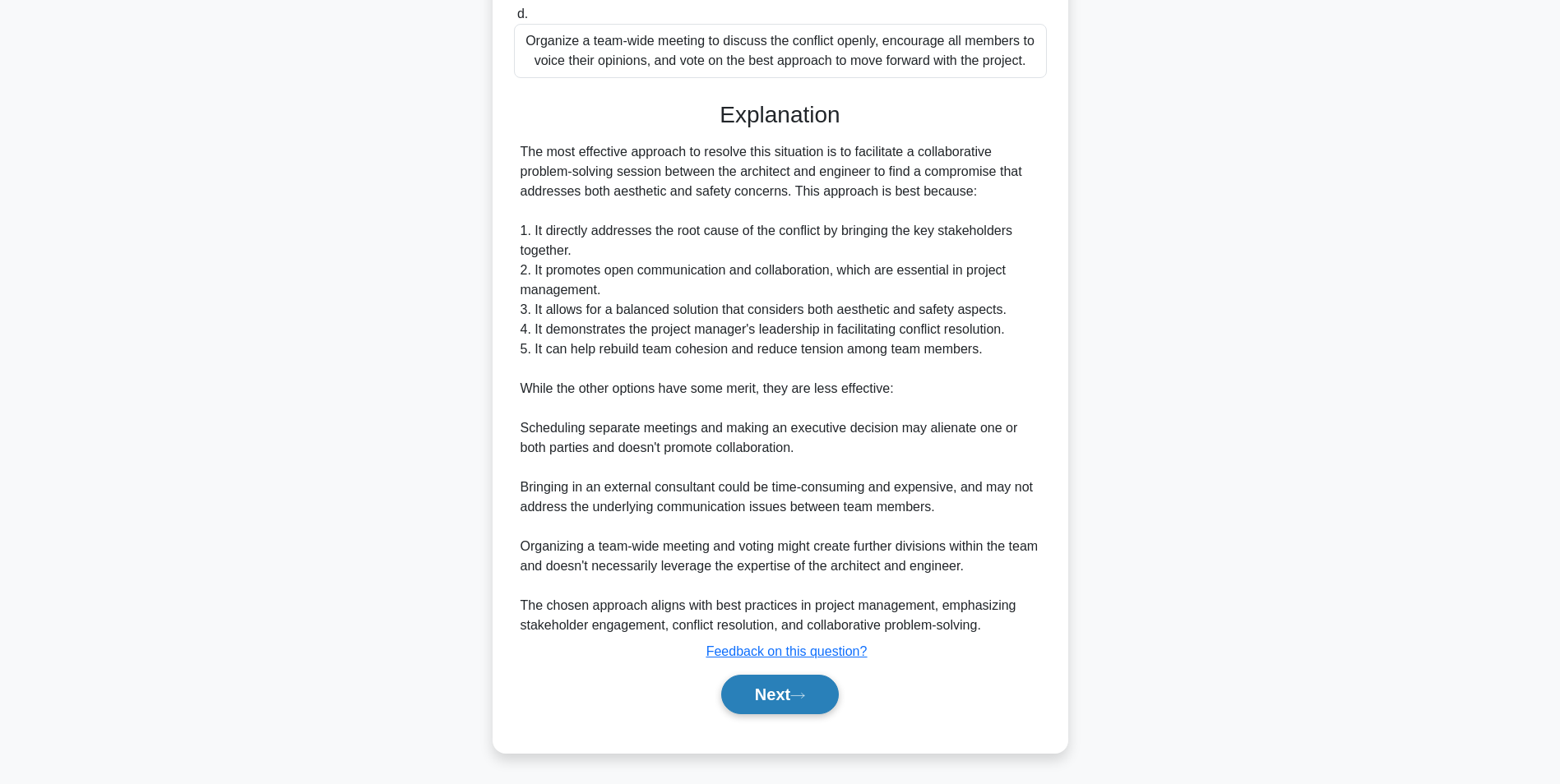
click at [778, 707] on button "Next" at bounding box center [780, 694] width 117 height 39
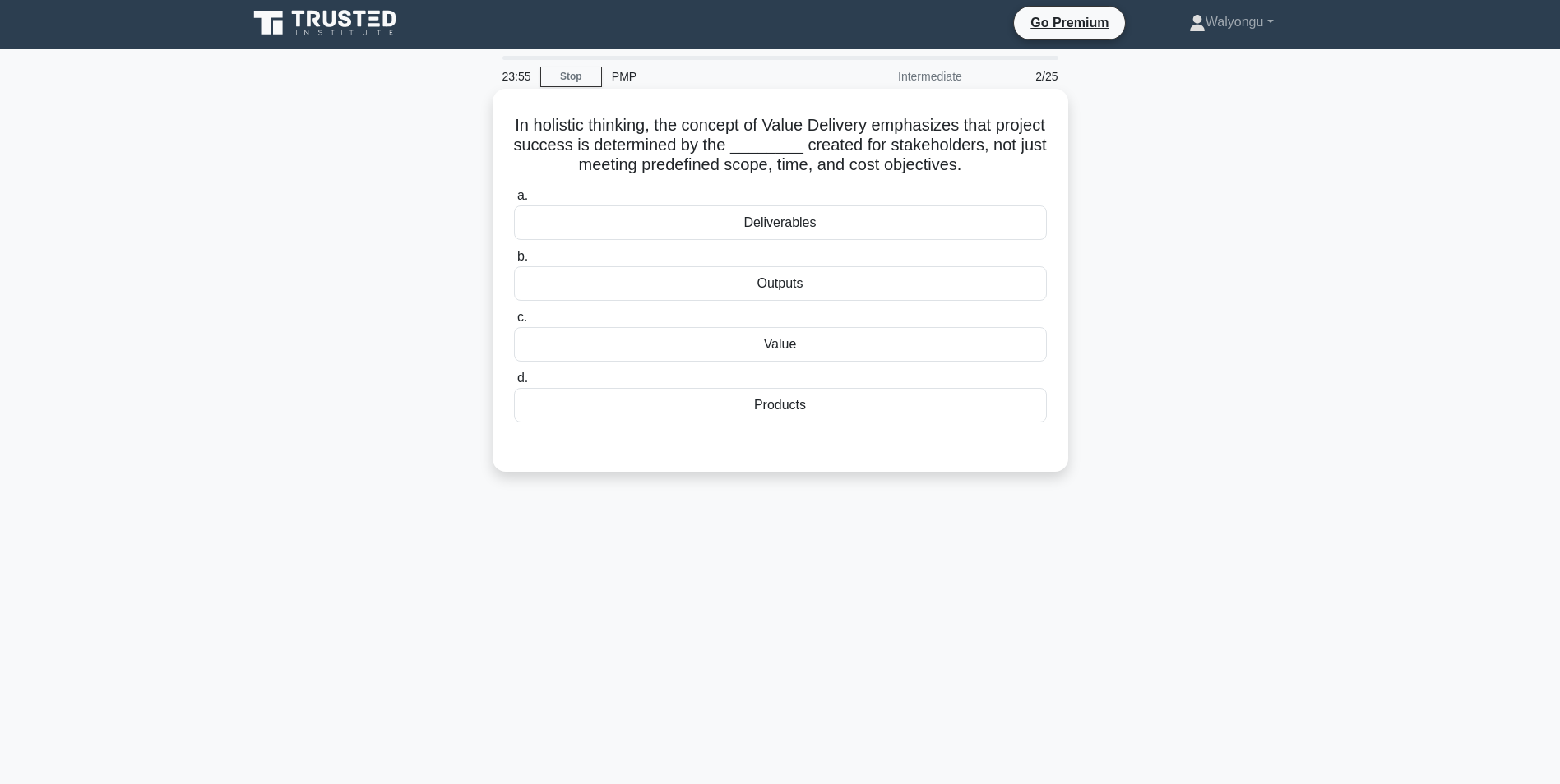
scroll to position [0, 0]
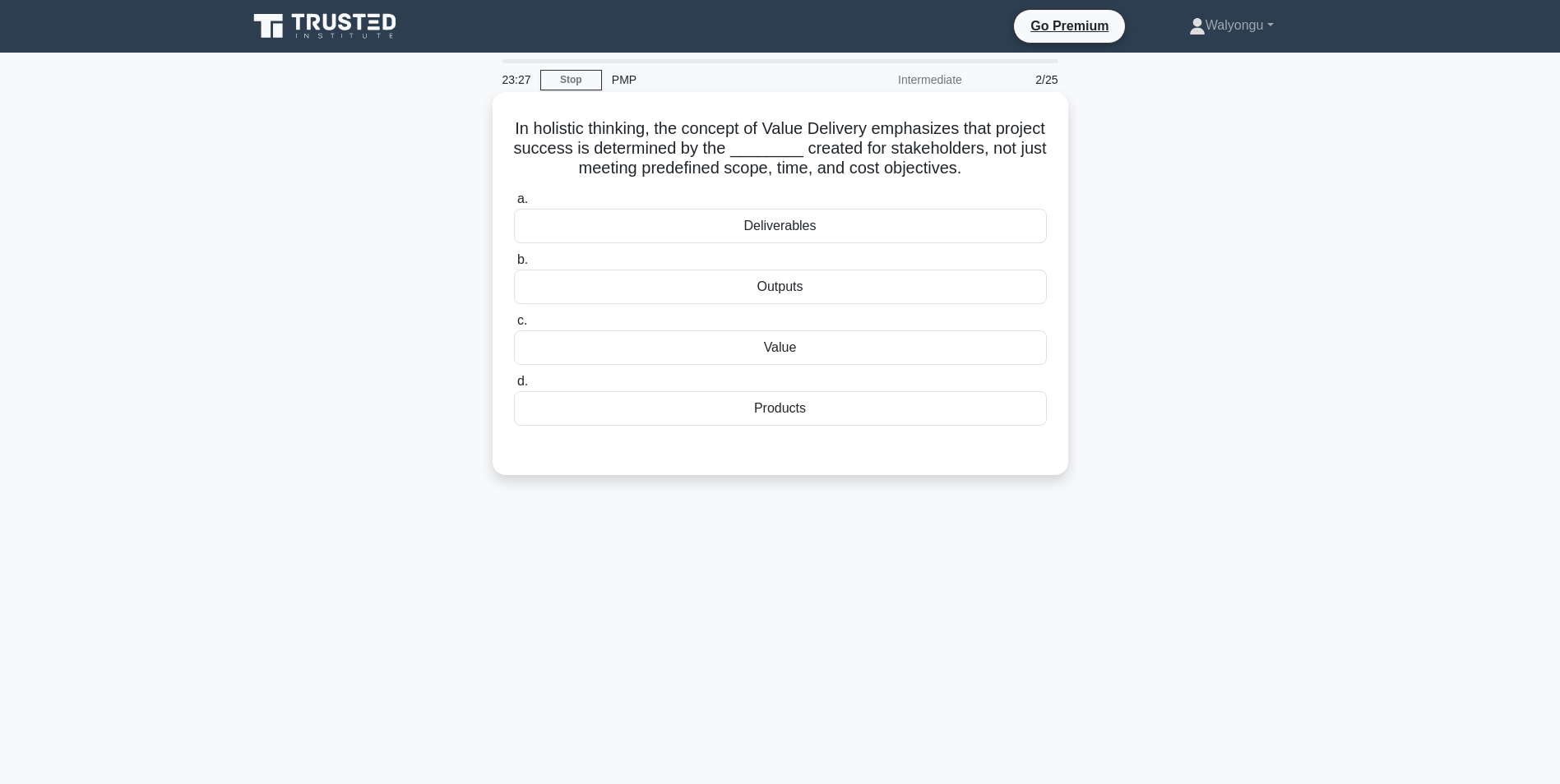
click at [770, 241] on div "Deliverables" at bounding box center [780, 226] width 532 height 35
click at [514, 205] on input "a. Deliverables" at bounding box center [514, 199] width 0 height 11
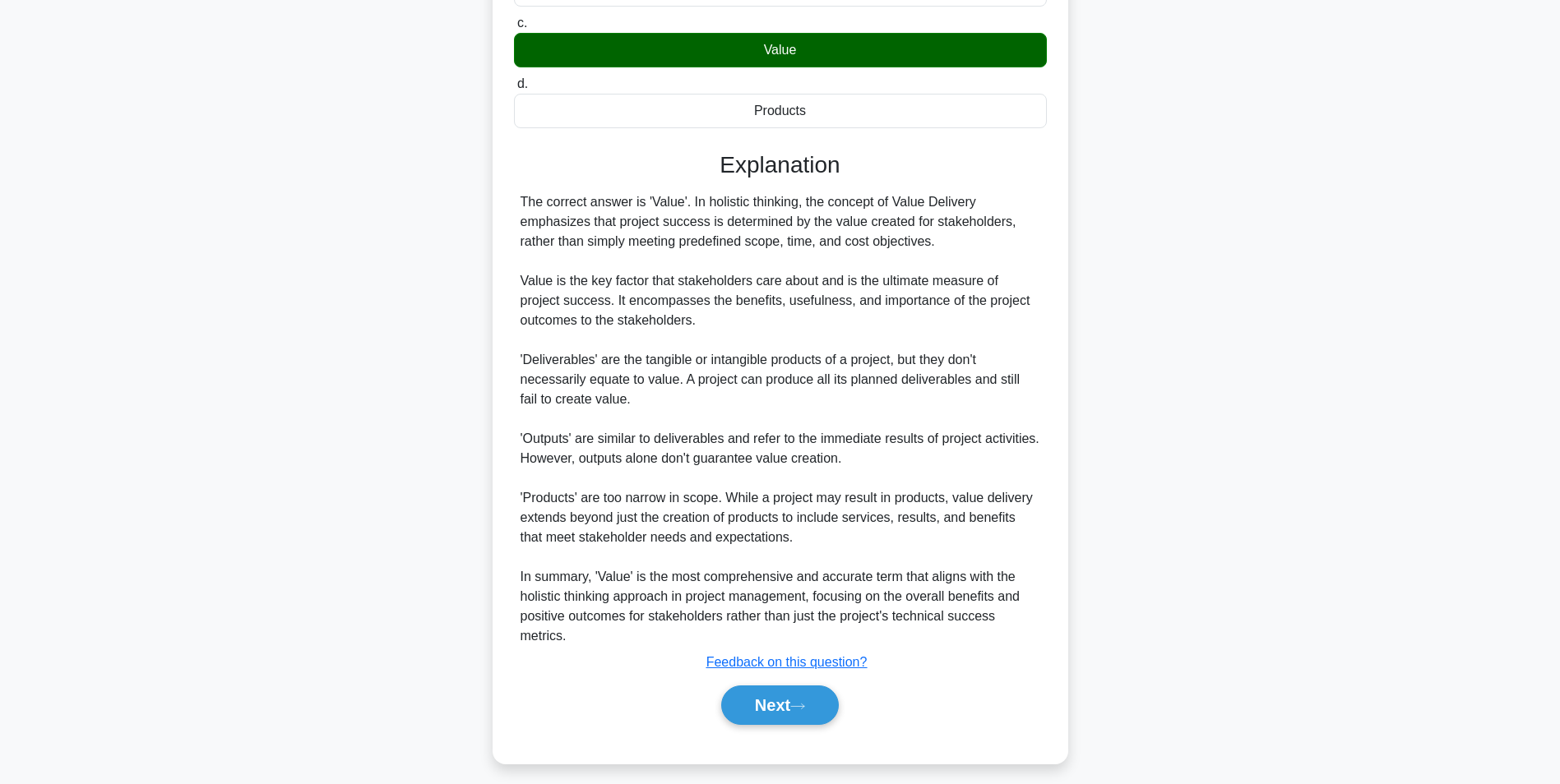
scroll to position [310, 0]
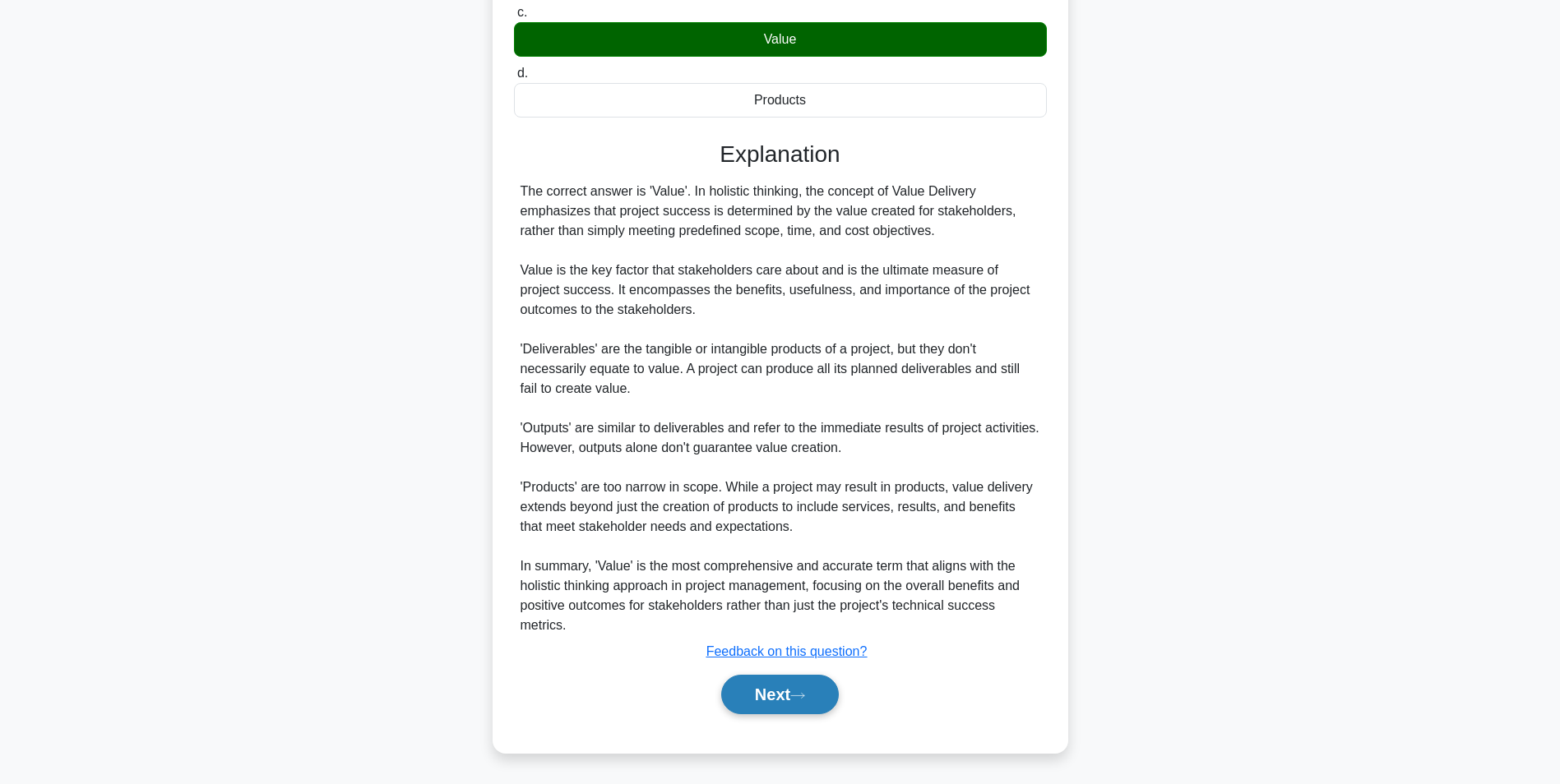
click at [783, 698] on button "Next" at bounding box center [780, 694] width 117 height 39
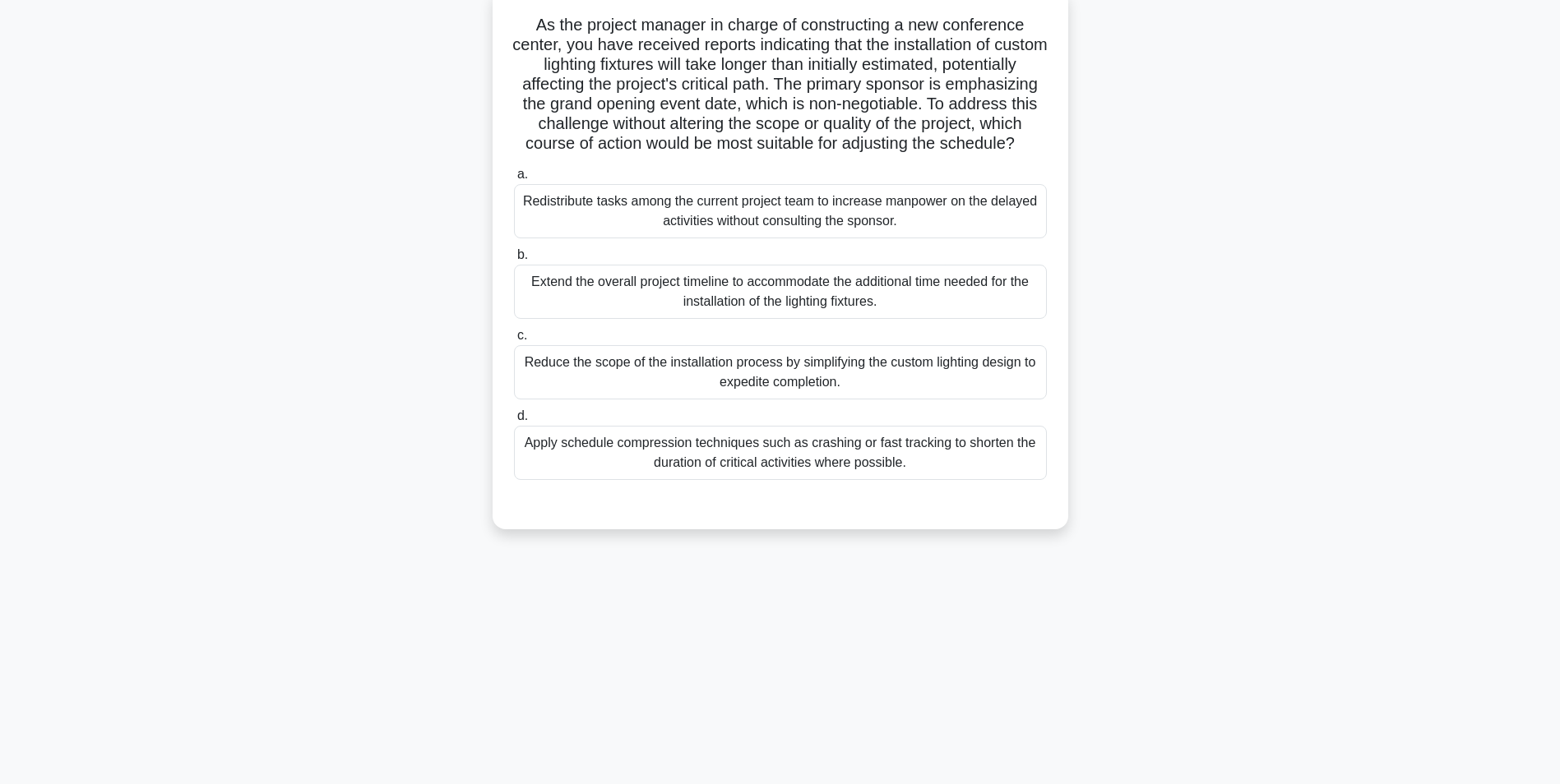
scroll to position [0, 0]
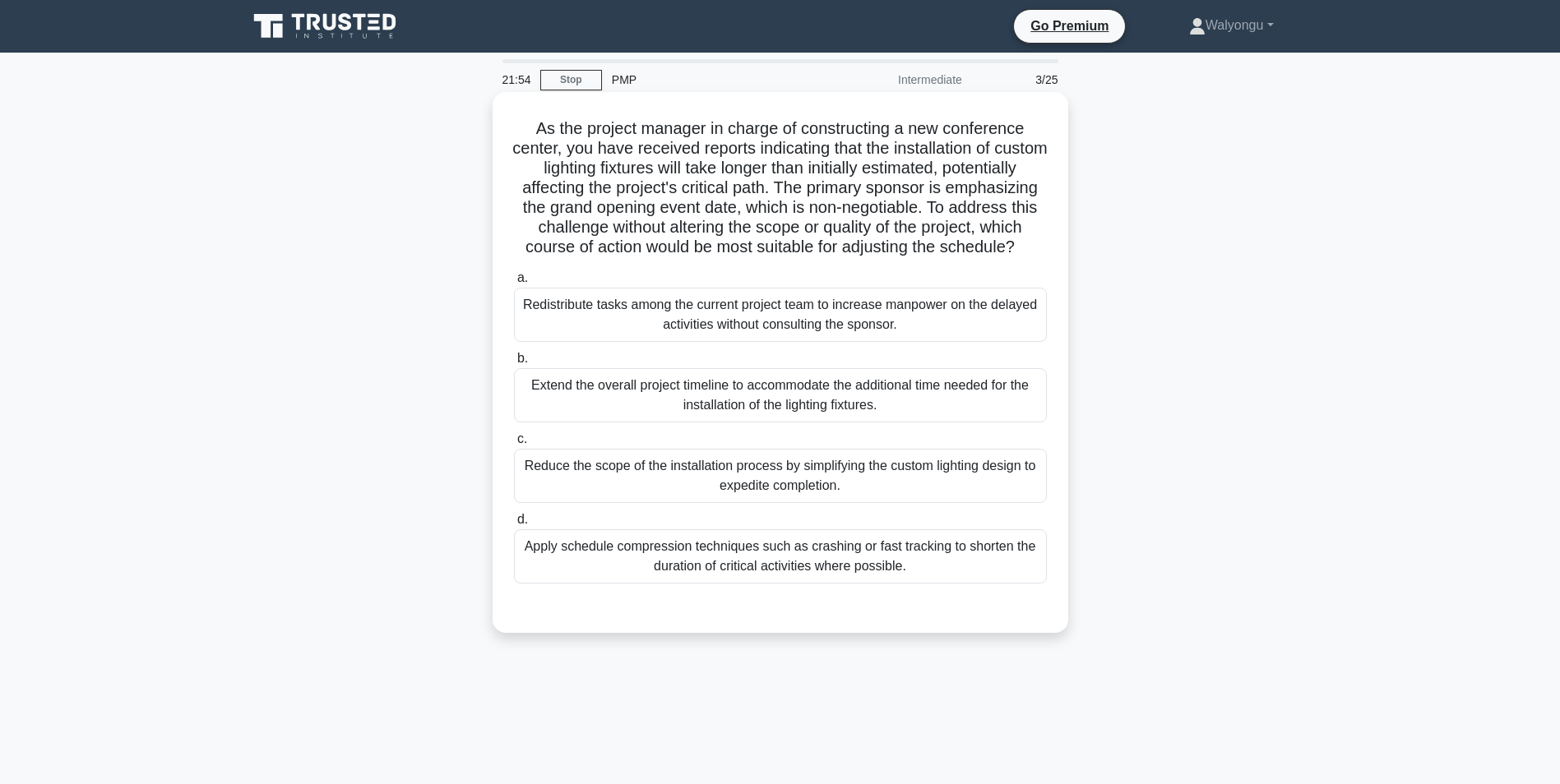
click at [855, 582] on div "Apply schedule compression techniques such as crashing or fast tracking to shor…" at bounding box center [780, 556] width 532 height 54
click at [514, 526] on input "d. Apply schedule compression techniques such as crashing or fast tracking to s…" at bounding box center [514, 519] width 0 height 11
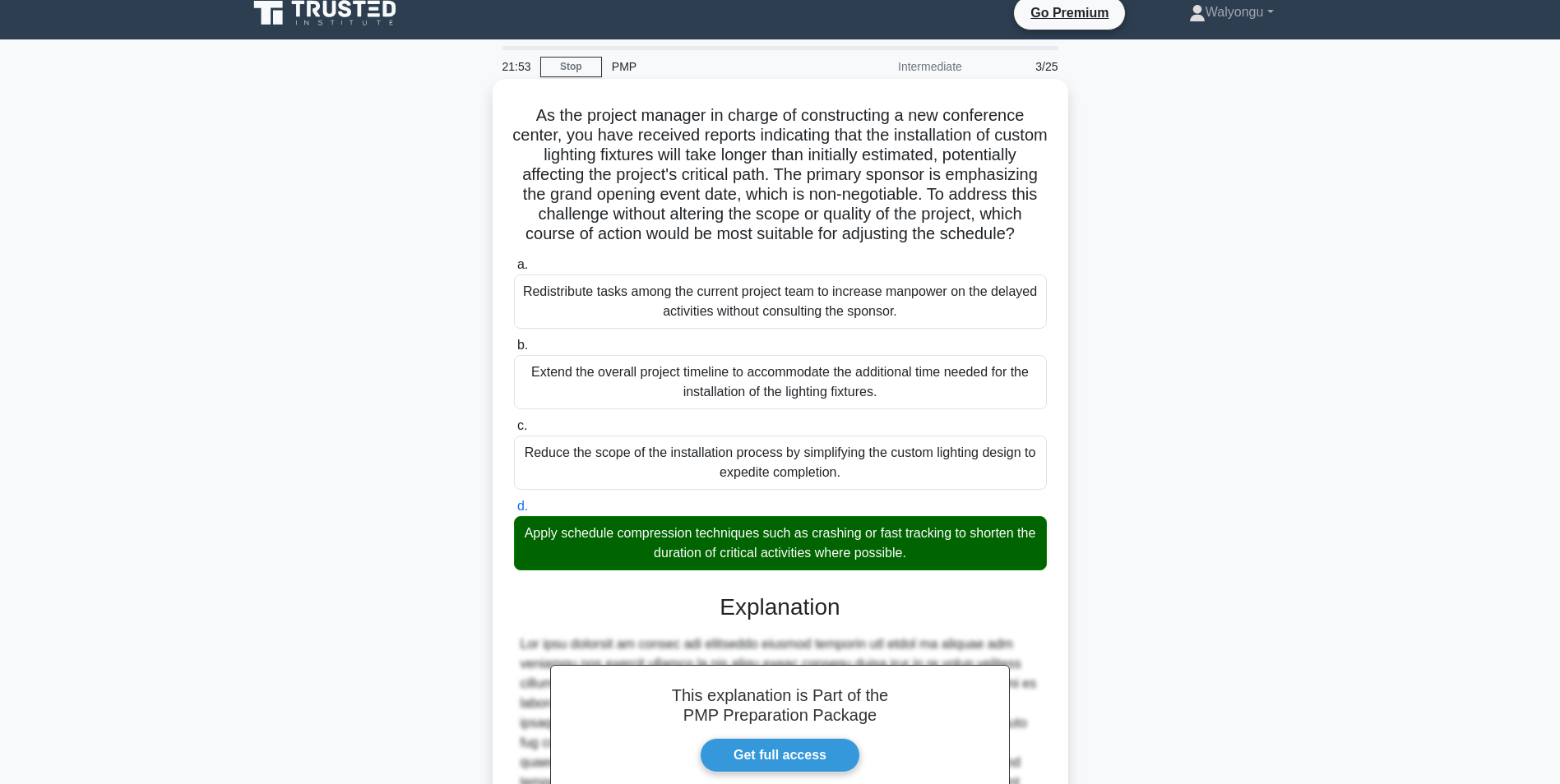
scroll to position [289, 0]
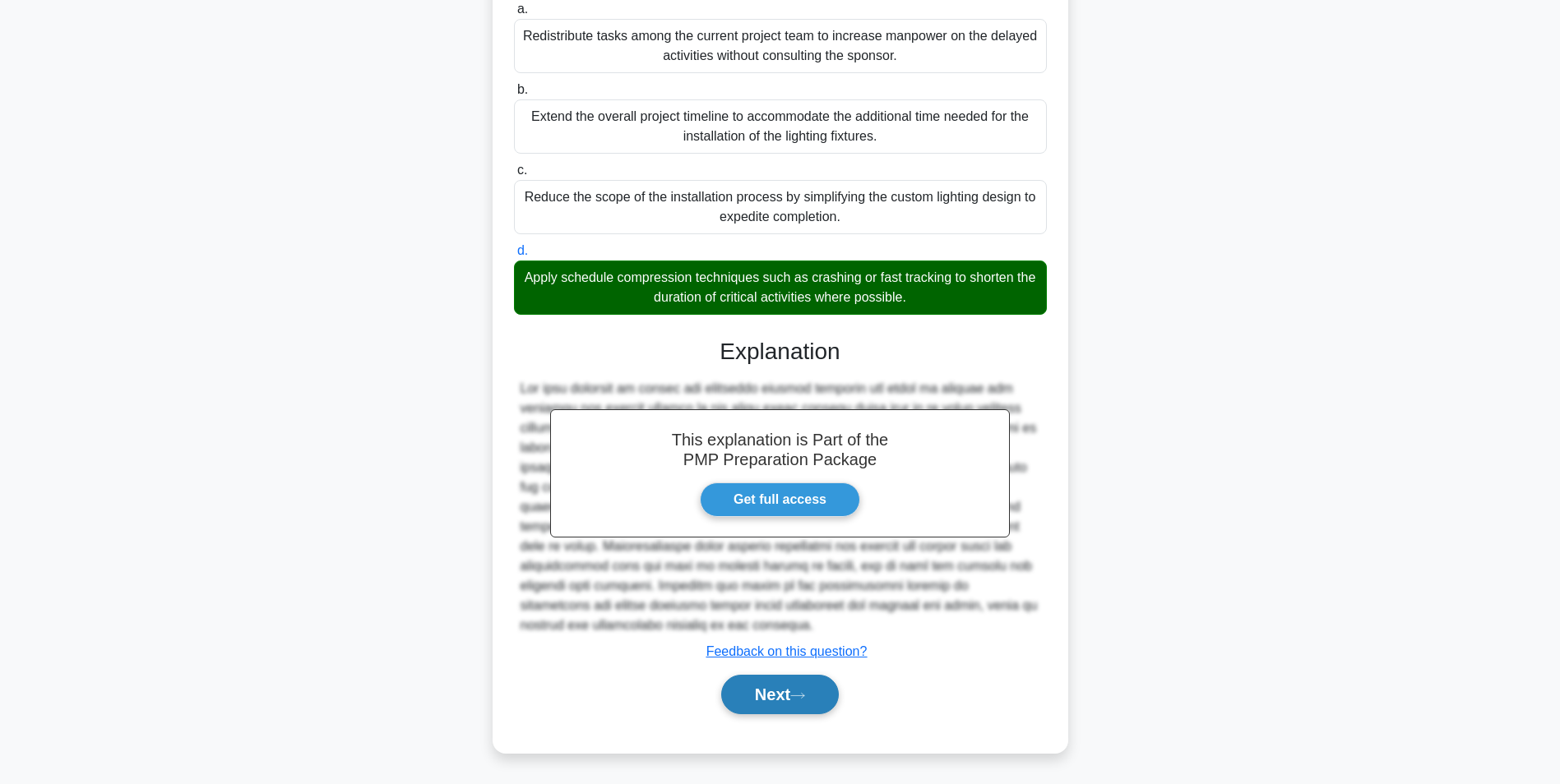
click at [788, 707] on button "Next" at bounding box center [780, 694] width 117 height 39
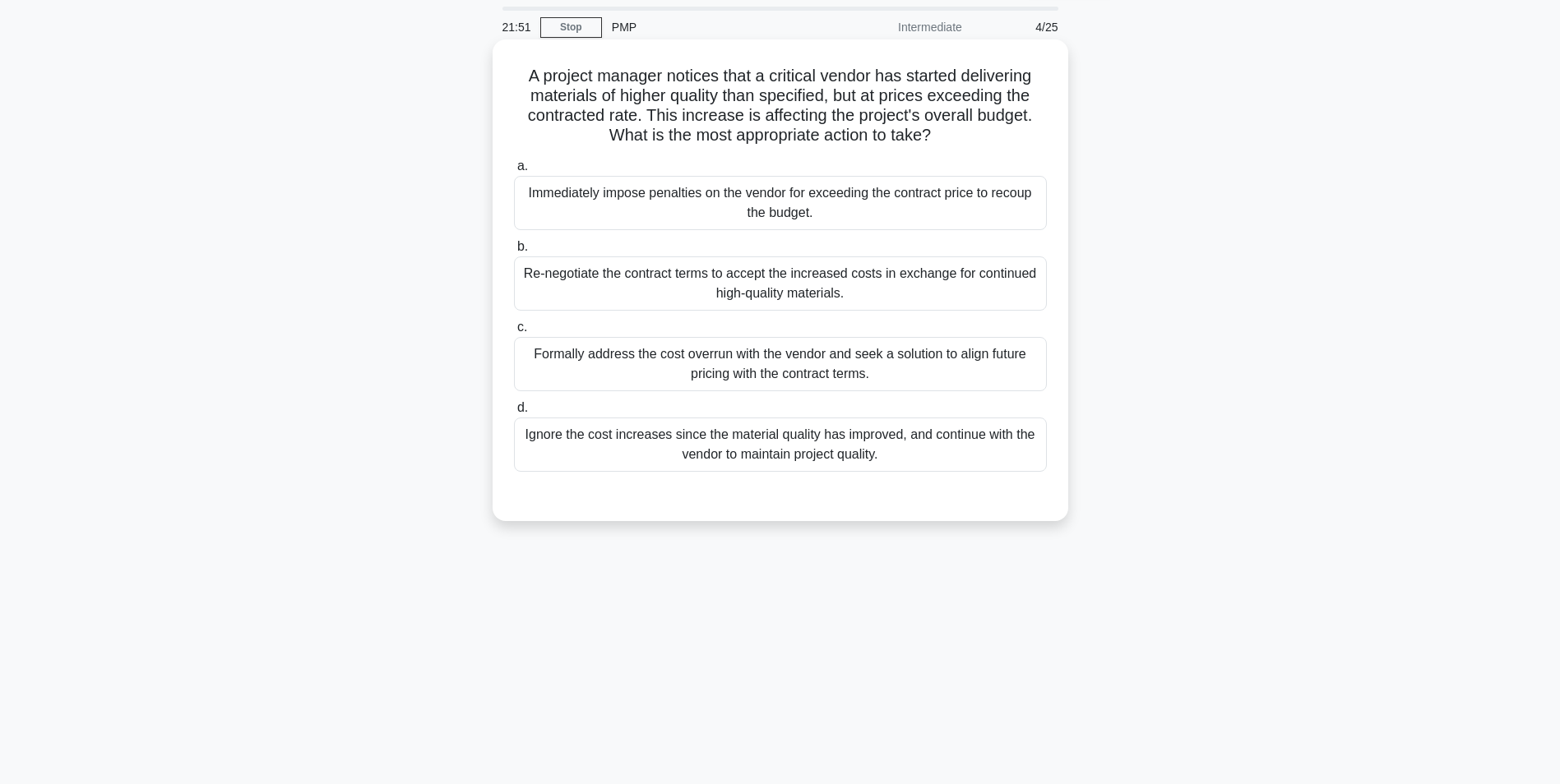
scroll to position [0, 0]
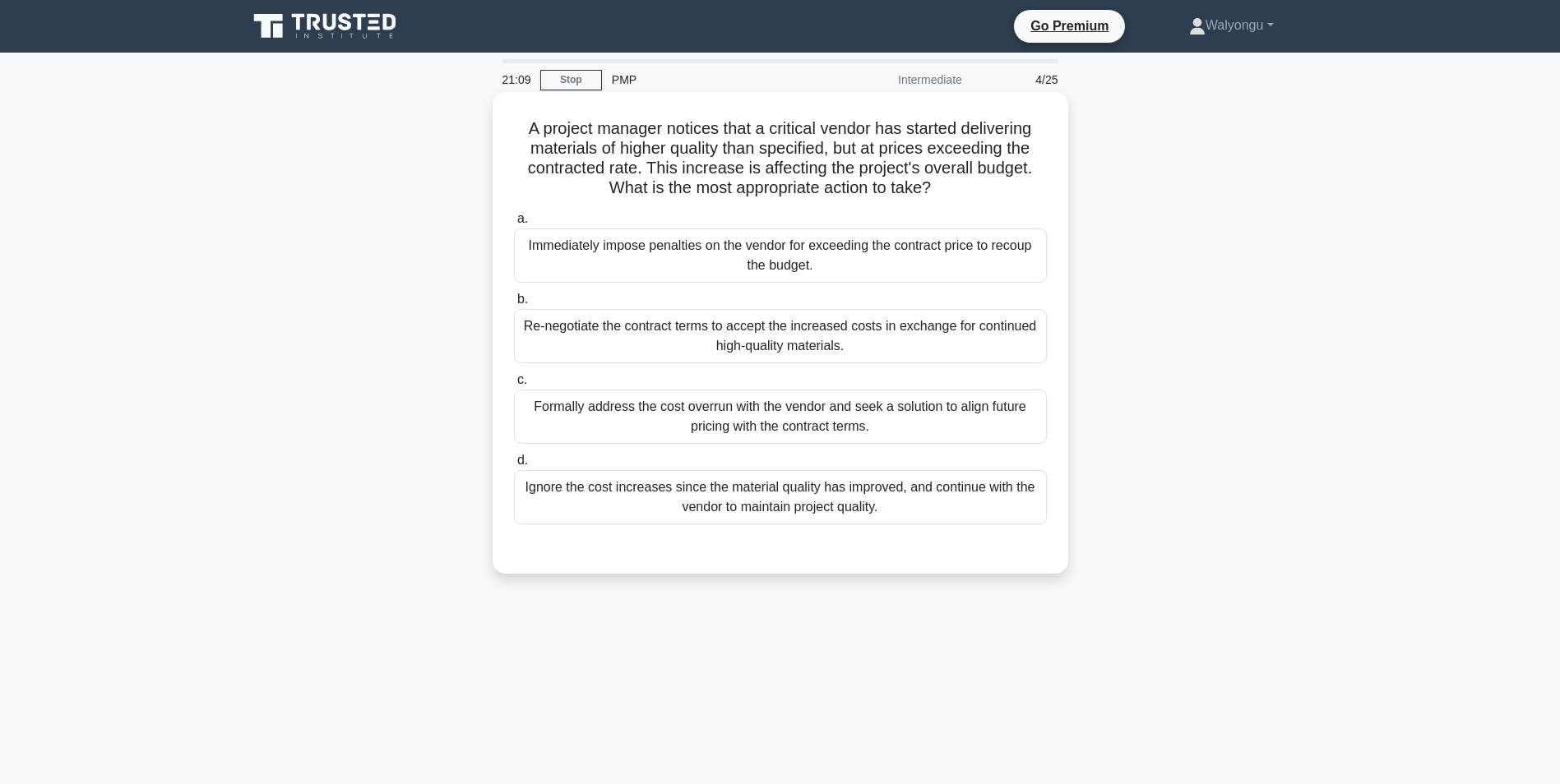
click at [705, 333] on div "Re-negotiate the contract terms to accept the increased costs in exchange for c…" at bounding box center [780, 336] width 532 height 54
click at [514, 305] on input "b. Re-negotiate the contract terms to accept the increased costs in exchange fo…" at bounding box center [514, 299] width 0 height 11
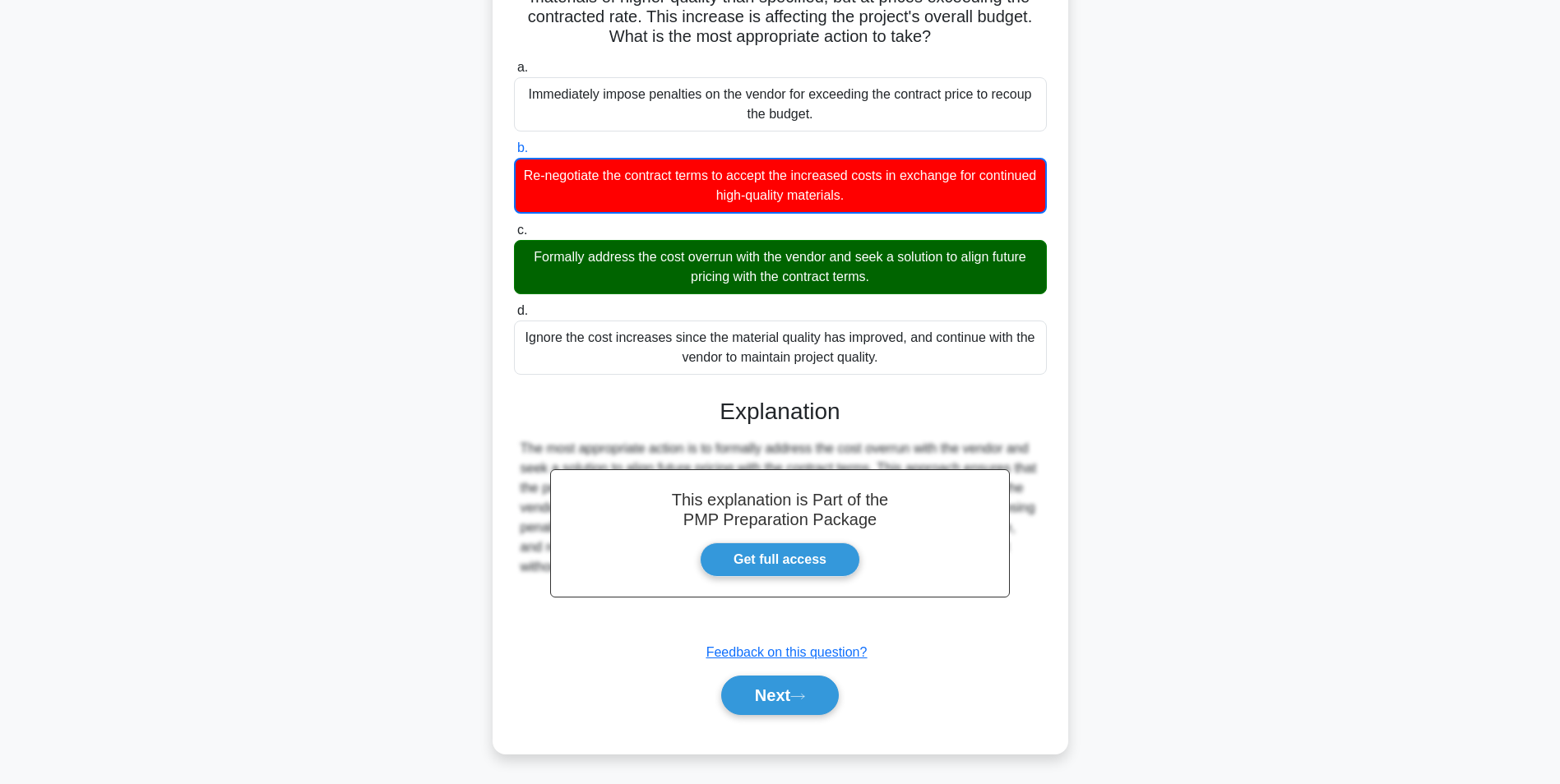
scroll to position [153, 0]
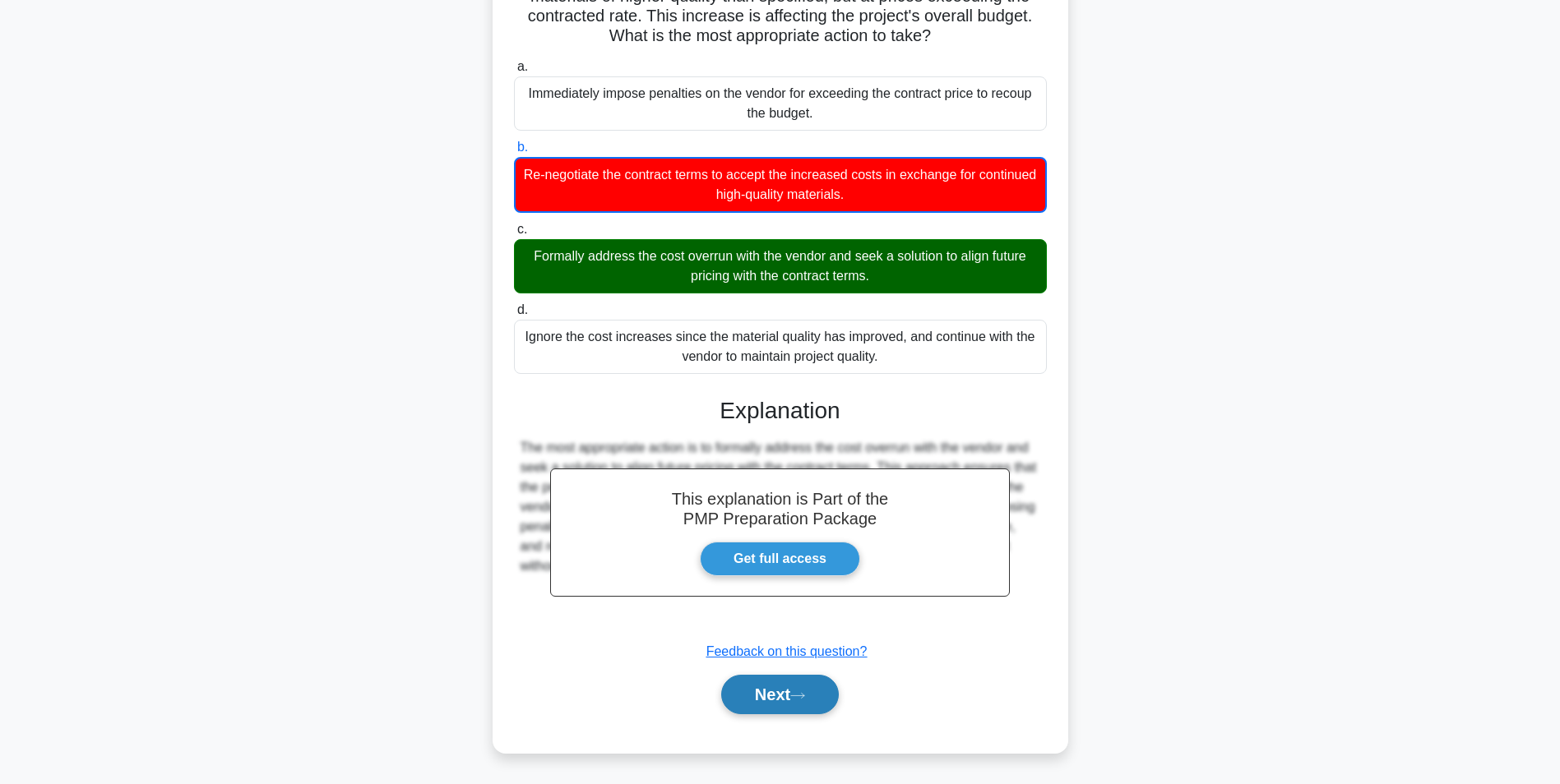
click at [791, 690] on button "Next" at bounding box center [780, 694] width 117 height 39
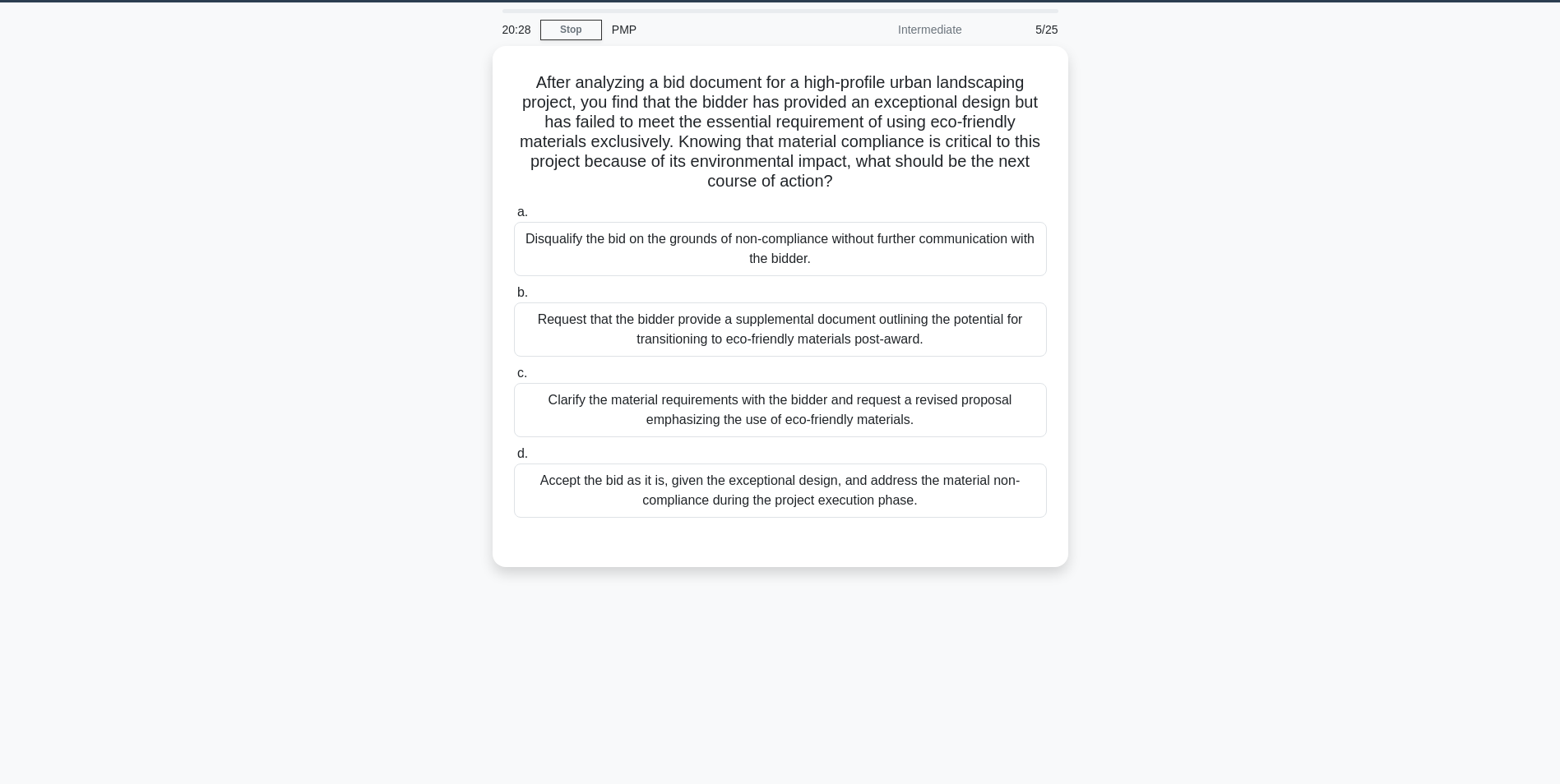
scroll to position [0, 0]
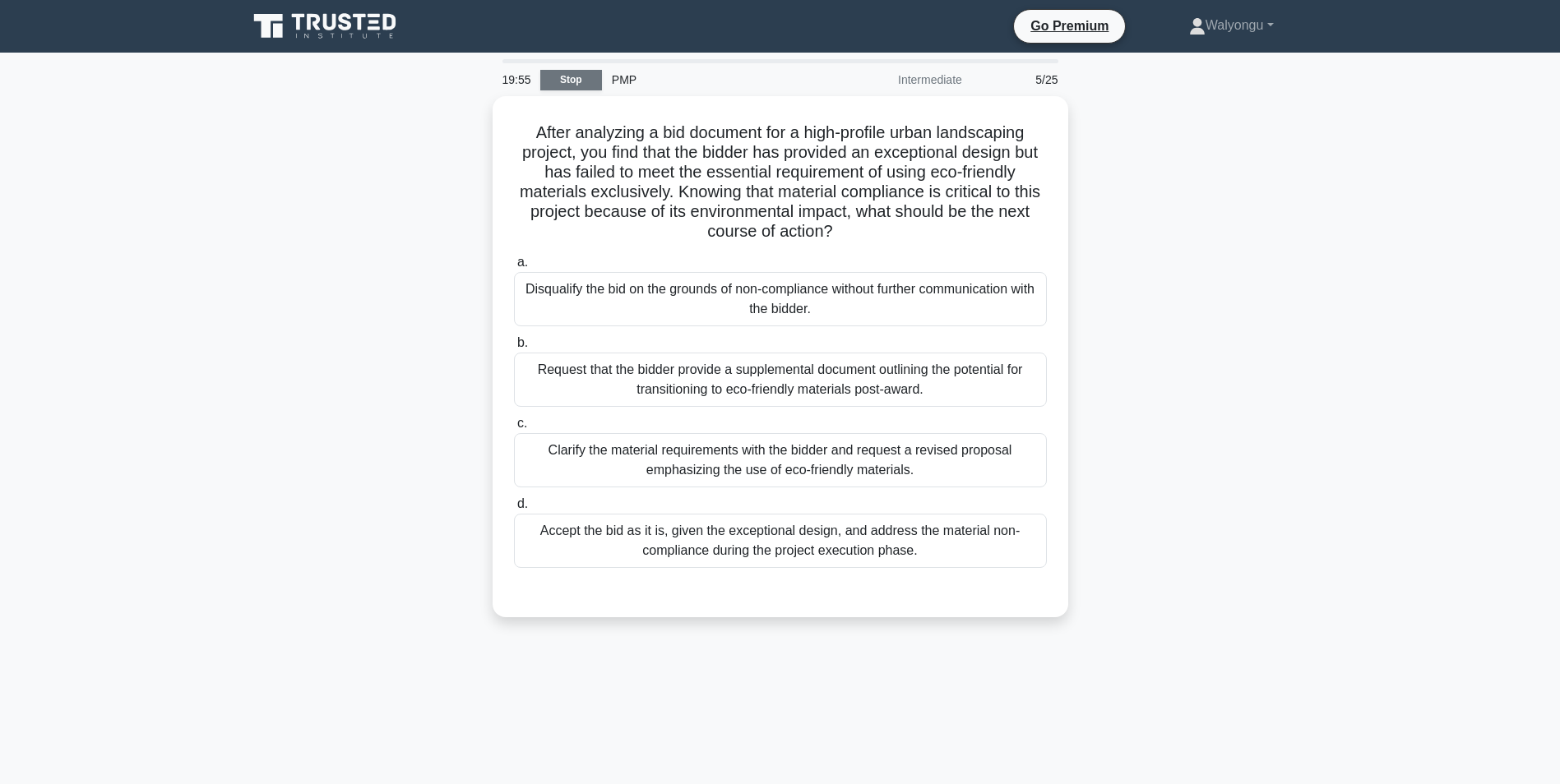
click at [577, 84] on link "Stop" at bounding box center [571, 80] width 62 height 20
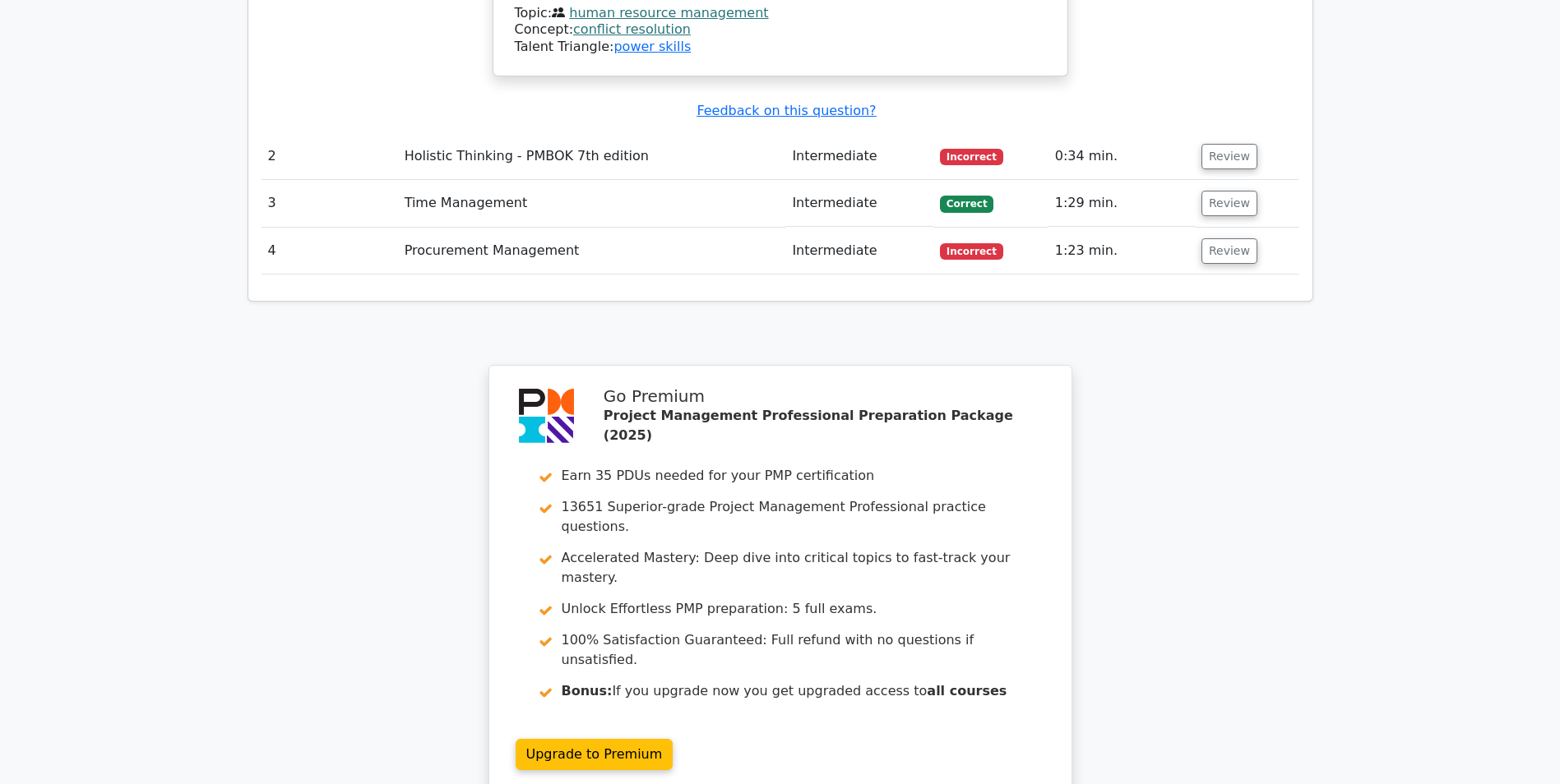
scroll to position [2054, 0]
